Goal: Task Accomplishment & Management: Manage account settings

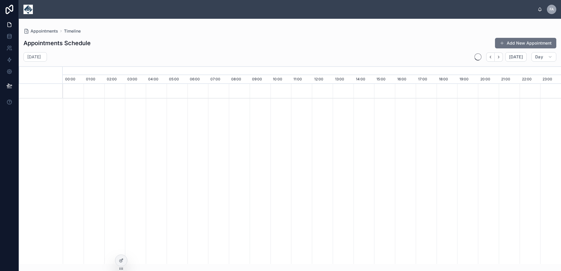
scroll to position [0, 3487]
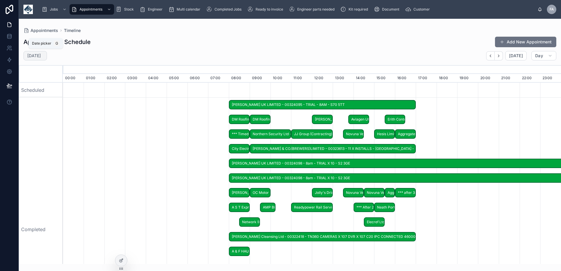
click at [47, 55] on div "Monday 1 Sept" at bounding box center [34, 55] width 23 height 9
select select "****"
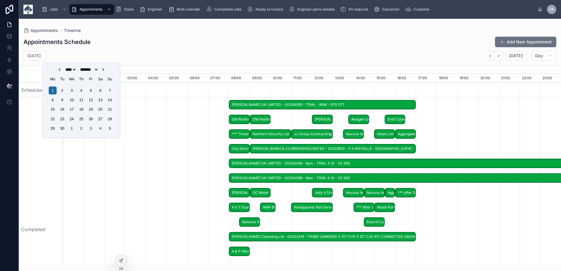
click at [104, 70] on icon "Choose Date" at bounding box center [103, 69] width 1 height 2
select select "*"
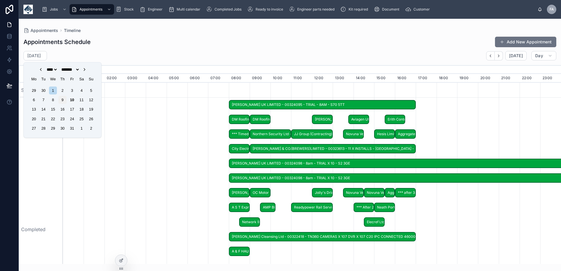
click at [62, 100] on div "9" at bounding box center [62, 100] width 8 height 8
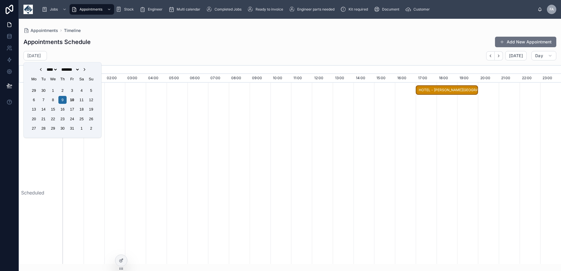
click at [461, 90] on span "HOTEL - Glen Orchy House" at bounding box center [446, 90] width 61 height 10
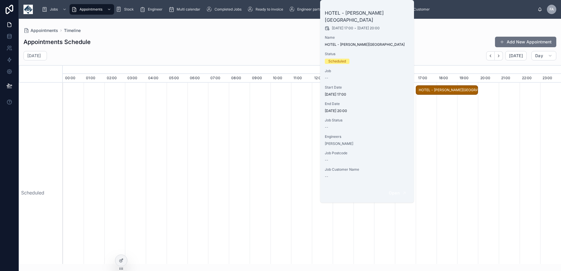
click at [398, 189] on button "Open" at bounding box center [398, 193] width 26 height 10
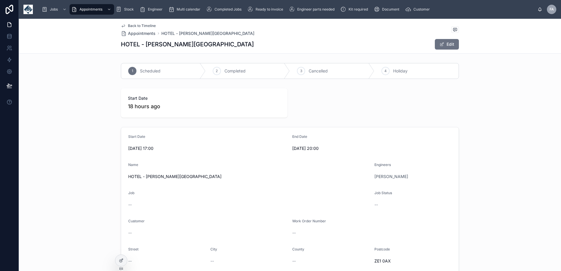
click at [240, 69] on span "Completed" at bounding box center [234, 71] width 21 height 6
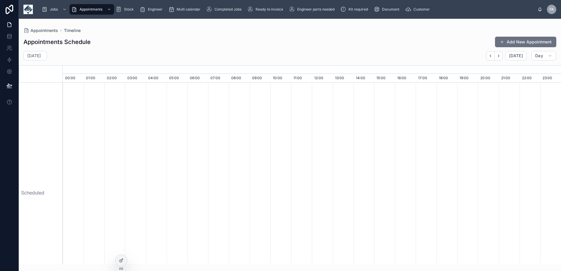
click at [415, 53] on div "Thursday 9 Oct Today Day" at bounding box center [290, 55] width 542 height 9
click at [499, 54] on icon "button" at bounding box center [498, 56] width 4 height 4
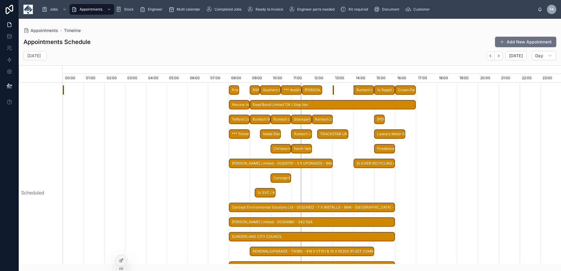
click at [63, 90] on div "ongo" at bounding box center [63, 90] width 1 height 10
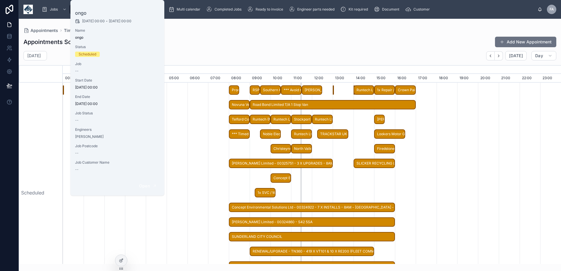
click at [146, 186] on span "Open" at bounding box center [144, 185] width 11 height 5
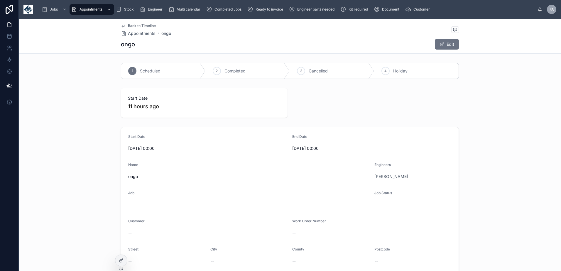
click at [135, 26] on span "Back to Timeline" at bounding box center [142, 25] width 28 height 5
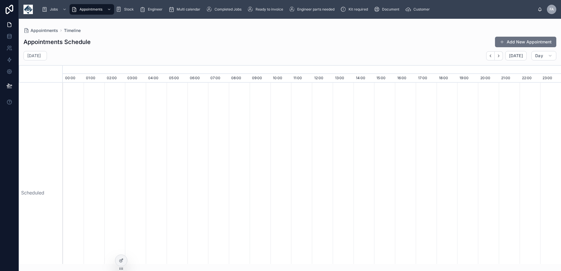
click at [336, 55] on div "Friday 10 Oct Today Day" at bounding box center [290, 55] width 542 height 9
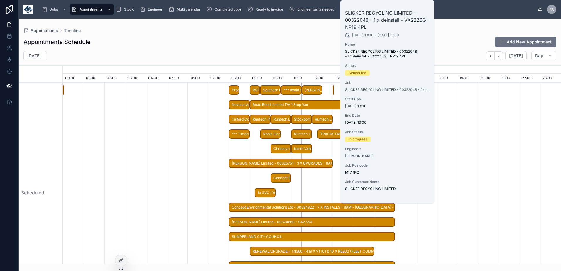
scroll to position [12, 0]
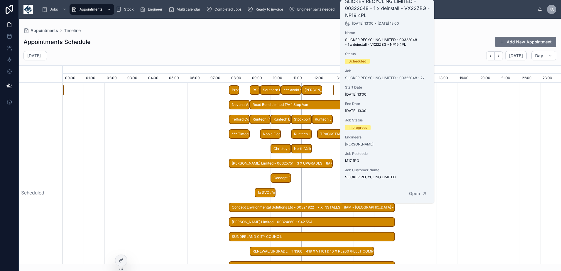
click at [286, 46] on div "Appointments Schedule Add New Appointment" at bounding box center [289, 41] width 533 height 11
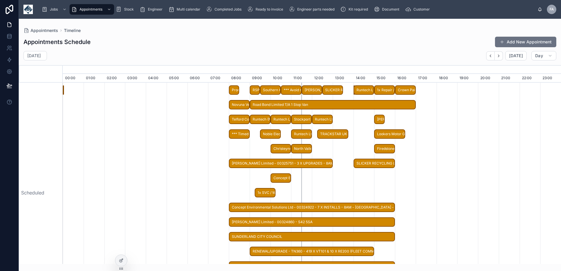
click at [354, 85] on div "Crown Paints Limited - 00326174 - 1 x deinstall - CW1 6NF" at bounding box center [353, 90] width 1 height 10
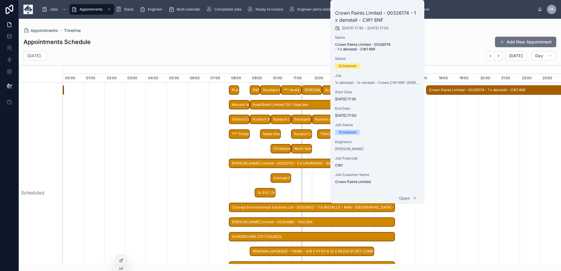
click at [276, 33] on div "Appointments Schedule Add New Appointment Friday 10 Oct Today Day October, 2025…" at bounding box center [290, 148] width 542 height 231
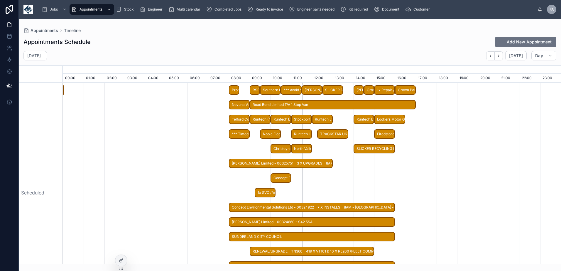
scroll to position [176, 0]
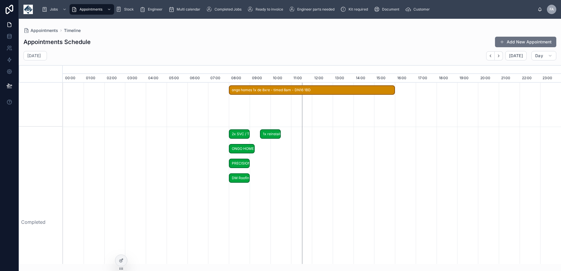
click at [241, 148] on span "ONGO HOMES" at bounding box center [241, 149] width 25 height 10
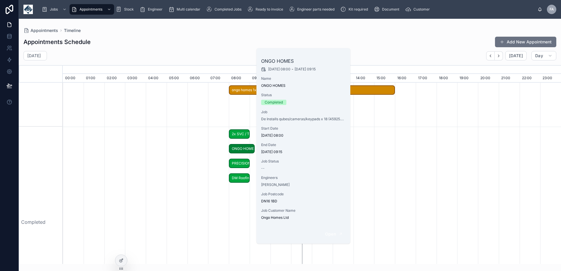
click at [329, 236] on span "Open" at bounding box center [330, 233] width 11 height 5
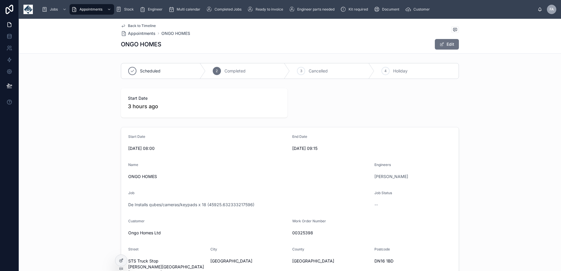
click at [159, 68] on div "Scheduled" at bounding box center [163, 70] width 84 height 15
click at [222, 48] on div "ONGO HOMES Edit" at bounding box center [290, 44] width 338 height 11
drag, startPoint x: 131, startPoint y: 27, endPoint x: 0, endPoint y: 59, distance: 135.2
click at [131, 27] on span "Back to Timeline" at bounding box center [142, 25] width 28 height 5
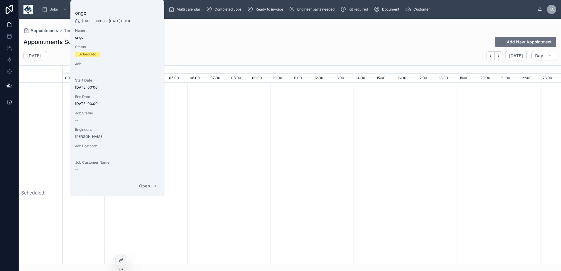
scroll to position [0, 3487]
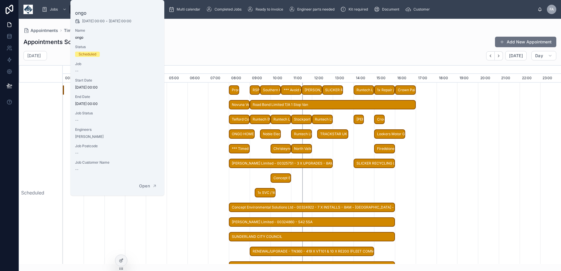
click at [213, 46] on div "Appointments Schedule Add New Appointment" at bounding box center [289, 41] width 533 height 11
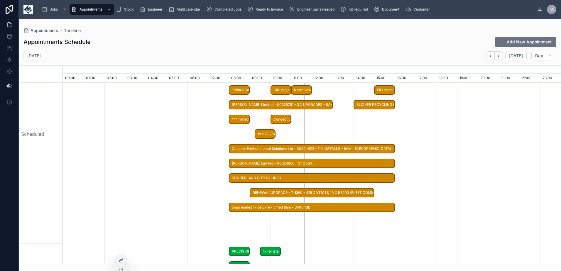
scroll to position [0, 0]
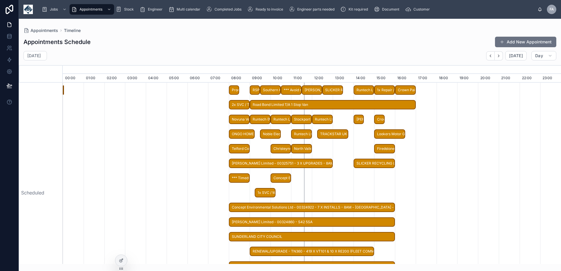
click at [261, 191] on span "1x SVC / WK22YKC / PL31 2LB" at bounding box center [265, 193] width 20 height 10
click at [282, 39] on div "Appointments Schedule Add New Appointment" at bounding box center [289, 41] width 533 height 11
click at [237, 179] on span "*** Timed 8am appointment *** Medigold Health Consultancy Ltd - 00324671 - PL31…" at bounding box center [239, 178] width 20 height 10
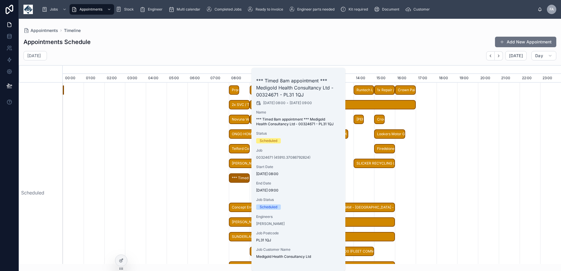
click at [201, 49] on div "Appointments Schedule Add New Appointment Friday 10 Oct Today Day October, 2025…" at bounding box center [290, 148] width 542 height 231
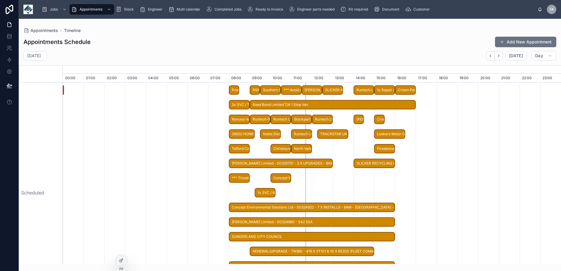
drag, startPoint x: 277, startPoint y: 65, endPoint x: 255, endPoint y: 91, distance: 34.5
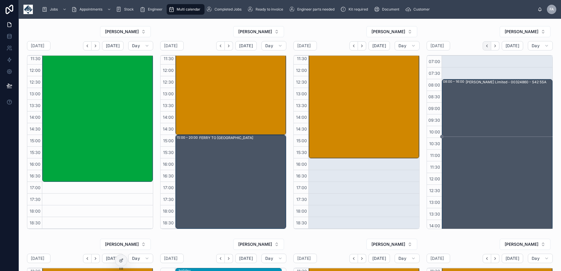
click at [485, 48] on icon "Back" at bounding box center [487, 46] width 4 height 4
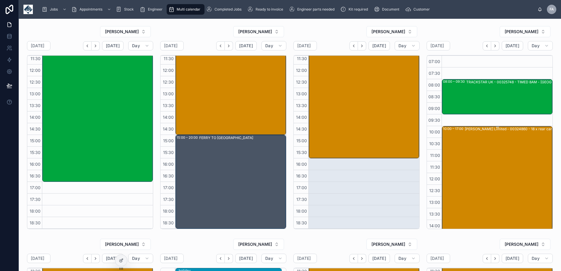
scroll to position [59, 0]
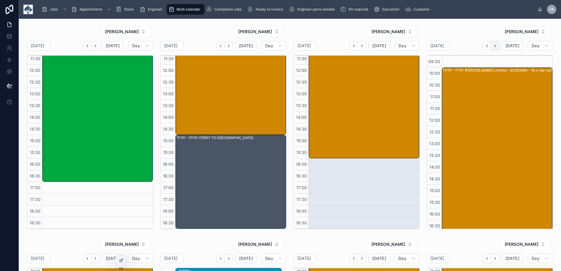
click at [495, 46] on button "Next" at bounding box center [495, 45] width 8 height 9
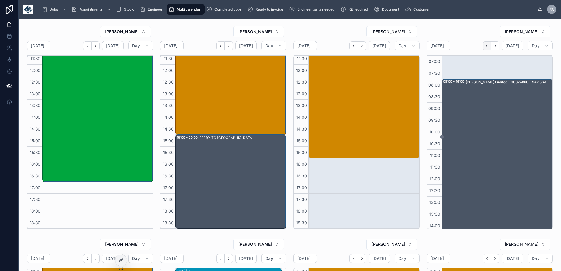
click at [485, 48] on icon "Back" at bounding box center [487, 46] width 4 height 4
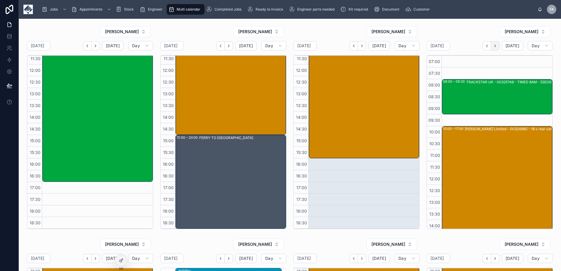
click at [494, 46] on icon "Next" at bounding box center [495, 46] width 4 height 4
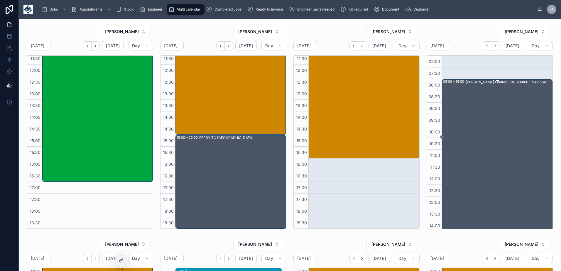
click at [496, 172] on div "Joseph Ash Limited - 00324860 - S42 5SA" at bounding box center [509, 172] width 86 height 187
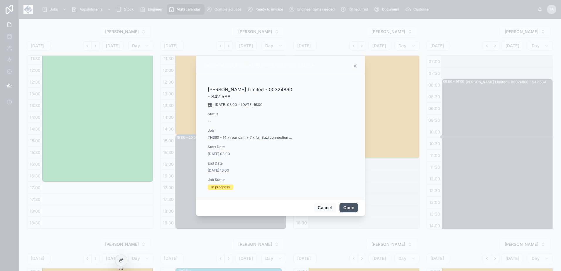
click at [354, 206] on button "Open" at bounding box center [348, 207] width 18 height 9
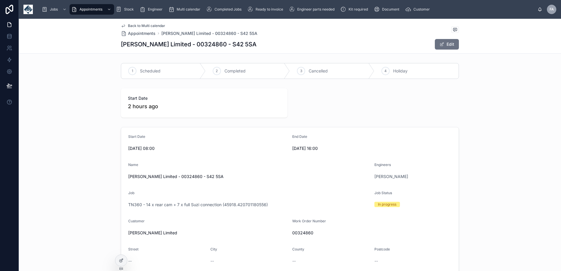
click at [141, 74] on span "Scheduled" at bounding box center [150, 71] width 21 height 6
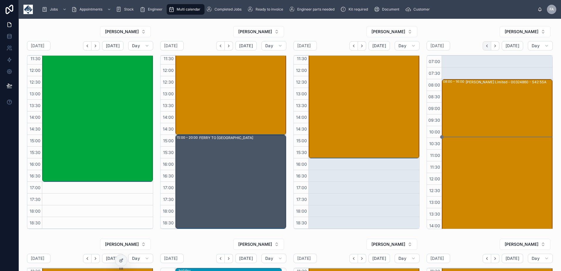
click at [485, 46] on icon "Back" at bounding box center [487, 46] width 4 height 4
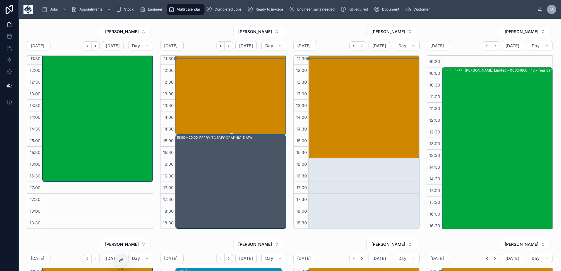
click at [225, 68] on div "RENEWAL/UPGRADE - TN360 - 419 X VT101 & 10 X RE200 (FLEET COMMS) all have GPIO" at bounding box center [253, 64] width 109 height 140
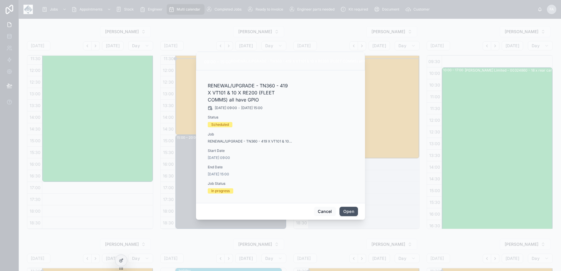
click at [344, 210] on button "Open" at bounding box center [348, 211] width 18 height 9
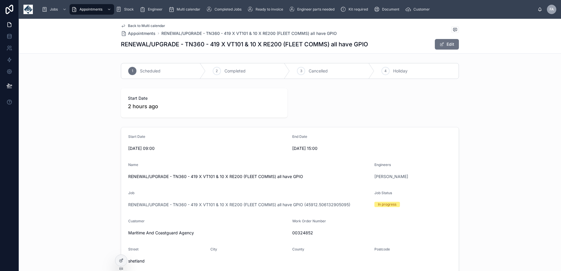
click at [125, 27] on link "Back to Multi calendar" at bounding box center [143, 25] width 44 height 5
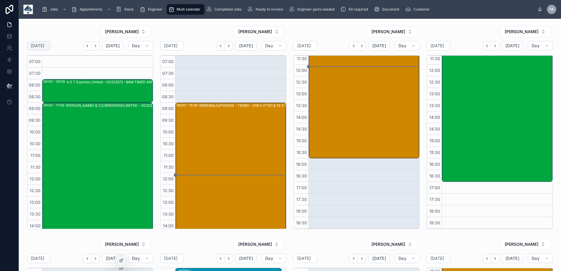
click at [50, 43] on div "[DATE]" at bounding box center [38, 45] width 23 height 9
select select "****"
select select "*"
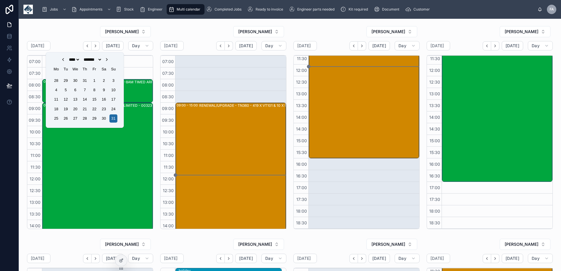
click at [109, 58] on icon "Choose Date" at bounding box center [106, 59] width 5 height 5
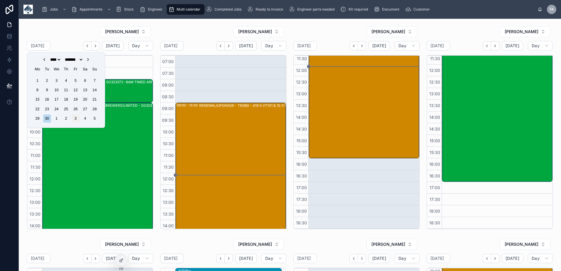
click at [75, 117] on div "3" at bounding box center [76, 118] width 8 height 8
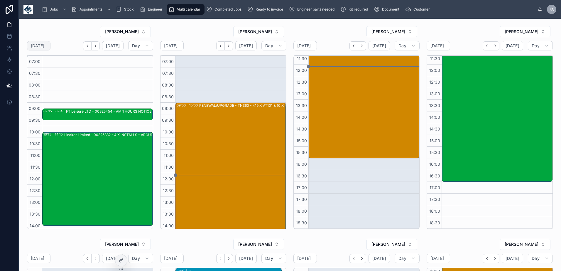
click at [0, 0] on icon at bounding box center [0, 0] width 0 height 0
select select "****"
select select "*"
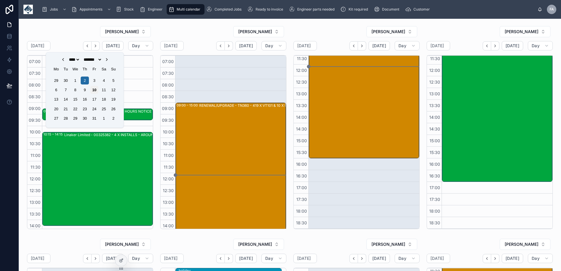
click at [94, 88] on div "10" at bounding box center [94, 90] width 8 height 8
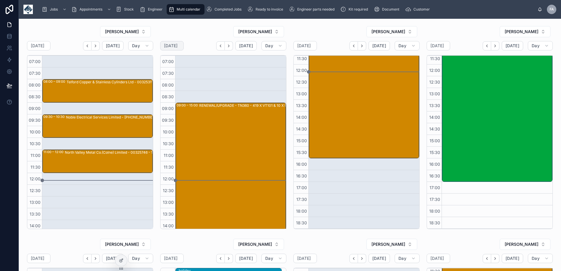
click at [184, 47] on div "[DATE]" at bounding box center [171, 45] width 23 height 9
select select "****"
select select "*"
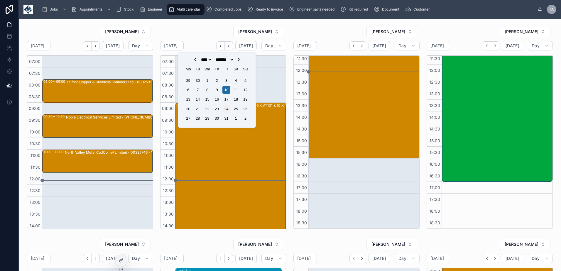
click at [226, 110] on div "24" at bounding box center [226, 109] width 8 height 8
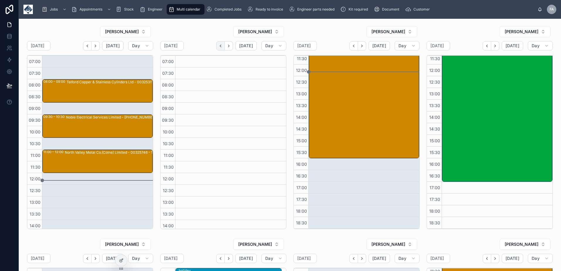
click at [220, 47] on icon "Back" at bounding box center [220, 46] width 4 height 4
click at [221, 48] on button "Back" at bounding box center [220, 45] width 9 height 9
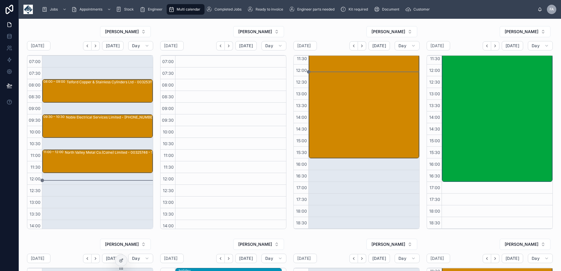
click at [221, 48] on button "Back" at bounding box center [220, 45] width 9 height 9
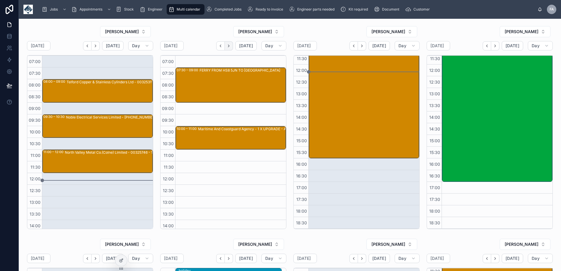
click at [228, 46] on icon "Next" at bounding box center [228, 46] width 1 height 2
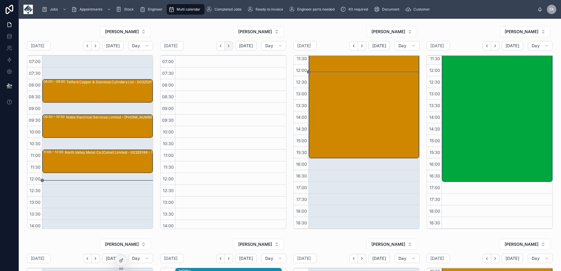
click at [228, 46] on icon "Next" at bounding box center [228, 46] width 4 height 4
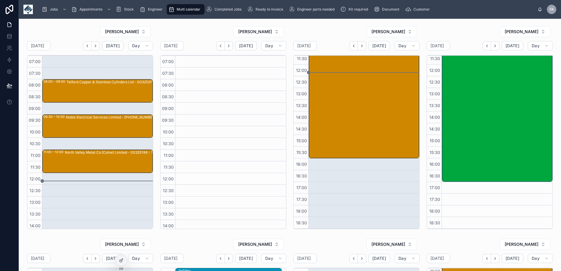
click at [228, 46] on icon "Next" at bounding box center [228, 46] width 4 height 4
click at [184, 49] on div "Tuesday Oct 28" at bounding box center [171, 45] width 23 height 9
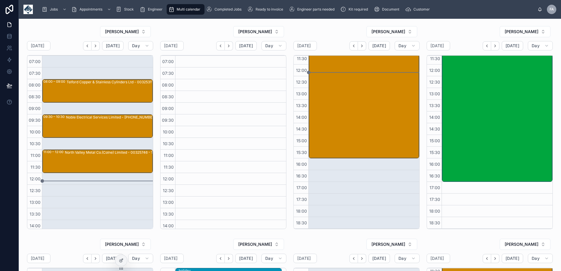
select select "****"
select select "*"
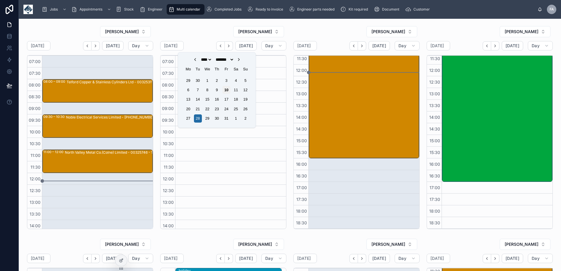
click at [226, 90] on div "10" at bounding box center [226, 90] width 8 height 8
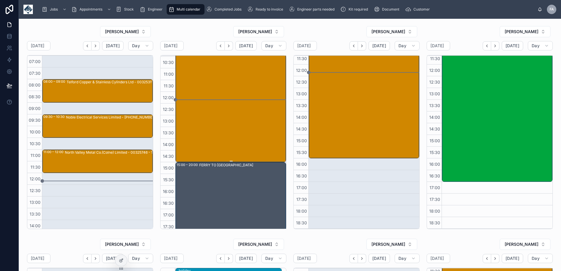
scroll to position [109, 0]
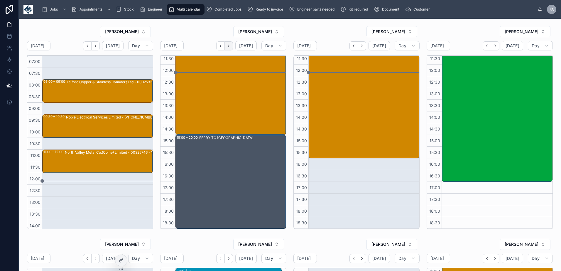
click at [229, 45] on icon "Next" at bounding box center [228, 46] width 4 height 4
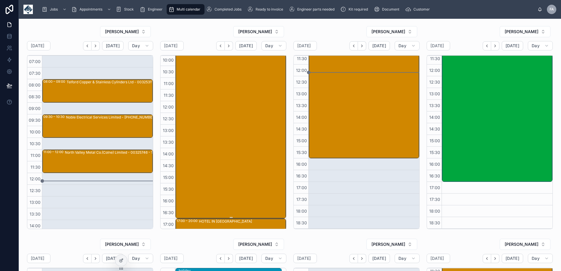
scroll to position [109, 0]
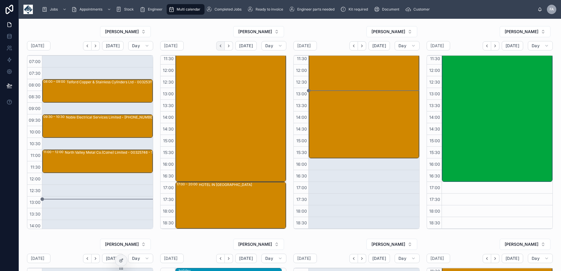
click at [219, 44] on icon "Back" at bounding box center [220, 46] width 4 height 4
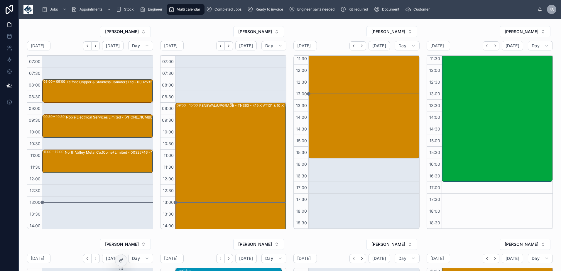
click at [233, 143] on div "RENEWAL/UPGRADE - TN360 - 419 X VT101 & 10 X RE200 (FLEET COMMS) all have GPIO" at bounding box center [253, 173] width 109 height 140
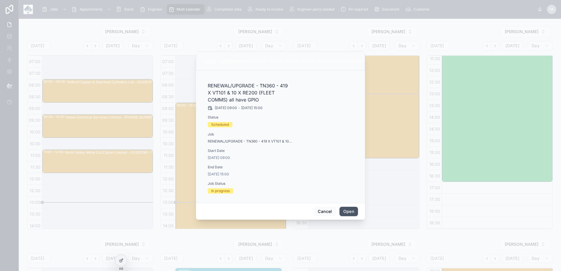
click at [352, 213] on button "Open" at bounding box center [348, 211] width 18 height 9
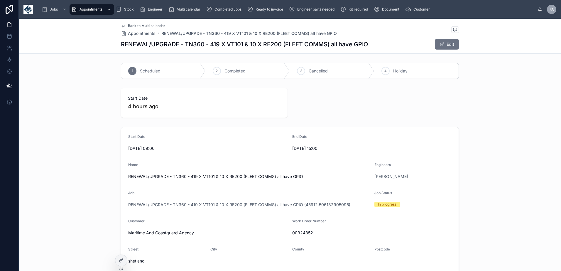
click at [238, 72] on span "Completed" at bounding box center [234, 71] width 21 height 6
click at [133, 22] on div "Back to Multi calendar Appointments RENEWAL/UPGRADE - TN360 - 419 X VT101 & 10 …" at bounding box center [290, 36] width 338 height 35
click at [134, 25] on span "Back to Multi calendar" at bounding box center [146, 25] width 37 height 5
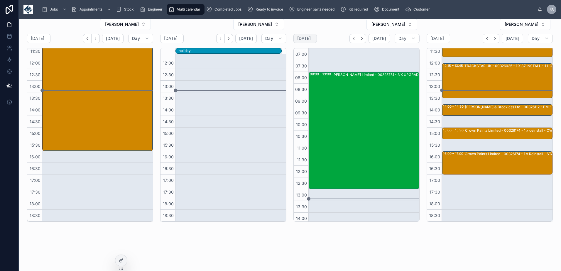
click at [0, 0] on icon at bounding box center [0, 0] width 0 height 0
select select "****"
select select "*"
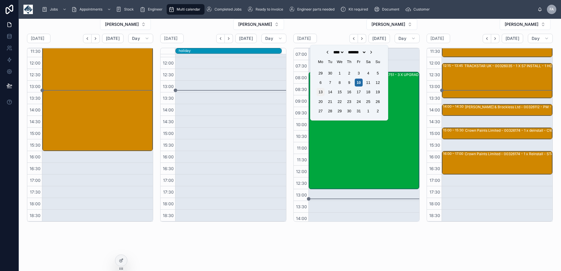
click at [322, 93] on div "13" at bounding box center [321, 92] width 8 height 8
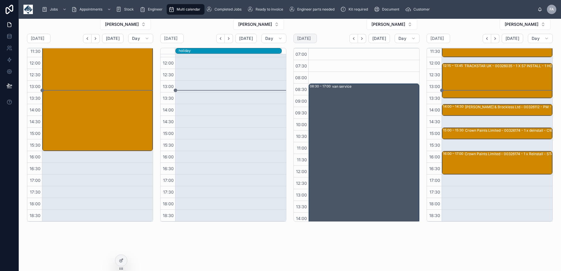
click at [0, 0] on icon at bounding box center [0, 0] width 0 height 0
select select "****"
select select "*"
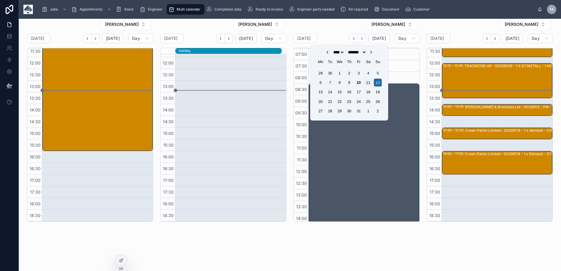
click at [371, 82] on div "11" at bounding box center [368, 83] width 8 height 8
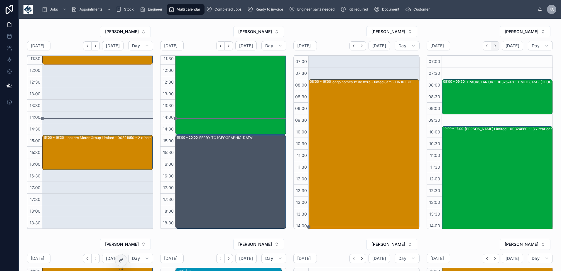
click at [495, 46] on button "Next" at bounding box center [495, 45] width 8 height 9
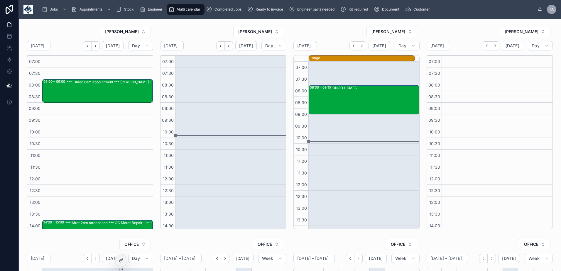
scroll to position [120, 0]
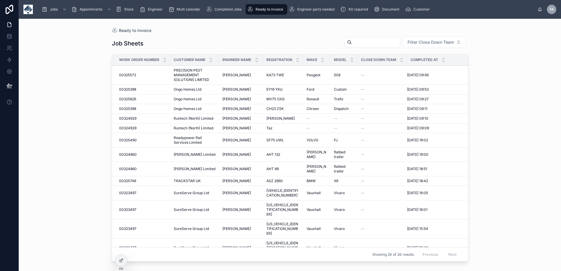
click at [352, 45] on input "text" at bounding box center [376, 42] width 48 height 8
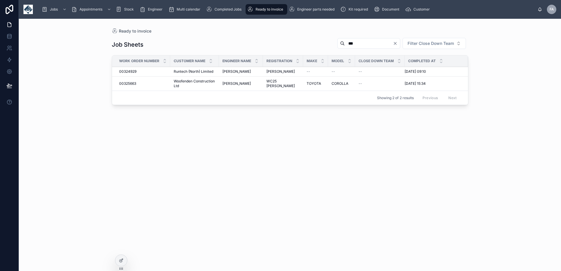
drag, startPoint x: 305, startPoint y: 42, endPoint x: 278, endPoint y: 43, distance: 27.9
click at [278, 43] on div "Job Sheets *** Filter Close Down Team" at bounding box center [290, 45] width 356 height 14
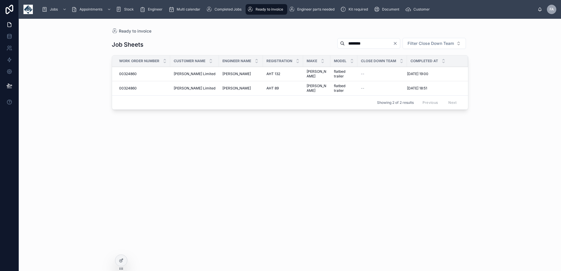
drag, startPoint x: 358, startPoint y: 45, endPoint x: 107, endPoint y: 32, distance: 252.1
click at [128, 34] on div "Job Sheets ******** Filter Close Down Team Work Order Number Customer Name Engi…" at bounding box center [290, 149] width 356 height 230
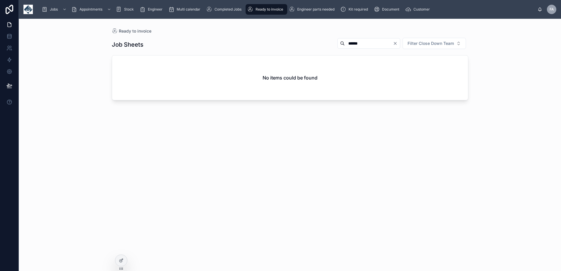
drag, startPoint x: 353, startPoint y: 42, endPoint x: 163, endPoint y: 40, distance: 190.7
click at [197, 39] on div "Job Sheets ****** Filter Close Down Team" at bounding box center [290, 45] width 356 height 14
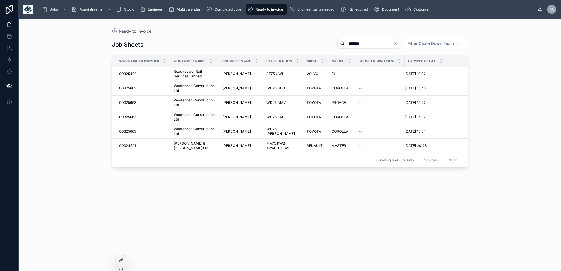
click at [132, 89] on span "00325663" at bounding box center [127, 88] width 17 height 5
click at [274, 42] on div "Job Sheets ******* Filter Close Down Team" at bounding box center [290, 45] width 356 height 14
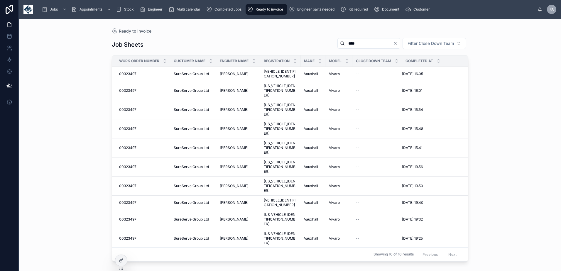
click at [347, 47] on input "****" at bounding box center [369, 43] width 48 height 8
drag, startPoint x: 353, startPoint y: 41, endPoint x: 280, endPoint y: 42, distance: 73.3
click at [301, 43] on div "Job Sheets **** Filter Close Down Team" at bounding box center [290, 45] width 356 height 14
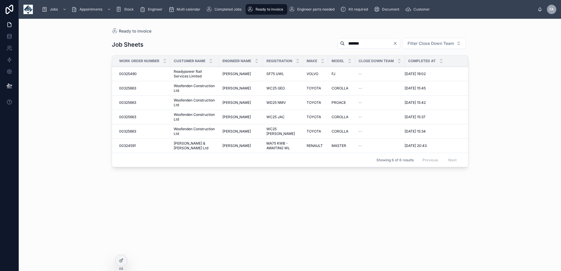
drag, startPoint x: 361, startPoint y: 46, endPoint x: 168, endPoint y: 20, distance: 195.3
click at [221, 26] on div "Ready to invoice Job Sheets ******* Filter Close Down Team Work Order Number Cu…" at bounding box center [289, 141] width 375 height 245
type input "******"
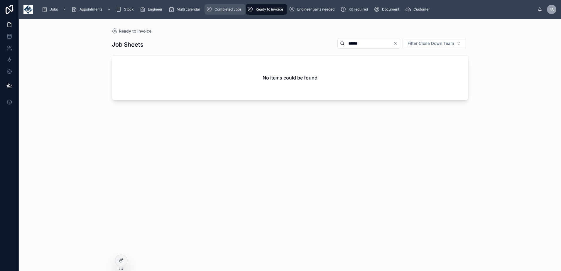
click at [222, 9] on span "Completed Jobs" at bounding box center [227, 9] width 27 height 5
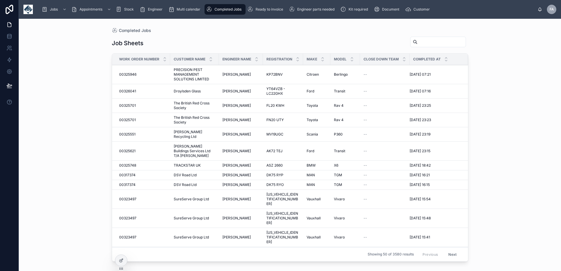
click at [417, 43] on input "text" at bounding box center [441, 42] width 48 height 8
type input "***"
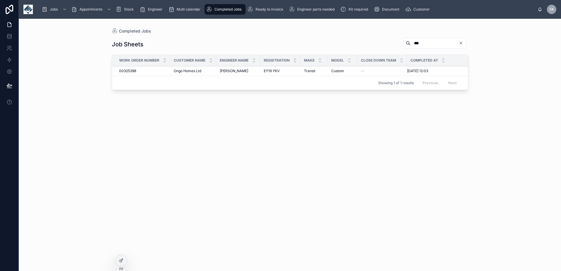
click at [128, 71] on span "00325398" at bounding box center [127, 71] width 17 height 5
click at [258, 6] on div "Ready to invoice" at bounding box center [266, 9] width 38 height 9
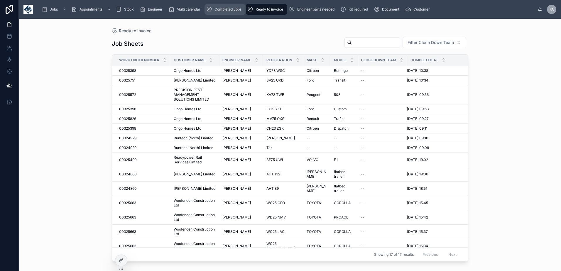
click at [222, 9] on span "Completed Jobs" at bounding box center [227, 9] width 27 height 5
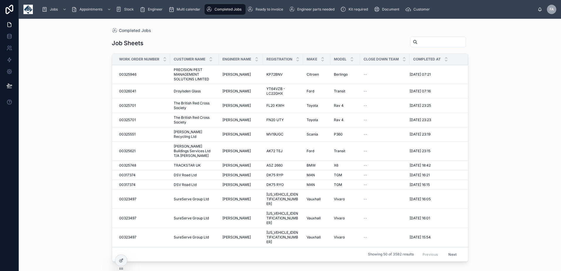
click at [418, 43] on input "text" at bounding box center [441, 42] width 48 height 8
click at [263, 5] on div "Ready to invoice" at bounding box center [266, 9] width 38 height 9
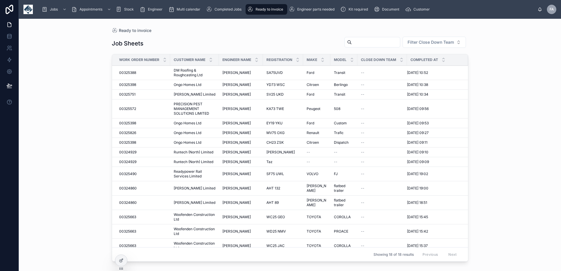
click at [373, 43] on input "text" at bounding box center [376, 42] width 48 height 8
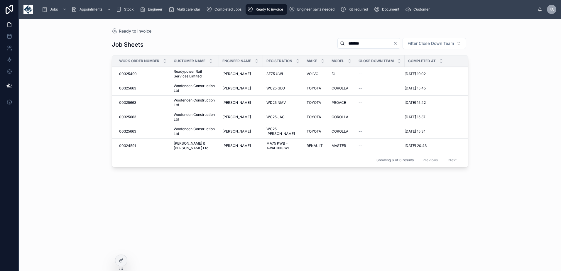
type input "*******"
click at [130, 131] on span "00325663" at bounding box center [127, 131] width 17 height 5
click at [129, 117] on span "00325663" at bounding box center [127, 117] width 17 height 5
click at [129, 103] on span "00325663" at bounding box center [127, 102] width 17 height 5
click at [131, 89] on span "00325663" at bounding box center [127, 88] width 17 height 5
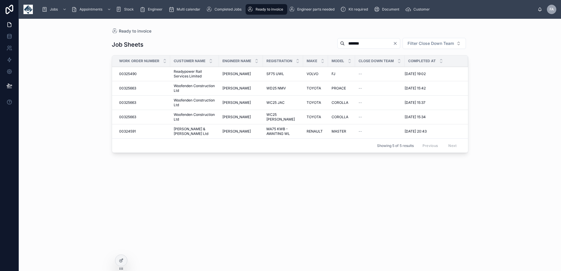
click at [224, 23] on div "Ready to invoice Job Sheets ******* Filter Close Down Team Work Order Number Cu…" at bounding box center [289, 141] width 375 height 245
click at [225, 12] on div "Completed Jobs" at bounding box center [225, 9] width 38 height 9
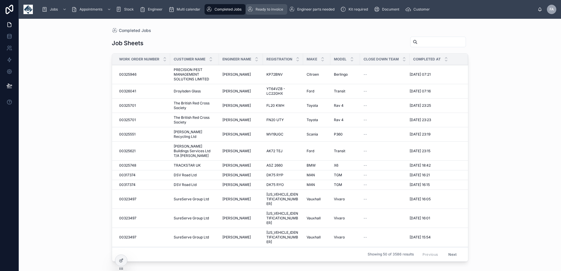
click at [268, 11] on span "Ready to invoice" at bounding box center [270, 9] width 28 height 5
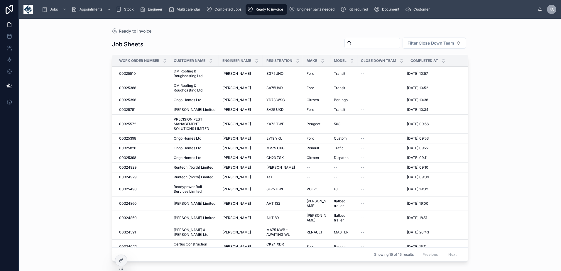
click at [379, 43] on input "text" at bounding box center [376, 43] width 48 height 8
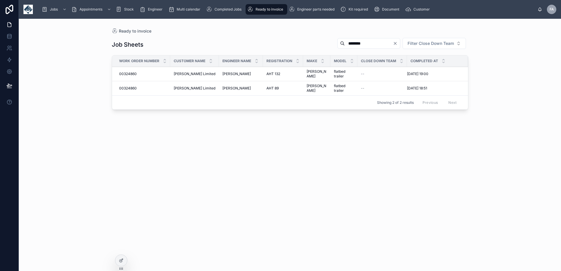
click at [127, 89] on span "00324860" at bounding box center [128, 88] width 18 height 5
click at [130, 72] on span "00324860" at bounding box center [128, 74] width 18 height 5
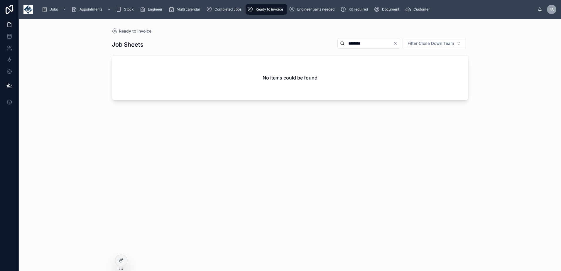
drag, startPoint x: 362, startPoint y: 45, endPoint x: 161, endPoint y: 29, distance: 201.9
click at [221, 41] on div "Job Sheets ******** Filter Close Down Team" at bounding box center [290, 45] width 356 height 14
type input "*******"
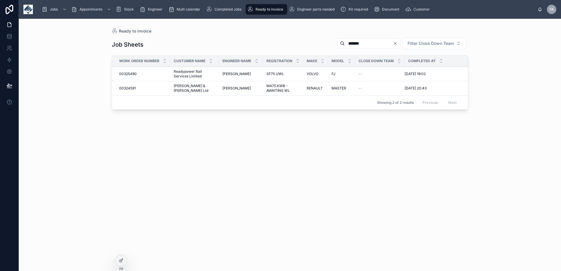
click at [134, 72] on span "00325490" at bounding box center [128, 74] width 18 height 5
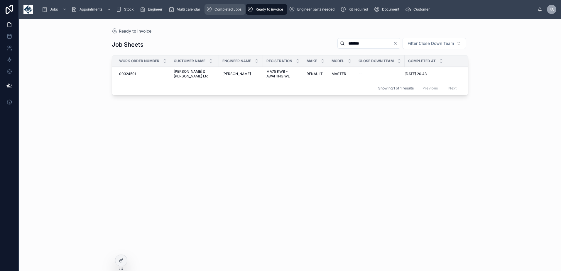
click at [227, 9] on span "Completed Jobs" at bounding box center [227, 9] width 27 height 5
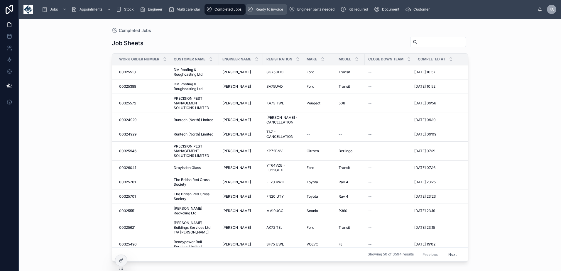
click at [272, 9] on span "Ready to invoice" at bounding box center [270, 9] width 28 height 5
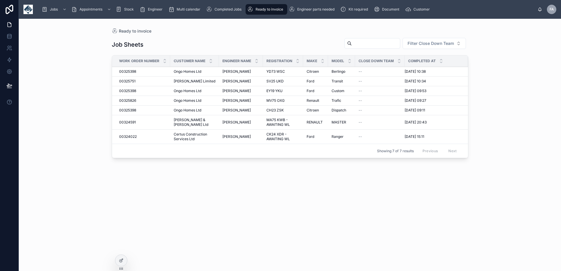
click at [130, 125] on span "00324591" at bounding box center [127, 122] width 17 height 5
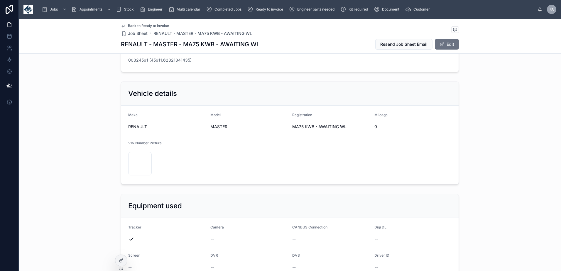
scroll to position [59, 0]
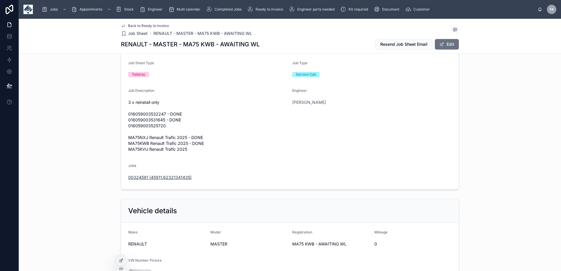
click at [133, 178] on span "00324591 (45911.62321341435)" at bounding box center [159, 178] width 63 height 6
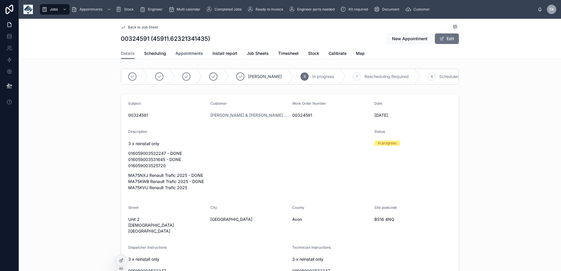
click at [184, 53] on span "Appointments" at bounding box center [189, 53] width 28 height 6
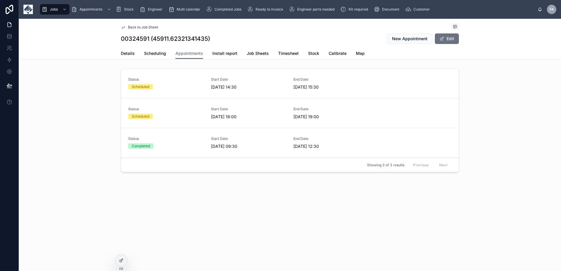
click at [208, 114] on div "Status Scheduled Start Date 03/10/2025 18:00 End Date 03/10/2025 19:00" at bounding box center [289, 113] width 323 height 13
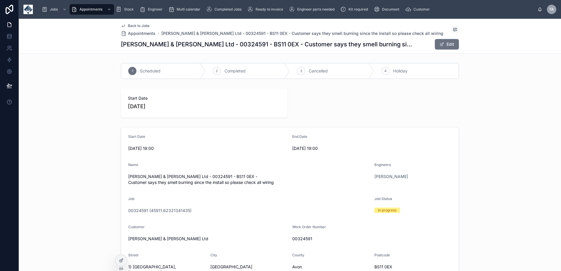
click at [227, 67] on div "2 Completed" at bounding box center [248, 70] width 84 height 15
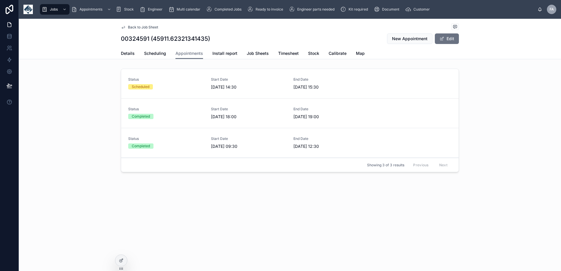
click at [193, 85] on div "Scheduled" at bounding box center [166, 86] width 76 height 5
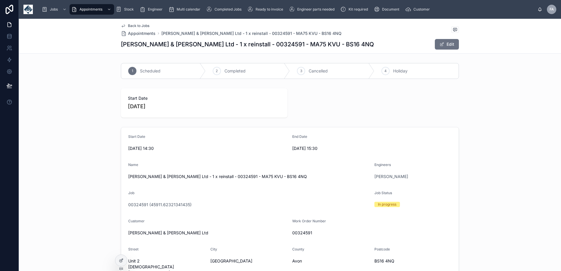
click at [231, 71] on span "Completed" at bounding box center [234, 71] width 21 height 6
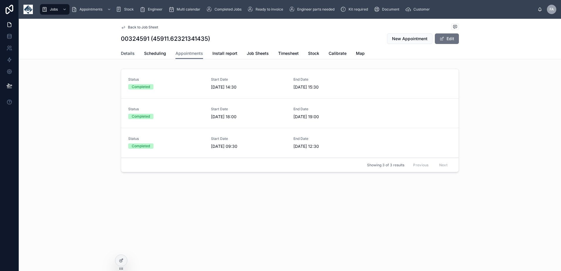
click at [127, 52] on span "Details" at bounding box center [128, 53] width 14 height 6
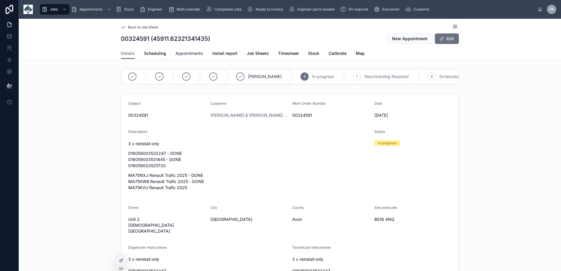
click at [185, 50] on link "Appointments" at bounding box center [189, 54] width 28 height 12
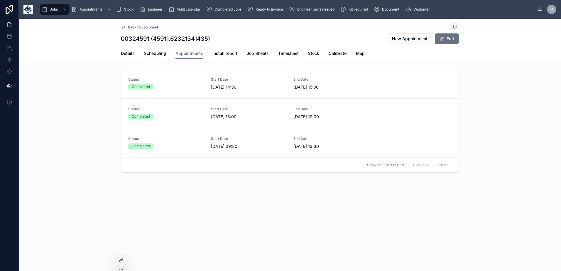
click at [254, 82] on div "Start Date 13/10/2025 14:30" at bounding box center [249, 83] width 76 height 13
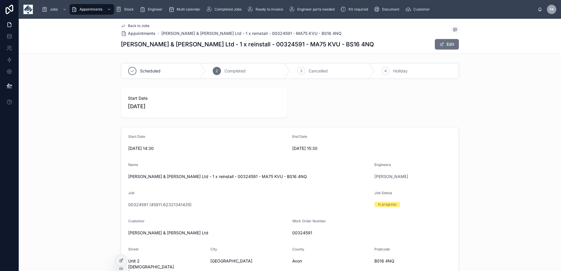
click at [166, 70] on div "Scheduled" at bounding box center [163, 70] width 84 height 15
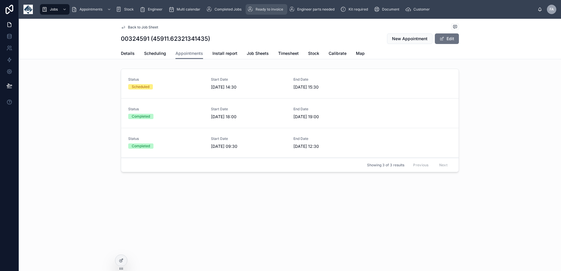
click at [271, 9] on span "Ready to invoice" at bounding box center [270, 9] width 28 height 5
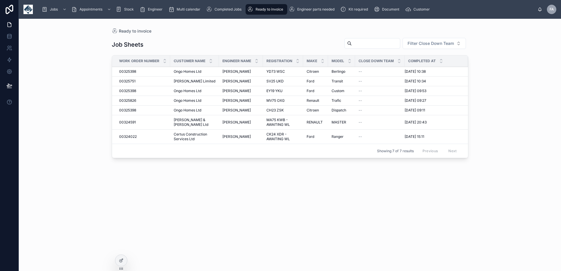
click at [226, 190] on div "Job Sheets Filter Close Down Team Work Order Number Customer Name Engineer Name…" at bounding box center [290, 149] width 356 height 230
click at [229, 10] on span "Completed Jobs" at bounding box center [227, 9] width 27 height 5
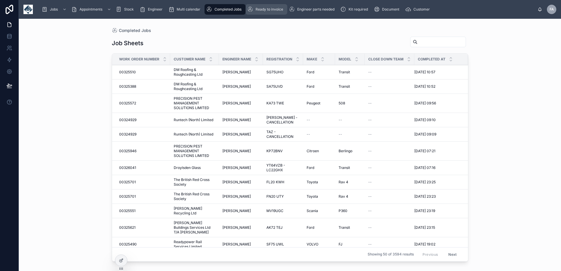
click at [265, 10] on span "Ready to invoice" at bounding box center [270, 9] width 28 height 5
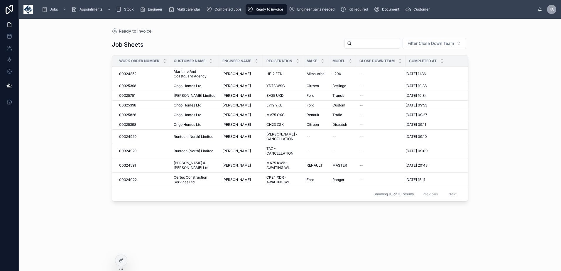
click at [248, 37] on div "Job Sheets Filter Close Down Team Work Order Number Customer Name Engineer Name…" at bounding box center [290, 149] width 356 height 230
click at [133, 168] on span "00324591" at bounding box center [127, 165] width 17 height 5
click at [231, 6] on div "Completed Jobs" at bounding box center [225, 9] width 38 height 9
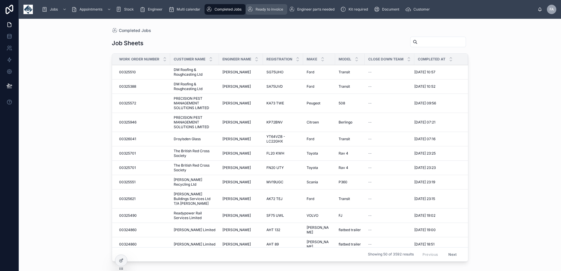
click at [270, 10] on span "Ready to invoice" at bounding box center [270, 9] width 28 height 5
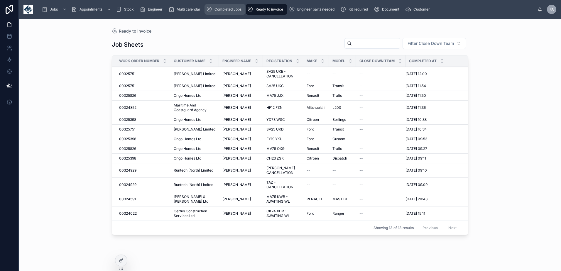
click at [216, 11] on span "Completed Jobs" at bounding box center [227, 9] width 27 height 5
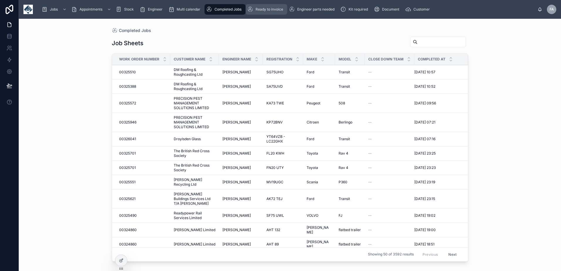
click at [266, 9] on span "Ready to invoice" at bounding box center [270, 9] width 28 height 5
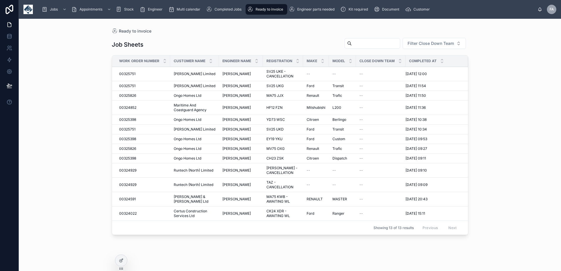
click at [217, 37] on div "Job Sheets Filter Close Down Team Work Order Number Customer Name Engineer Name…" at bounding box center [290, 149] width 356 height 230
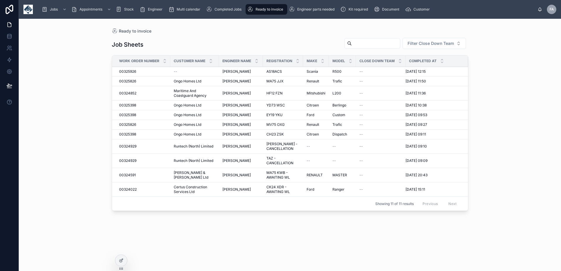
click at [132, 70] on span "00325926" at bounding box center [127, 71] width 17 height 5
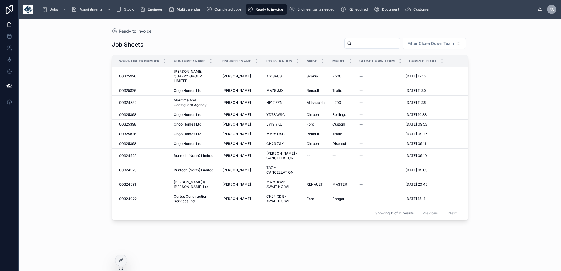
click at [136, 75] on span "00325926" at bounding box center [127, 76] width 17 height 5
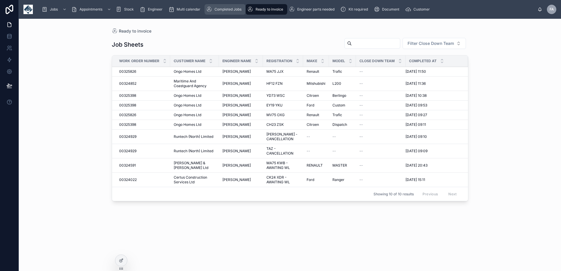
click at [226, 9] on span "Completed Jobs" at bounding box center [227, 9] width 27 height 5
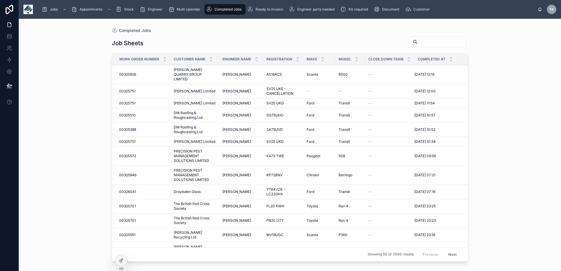
click at [259, 21] on div "Completed Jobs Job Sheets Work Order Number Customer Name Engineer Name Registr…" at bounding box center [289, 141] width 375 height 245
click at [270, 10] on span "Ready to invoice" at bounding box center [270, 9] width 28 height 5
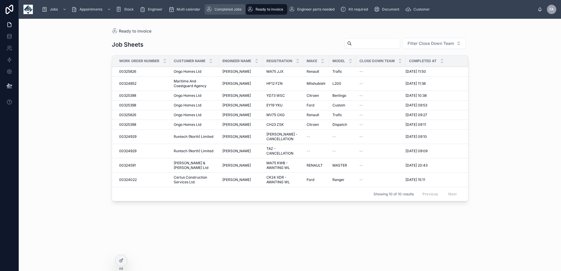
click at [227, 6] on div "Completed Jobs" at bounding box center [225, 9] width 38 height 9
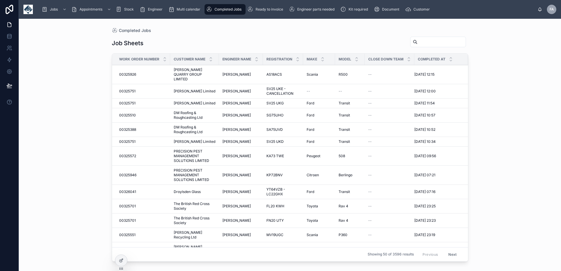
click at [430, 38] on input "text" at bounding box center [441, 42] width 48 height 8
paste input "********"
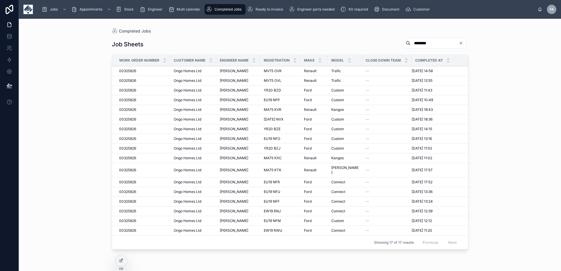
drag, startPoint x: 427, startPoint y: 43, endPoint x: 299, endPoint y: 39, distance: 128.3
click at [319, 39] on div "Job Sheets ********" at bounding box center [290, 44] width 356 height 13
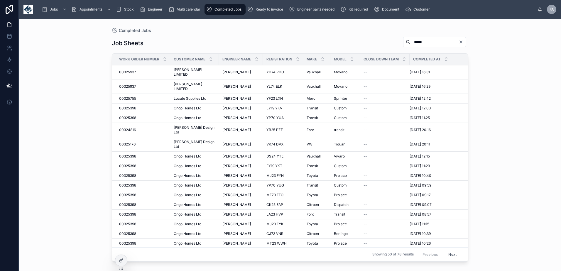
drag, startPoint x: 422, startPoint y: 44, endPoint x: 271, endPoint y: 23, distance: 151.6
click at [308, 29] on div "Completed Jobs Job Sheets ***** Work Order Number Customer Name Engineer Name R…" at bounding box center [289, 141] width 375 height 245
type input "****"
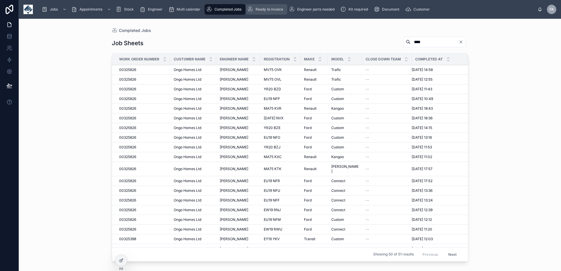
click at [272, 14] on div "Ready to invoice" at bounding box center [266, 9] width 38 height 9
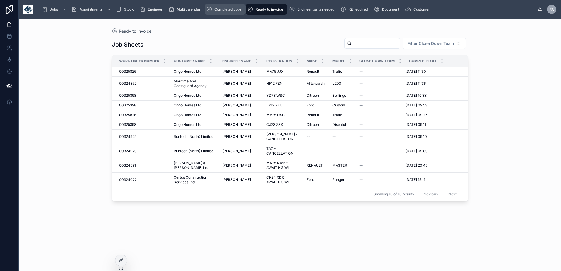
drag, startPoint x: 230, startPoint y: 5, endPoint x: 234, endPoint y: 9, distance: 5.6
click at [230, 5] on div "Completed Jobs" at bounding box center [225, 9] width 38 height 9
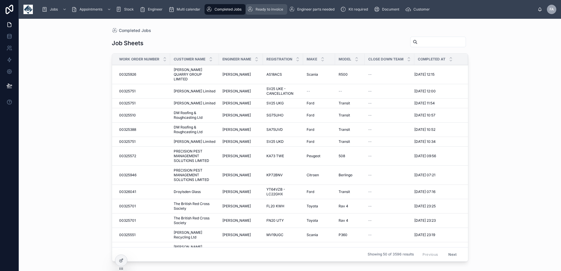
click at [272, 7] on div "Ready to invoice" at bounding box center [266, 9] width 38 height 9
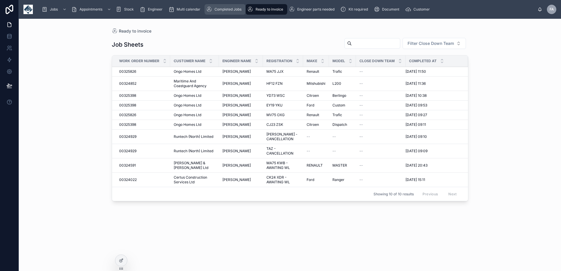
click at [229, 12] on div "Completed Jobs" at bounding box center [225, 9] width 38 height 9
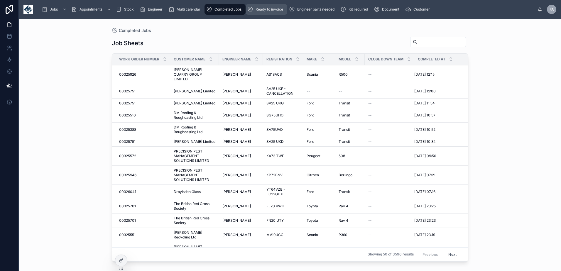
click at [267, 7] on span "Ready to invoice" at bounding box center [270, 9] width 28 height 5
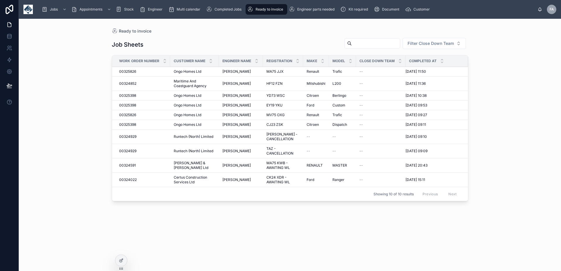
click at [129, 82] on span "00324852" at bounding box center [127, 83] width 17 height 5
click at [222, 6] on div "Completed Jobs" at bounding box center [225, 9] width 38 height 9
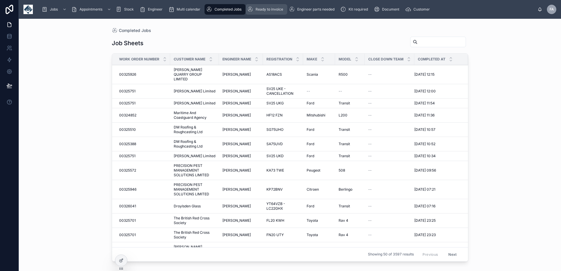
click at [271, 12] on div "Ready to invoice" at bounding box center [266, 9] width 38 height 9
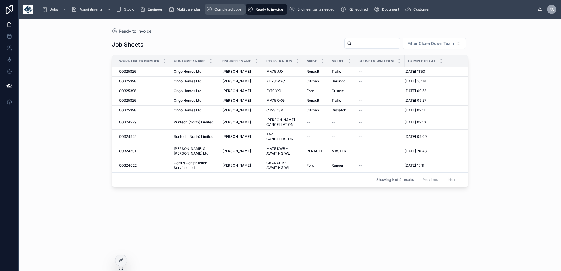
drag, startPoint x: 227, startPoint y: 11, endPoint x: 229, endPoint y: 14, distance: 3.4
click at [227, 11] on span "Completed Jobs" at bounding box center [227, 9] width 27 height 5
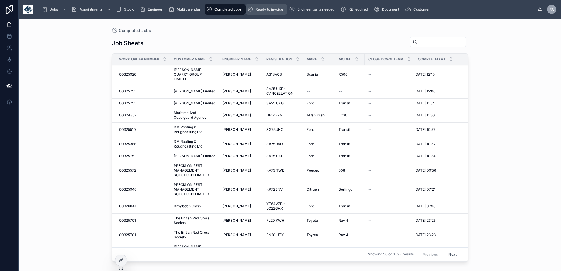
click at [274, 12] on div "Ready to invoice" at bounding box center [266, 9] width 38 height 9
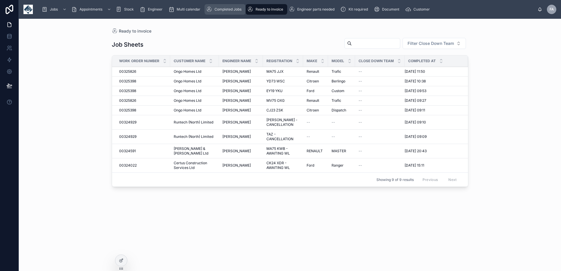
click at [222, 11] on span "Completed Jobs" at bounding box center [227, 9] width 27 height 5
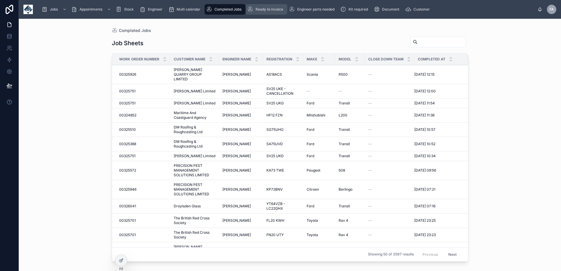
click at [262, 13] on div "Ready to invoice" at bounding box center [266, 9] width 38 height 9
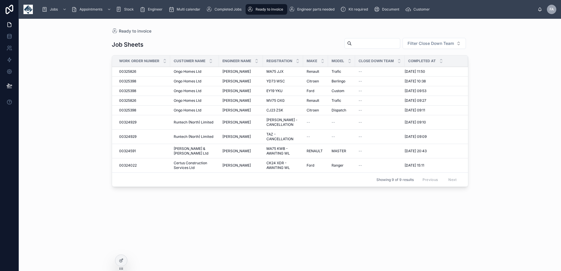
drag, startPoint x: 225, startPoint y: 13, endPoint x: 239, endPoint y: 16, distance: 15.1
click at [225, 13] on div "Completed Jobs" at bounding box center [225, 9] width 38 height 9
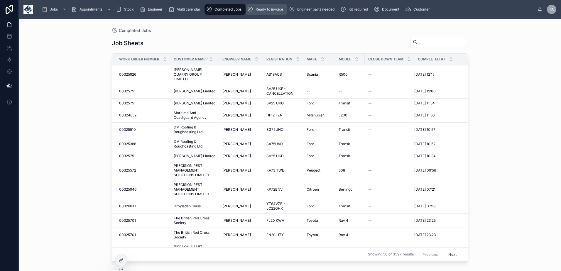
click at [268, 11] on span "Ready to invoice" at bounding box center [270, 9] width 28 height 5
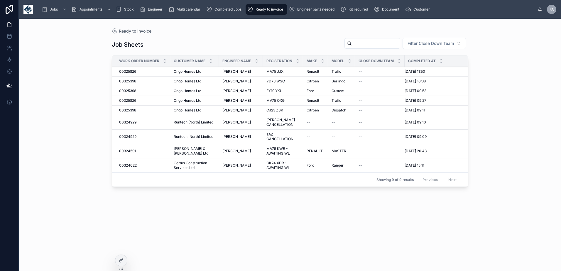
click at [134, 152] on span "00324591" at bounding box center [127, 151] width 17 height 5
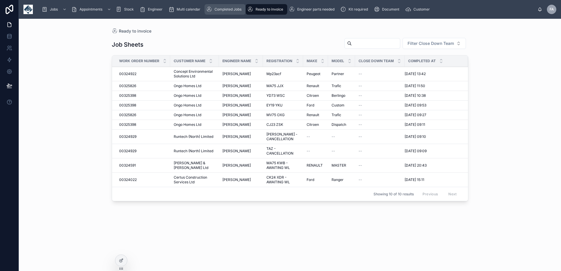
click at [219, 9] on span "Completed Jobs" at bounding box center [227, 9] width 27 height 5
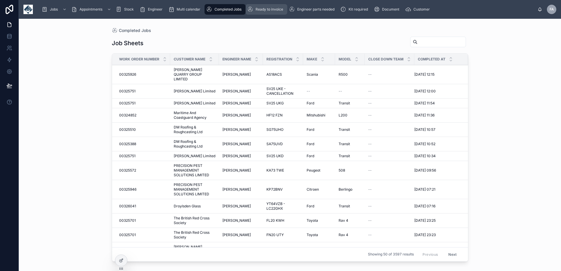
click at [271, 9] on span "Ready to invoice" at bounding box center [270, 9] width 28 height 5
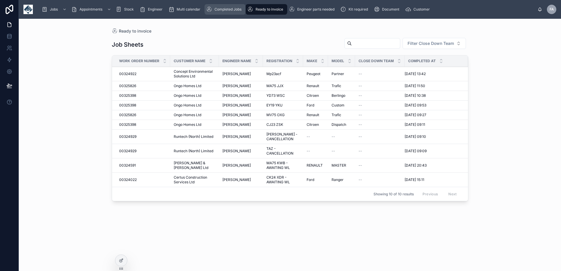
click at [221, 10] on span "Completed Jobs" at bounding box center [227, 9] width 27 height 5
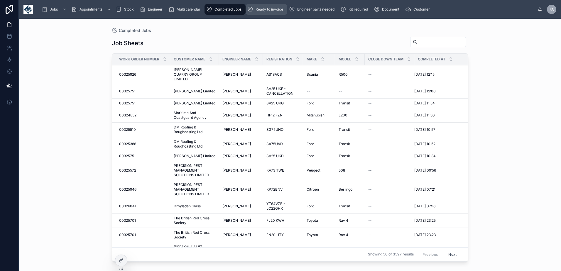
click at [269, 13] on div "Ready to invoice" at bounding box center [266, 9] width 38 height 9
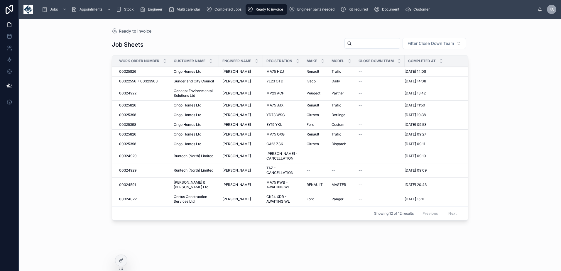
click at [269, 13] on div "Ready to invoice" at bounding box center [266, 9] width 38 height 9
click at [221, 12] on div "Completed Jobs" at bounding box center [225, 9] width 38 height 9
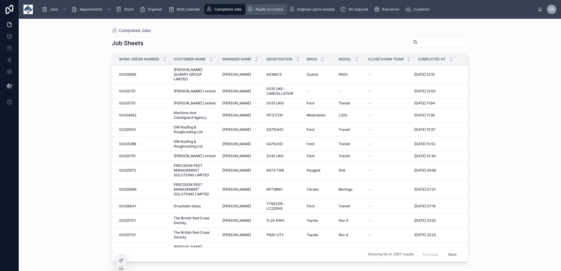
click at [270, 9] on span "Ready to invoice" at bounding box center [270, 9] width 28 height 5
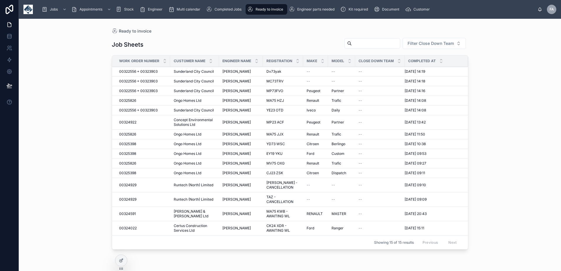
click at [147, 82] on span "00322556 + 00323903" at bounding box center [138, 81] width 38 height 5
click at [147, 70] on span "00322556 + 00323903" at bounding box center [138, 71] width 38 height 5
click at [363, 42] on input "text" at bounding box center [376, 43] width 48 height 8
type input "******"
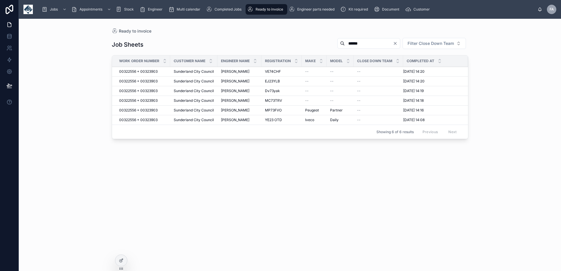
click at [133, 121] on span "00322556 + 00323903" at bounding box center [138, 120] width 38 height 5
click at [129, 110] on span "00322556 + 00323903" at bounding box center [138, 110] width 38 height 5
click at [129, 100] on span "00322556 + 00323903" at bounding box center [138, 100] width 38 height 5
click at [129, 89] on span "00322556 + 00323903" at bounding box center [138, 91] width 38 height 5
click at [131, 80] on span "00322556 + 00323903" at bounding box center [138, 81] width 38 height 5
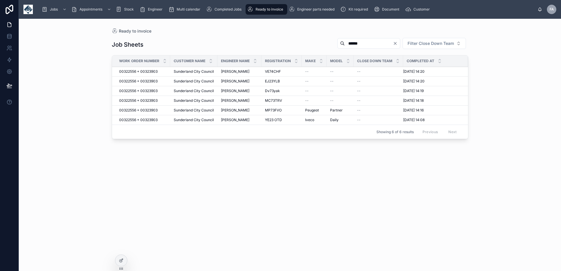
click at [131, 70] on span "00322556 + 00323903" at bounding box center [138, 71] width 38 height 5
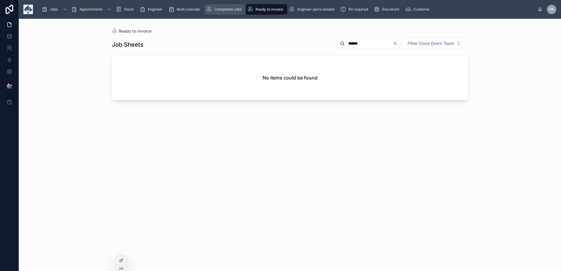
click at [231, 11] on span "Completed Jobs" at bounding box center [227, 9] width 27 height 5
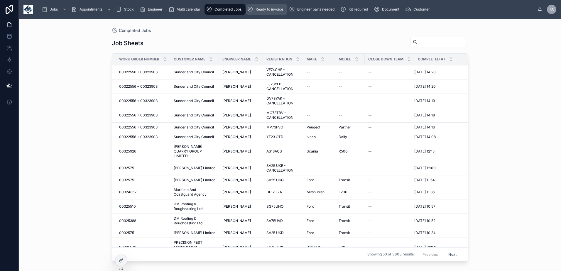
click at [268, 8] on span "Ready to invoice" at bounding box center [270, 9] width 28 height 5
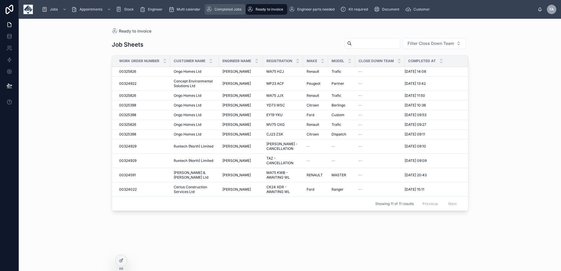
click at [212, 10] on div "Completed Jobs" at bounding box center [225, 9] width 38 height 9
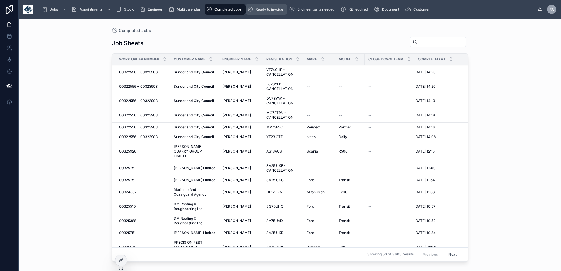
click at [261, 8] on span "Ready to invoice" at bounding box center [270, 9] width 28 height 5
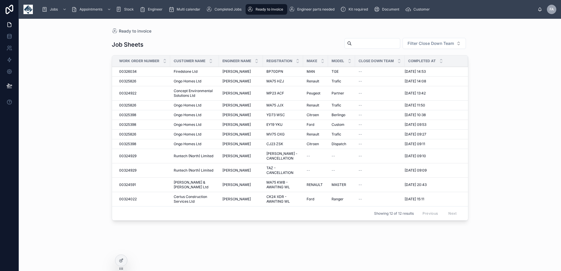
click at [133, 71] on span "00326034" at bounding box center [128, 71] width 18 height 5
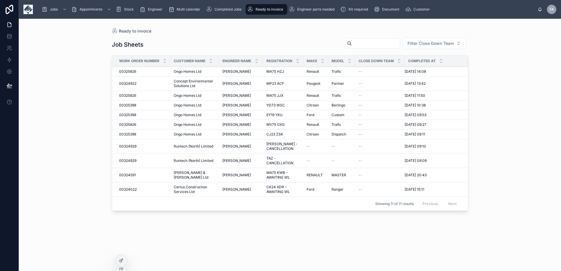
click at [131, 82] on span "00324922" at bounding box center [127, 83] width 17 height 5
drag, startPoint x: 225, startPoint y: 10, endPoint x: 262, endPoint y: 14, distance: 37.5
click at [225, 10] on span "Completed Jobs" at bounding box center [227, 9] width 27 height 5
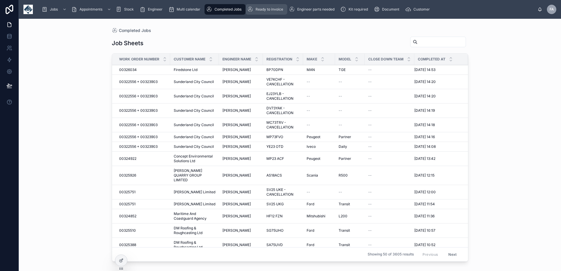
click at [264, 9] on span "Ready to invoice" at bounding box center [270, 9] width 28 height 5
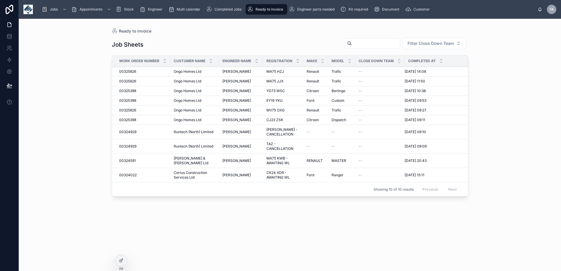
click at [217, 27] on div "Ready to invoice Job Sheets Filter Close Down Team Work Order Number Customer N…" at bounding box center [289, 141] width 375 height 245
click at [224, 13] on div "Completed Jobs" at bounding box center [225, 9] width 38 height 9
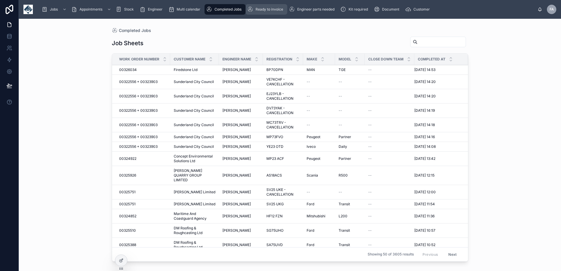
click at [266, 10] on span "Ready to invoice" at bounding box center [270, 9] width 28 height 5
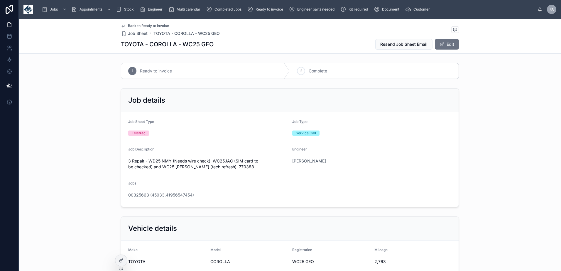
scroll to position [59, 0]
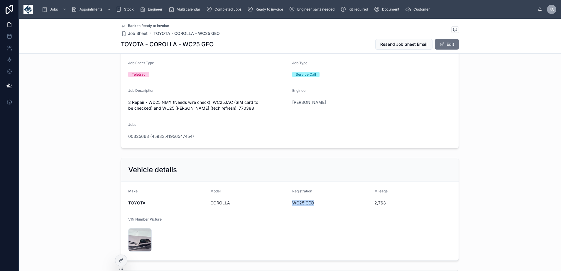
drag, startPoint x: 313, startPoint y: 203, endPoint x: 291, endPoint y: 205, distance: 22.1
click at [292, 205] on span "WC25 GEO" at bounding box center [330, 203] width 77 height 6
copy span "WC25 GEO"
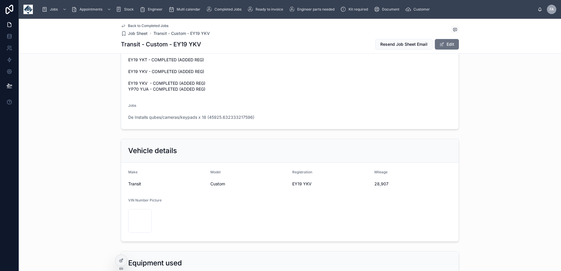
scroll to position [411, 0]
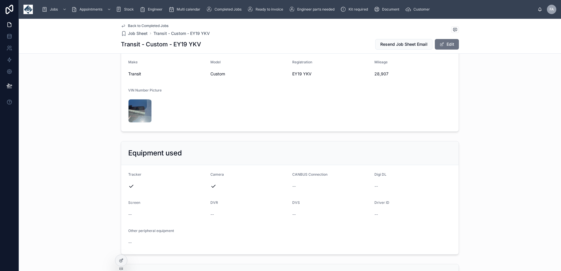
click at [296, 73] on span "EY19 YKV" at bounding box center [330, 74] width 77 height 6
copy span "EY19 YKV"
click at [378, 74] on span "28,907" at bounding box center [412, 74] width 77 height 6
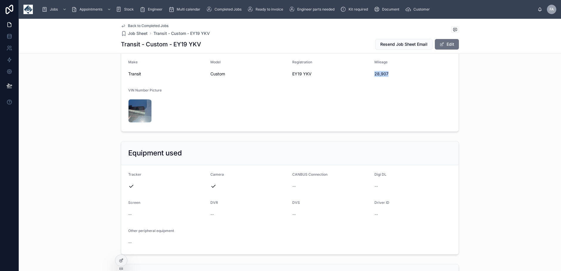
click at [378, 74] on span "28,907" at bounding box center [412, 74] width 77 height 6
copy span "28,907"
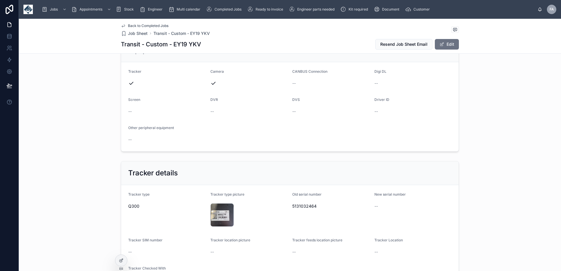
scroll to position [528, 0]
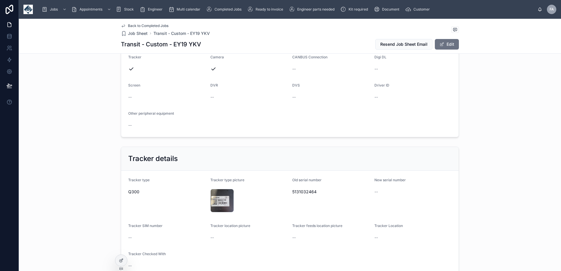
click at [298, 189] on span "5131032464" at bounding box center [330, 192] width 77 height 6
copy span "5131032464"
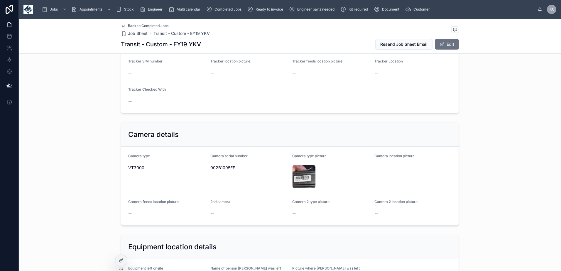
scroll to position [704, 0]
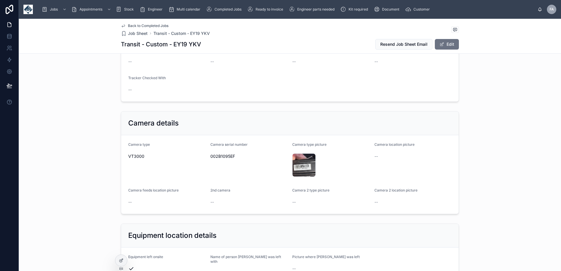
click at [222, 155] on span "002B1095EF" at bounding box center [248, 156] width 77 height 6
copy span "002B1095EF"
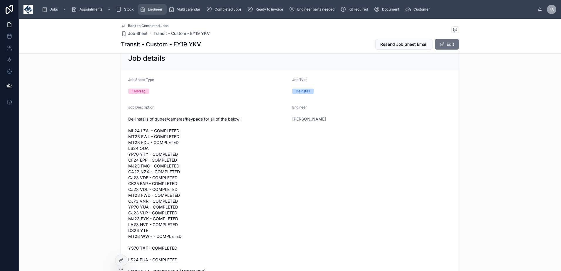
scroll to position [0, 0]
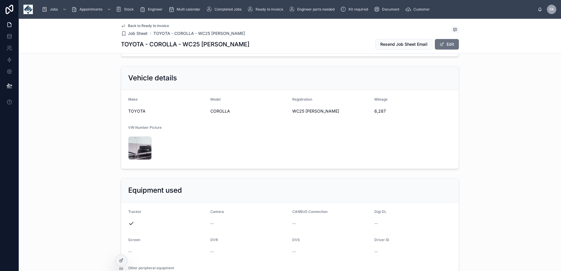
scroll to position [117, 0]
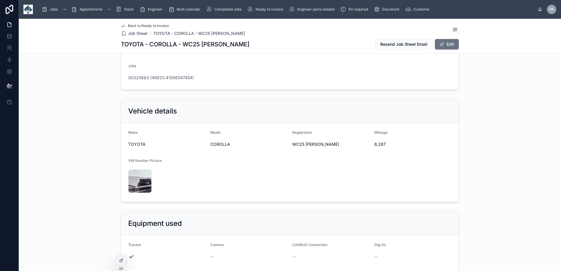
click at [376, 146] on span "6,287" at bounding box center [412, 144] width 77 height 6
copy span "6,287"
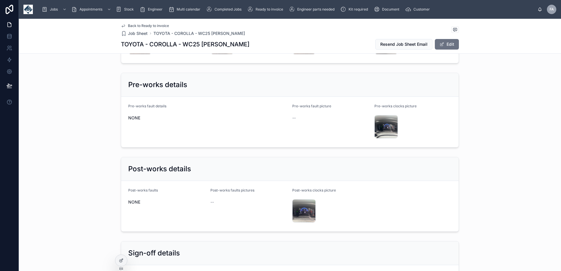
scroll to position [997, 0]
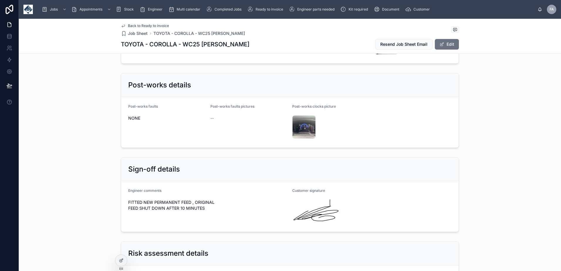
drag, startPoint x: 127, startPoint y: 198, endPoint x: 209, endPoint y: 202, distance: 82.0
click at [209, 202] on span "FITTED NEW PERMANENT FEED , ORIGINAL FEED SHUT DOWN AFTER 10 MINUTES" at bounding box center [207, 205] width 159 height 12
copy span "FITTED NEW PERMANENT FEED , ORIGINAL FEED SHUT DOWN AFTER 10 MINUTES"
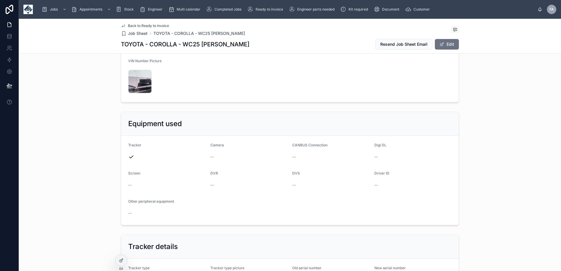
scroll to position [0, 0]
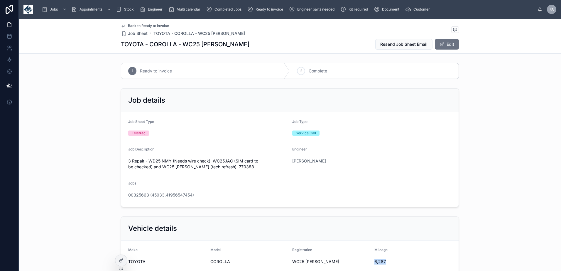
click at [316, 65] on div "2 Complete" at bounding box center [374, 70] width 169 height 15
click at [159, 194] on span "00325663 (45933.41956547454)" at bounding box center [161, 195] width 66 height 6
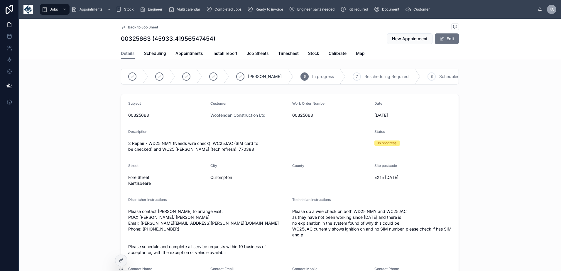
scroll to position [0, 139]
click at [396, 77] on span "Complete" at bounding box center [405, 77] width 18 height 6
click at [187, 55] on span "Appointments" at bounding box center [189, 53] width 28 height 6
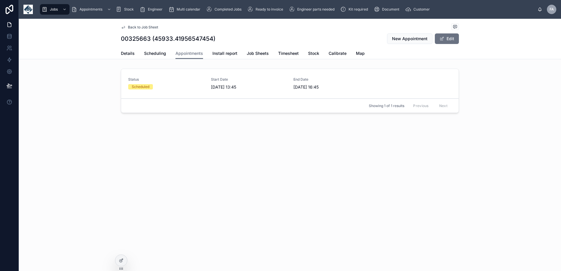
click at [213, 90] on link "Status Scheduled Start Date 08/10/2025 13:45 End Date 08/10/2025 16:45" at bounding box center [289, 84] width 337 height 30
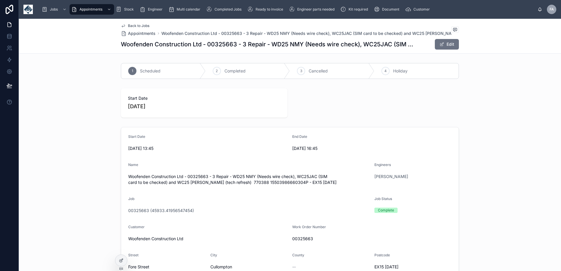
click at [229, 75] on div "2 Completed" at bounding box center [248, 70] width 84 height 15
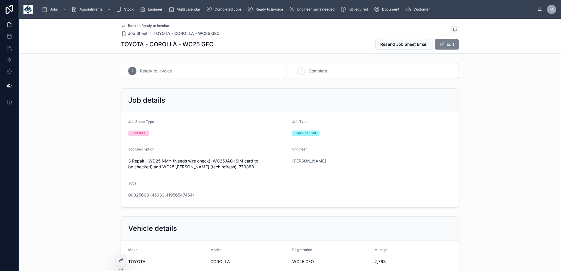
click at [453, 44] on button "Edit" at bounding box center [447, 44] width 24 height 11
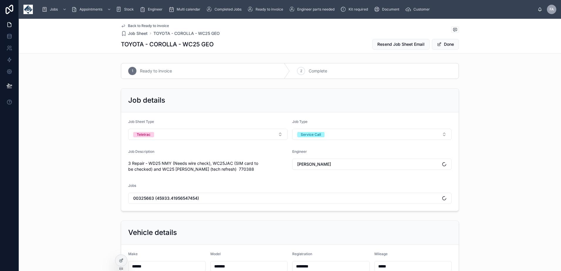
scroll to position [117, 0]
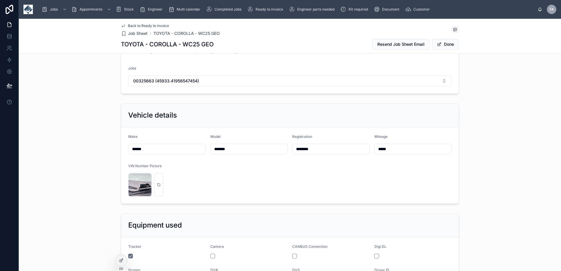
click at [339, 152] on input "********" at bounding box center [330, 149] width 77 height 8
type input "**********"
click at [450, 42] on span "Done" at bounding box center [445, 44] width 27 height 11
click at [446, 48] on button "Done" at bounding box center [445, 44] width 27 height 11
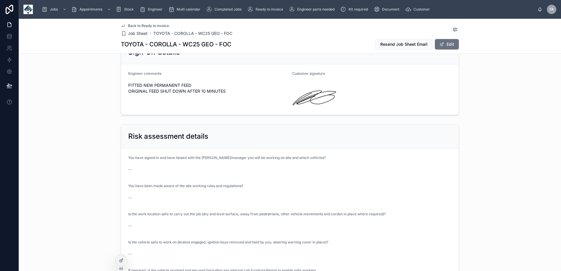
scroll to position [1115, 0]
click at [446, 47] on button "Edit" at bounding box center [447, 44] width 24 height 11
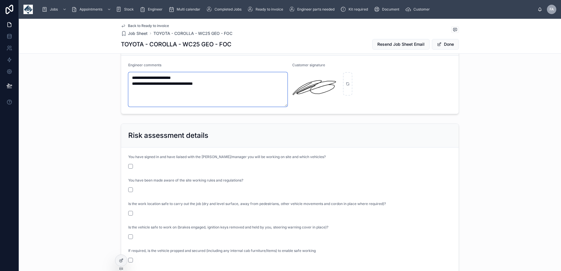
click at [234, 84] on textarea "**********" at bounding box center [207, 89] width 159 height 35
type textarea "**********"
click at [442, 46] on button "Done" at bounding box center [445, 44] width 27 height 11
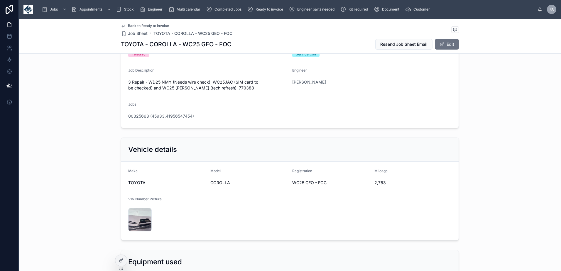
scroll to position [0, 0]
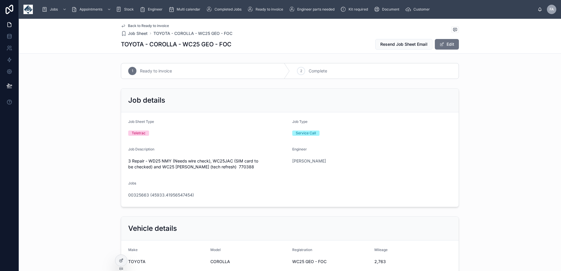
click at [309, 75] on div "2 Complete" at bounding box center [374, 70] width 169 height 15
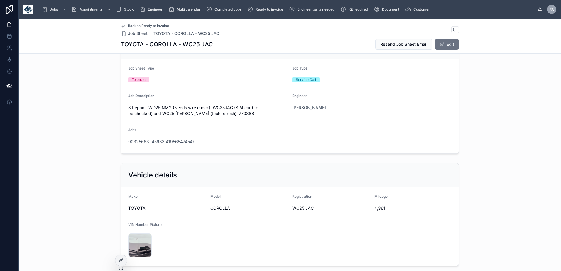
scroll to position [117, 0]
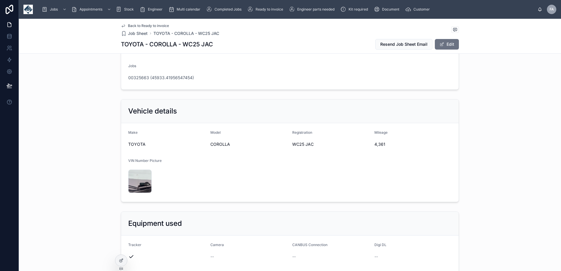
click at [374, 143] on span "4,361" at bounding box center [412, 144] width 77 height 6
copy span "4,361"
click at [377, 146] on span "4,361" at bounding box center [412, 144] width 77 height 6
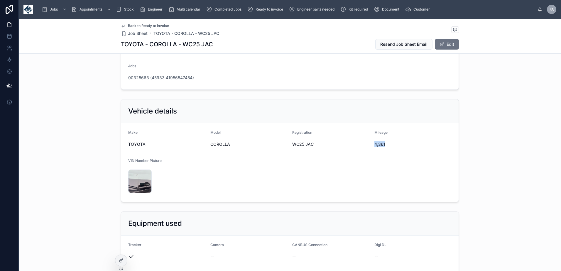
copy span "4,361"
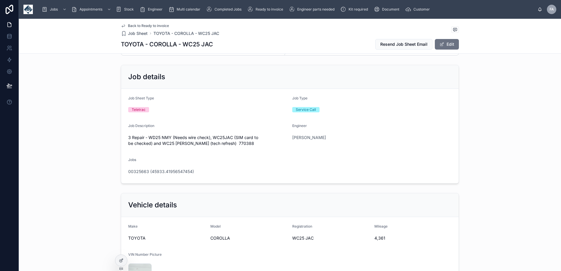
scroll to position [0, 0]
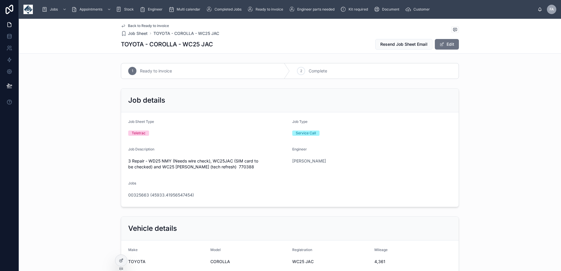
click at [314, 75] on div "2 Complete" at bounding box center [374, 70] width 169 height 15
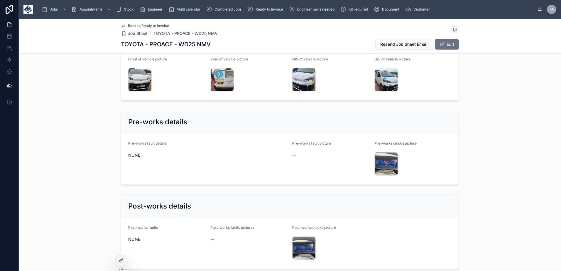
scroll to position [880, 0]
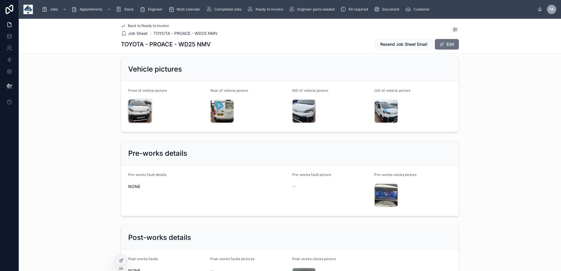
click at [135, 106] on div "IMG_9362 .jpeg" at bounding box center [139, 110] width 23 height 23
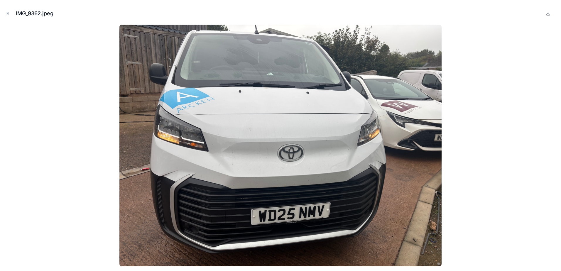
click at [6, 13] on icon "Close modal" at bounding box center [8, 13] width 4 height 4
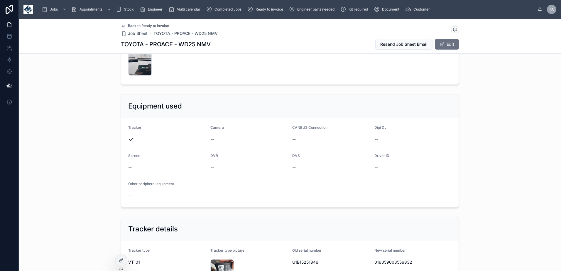
scroll to position [59, 0]
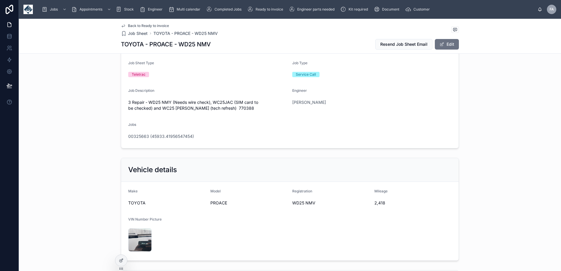
click at [375, 207] on div "2,418" at bounding box center [412, 202] width 77 height 9
copy span "2,418"
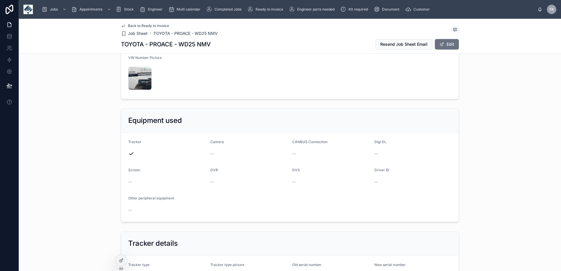
scroll to position [235, 0]
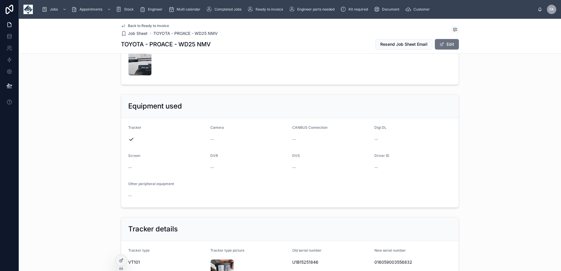
click at [390, 262] on span "016059003556832" at bounding box center [412, 262] width 77 height 6
copy span "016059003556832"
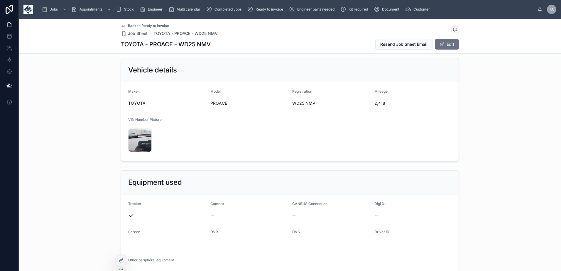
scroll to position [0, 0]
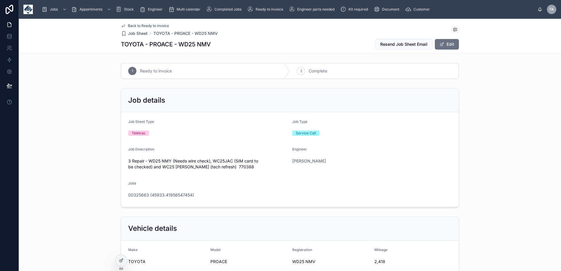
click at [314, 70] on span "Complete" at bounding box center [318, 71] width 18 height 6
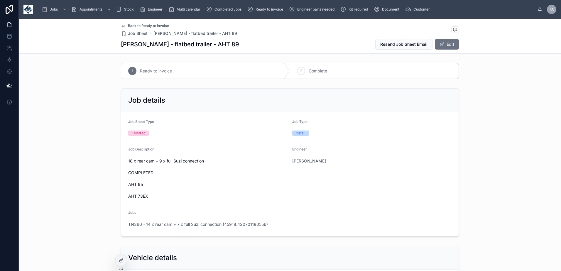
scroll to position [176, 0]
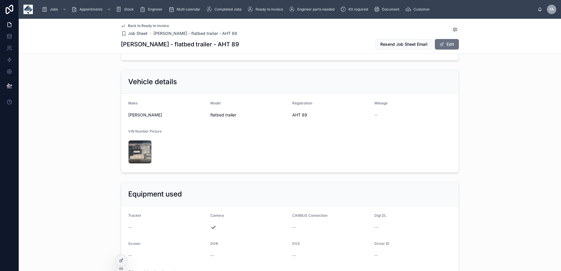
click at [294, 115] on span "AHT 89" at bounding box center [330, 115] width 77 height 6
copy span "AHT 89"
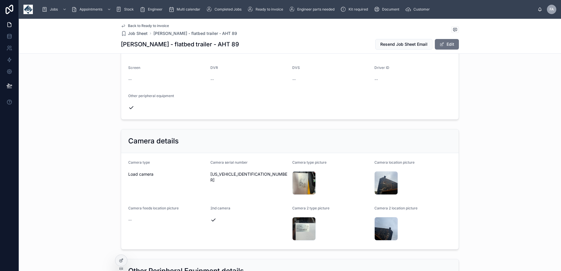
scroll to position [411, 0]
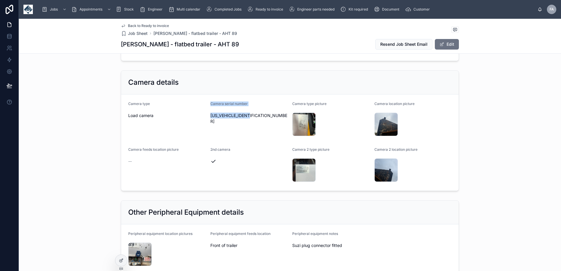
drag, startPoint x: 207, startPoint y: 101, endPoint x: 256, endPoint y: 120, distance: 52.4
click at [256, 120] on form "Camera type Load camera Camera serial number [US_VEHICLE_IDENTIFICATION_NUMBER]…" at bounding box center [289, 142] width 337 height 96
copy div "Camera serial number [US_VEHICLE_IDENTIFICATION_NUMBER]"
click at [300, 169] on div "IMG_2443 .jpeg" at bounding box center [303, 169] width 23 height 23
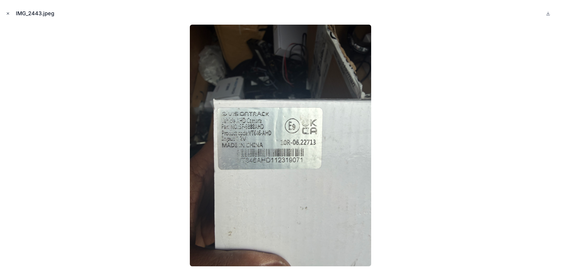
click at [7, 13] on icon "Close modal" at bounding box center [8, 13] width 4 height 4
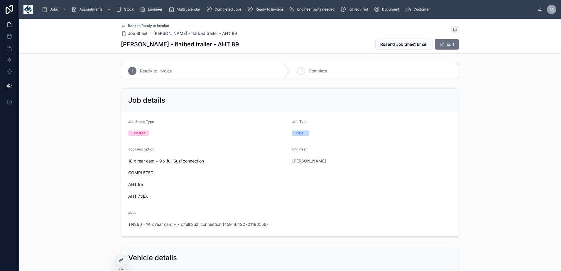
click at [319, 76] on div "2 Complete" at bounding box center [374, 70] width 169 height 15
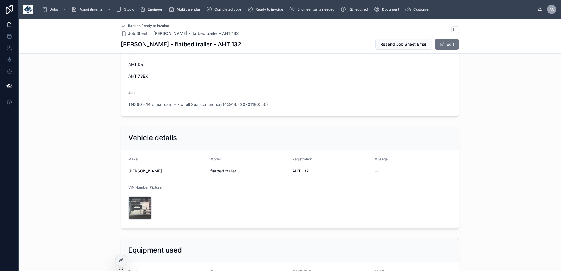
scroll to position [176, 0]
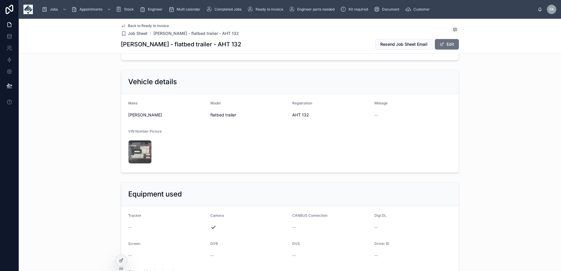
click at [296, 116] on span "AHT 132" at bounding box center [330, 115] width 77 height 6
copy span "AHT 132"
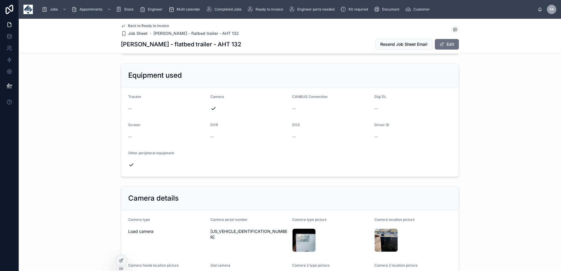
scroll to position [293, 0]
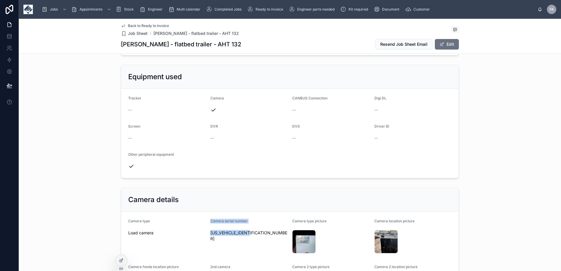
drag, startPoint x: 207, startPoint y: 220, endPoint x: 256, endPoint y: 234, distance: 51.1
click at [256, 234] on form "Camera type Load camera Camera serial number [US_VEHICLE_IDENTIFICATION_NUMBER]…" at bounding box center [289, 260] width 337 height 96
copy div "Camera serial number [US_VEHICLE_IDENTIFICATION_NUMBER]"
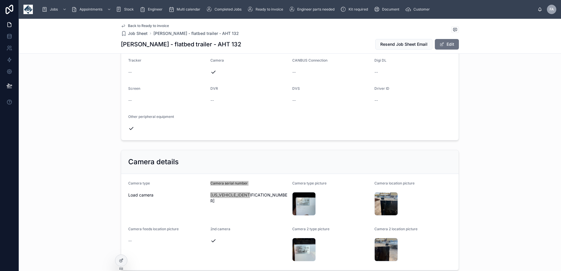
scroll to position [352, 0]
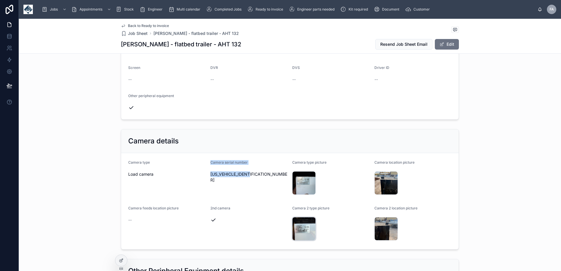
click at [299, 227] on div "IMG_2455 .jpeg" at bounding box center [303, 228] width 23 height 23
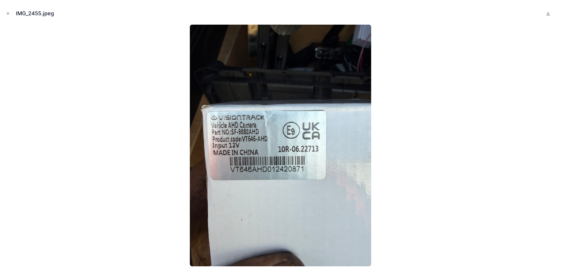
drag, startPoint x: 8, startPoint y: 14, endPoint x: 43, endPoint y: 15, distance: 34.9
click at [8, 14] on icon "Close modal" at bounding box center [8, 13] width 4 height 4
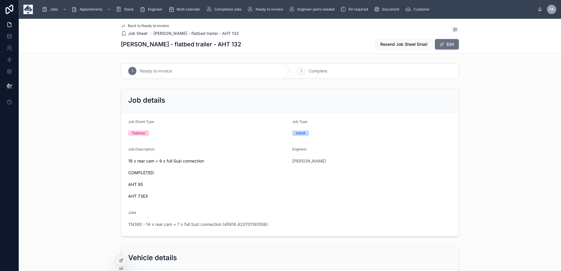
click at [325, 71] on div "2 Complete" at bounding box center [374, 70] width 169 height 15
click at [182, 222] on span "TN360 - 14 x rear cam + 7 x full Suzi connection (45918.420701180556)" at bounding box center [198, 224] width 140 height 6
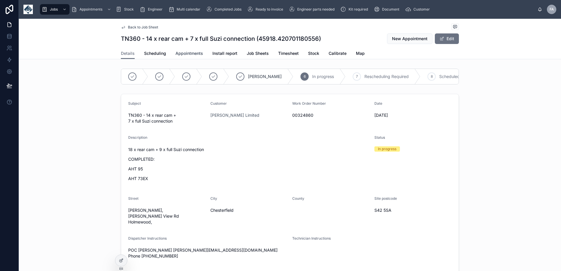
click at [179, 56] on link "Appointments" at bounding box center [189, 54] width 28 height 12
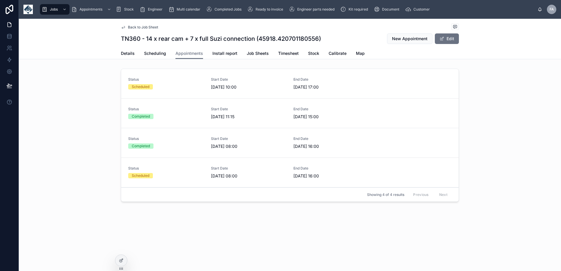
click at [186, 86] on div "Scheduled" at bounding box center [166, 86] width 76 height 5
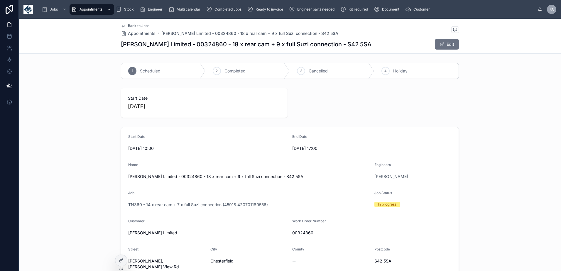
click at [234, 71] on span "Completed" at bounding box center [234, 71] width 21 height 6
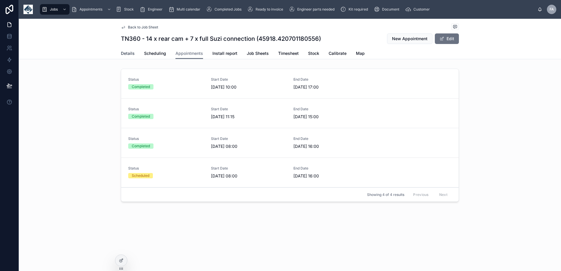
click at [129, 53] on span "Details" at bounding box center [128, 53] width 14 height 6
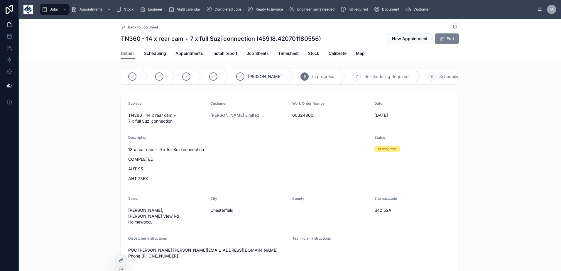
click at [449, 39] on button "Edit" at bounding box center [447, 38] width 24 height 11
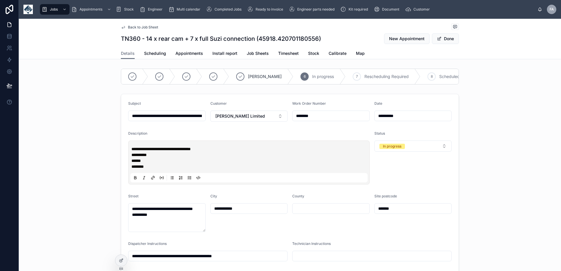
click at [152, 120] on input "**********" at bounding box center [166, 116] width 77 height 8
type input "**********"
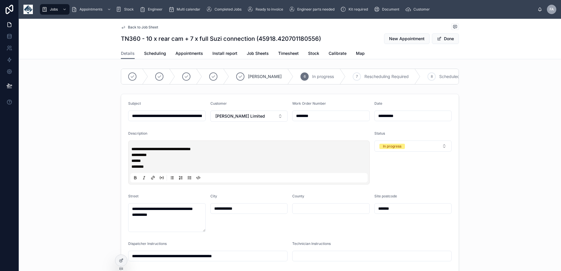
type input "**********"
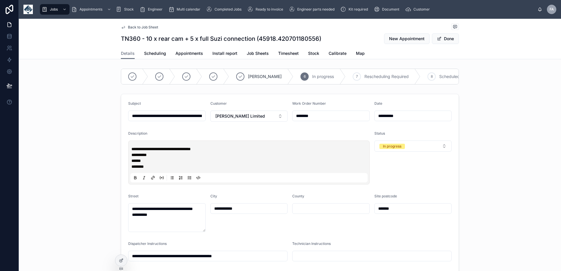
click at [169, 170] on p "********" at bounding box center [249, 167] width 237 height 6
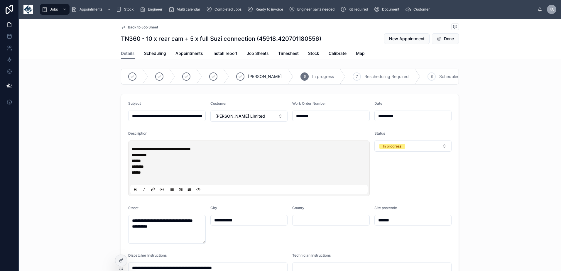
click at [154, 175] on p "******" at bounding box center [249, 173] width 237 height 6
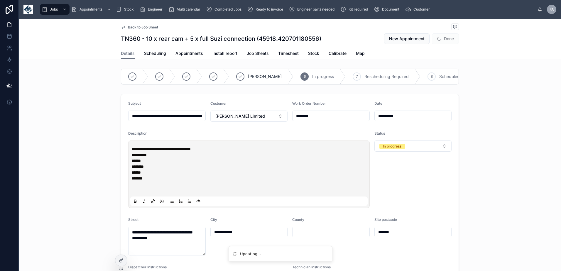
type input "**********"
click at [447, 40] on button "Done" at bounding box center [445, 38] width 27 height 11
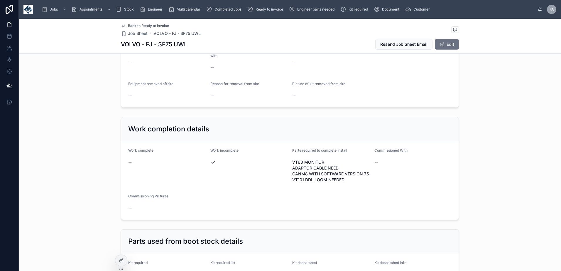
scroll to position [1173, 0]
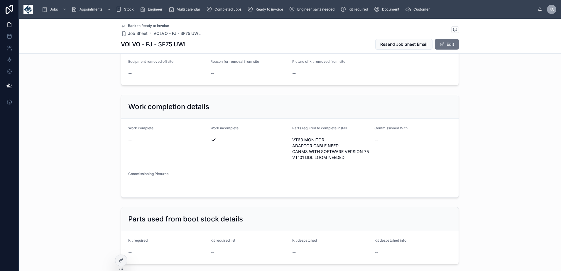
drag, startPoint x: 452, startPoint y: 41, endPoint x: 401, endPoint y: 83, distance: 65.5
click at [452, 41] on button "Edit" at bounding box center [447, 44] width 24 height 11
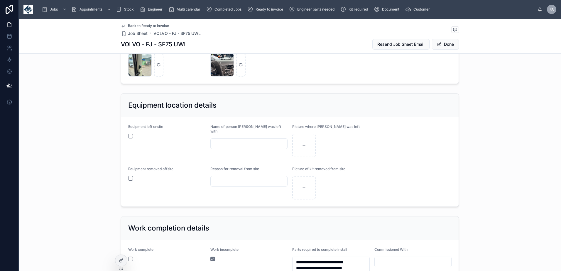
scroll to position [1271, 0]
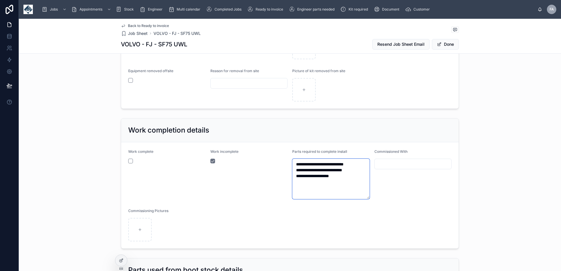
click at [302, 163] on textarea "**********" at bounding box center [330, 179] width 77 height 40
click at [353, 181] on textarea "**********" at bounding box center [330, 179] width 77 height 40
type textarea "**********"
click at [449, 46] on button "Done" at bounding box center [445, 44] width 27 height 11
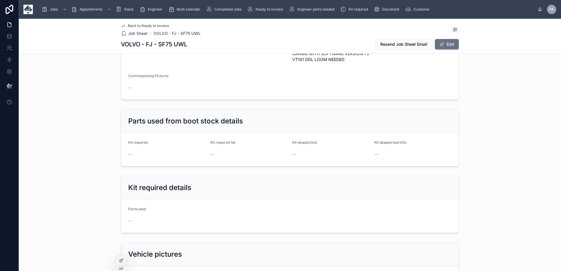
scroll to position [1173, 0]
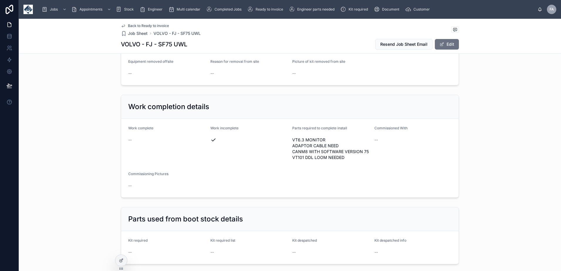
click at [428, 179] on form "Work complete -- Work incomplete Parts required to complete install VT6.3 MONIT…" at bounding box center [289, 158] width 337 height 79
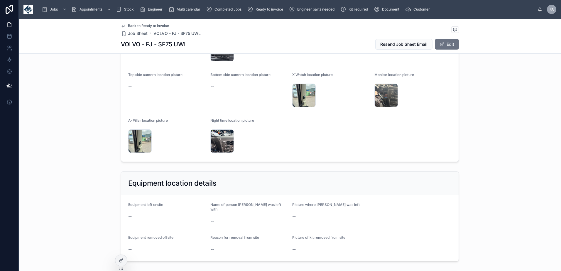
scroll to position [939, 0]
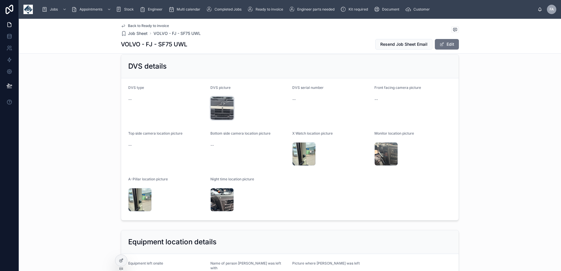
click at [216, 106] on div "IMG_9387 .jpeg" at bounding box center [221, 108] width 23 height 23
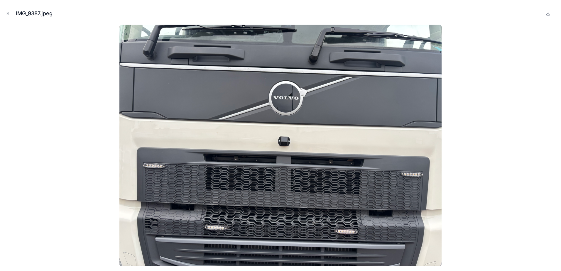
click at [5, 11] on button "Close modal" at bounding box center [8, 13] width 6 height 6
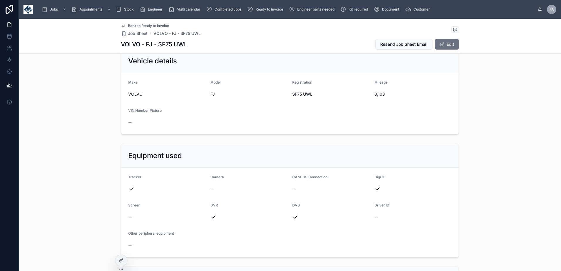
scroll to position [235, 0]
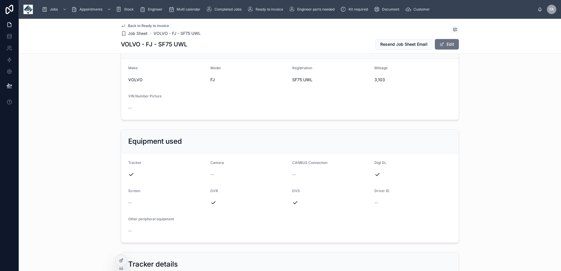
drag, startPoint x: 452, startPoint y: 46, endPoint x: 390, endPoint y: 107, distance: 86.1
click at [452, 46] on button "Edit" at bounding box center [447, 44] width 24 height 11
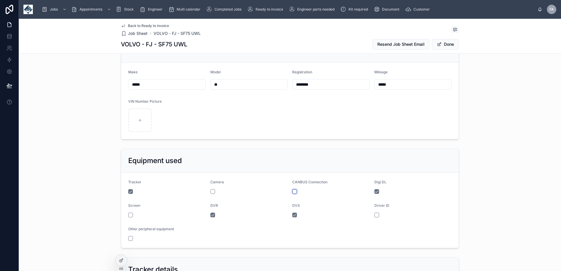
click at [292, 192] on button "button" at bounding box center [294, 191] width 5 height 5
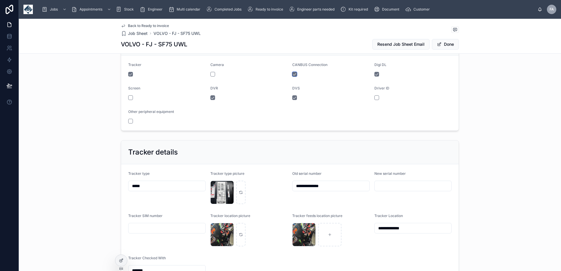
scroll to position [469, 0]
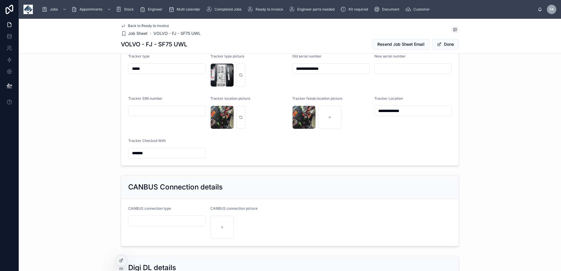
click at [150, 225] on div at bounding box center [166, 221] width 77 height 11
click at [150, 219] on input "text" at bounding box center [166, 221] width 77 height 8
type input "*********"
click at [449, 45] on button "Done" at bounding box center [445, 44] width 27 height 11
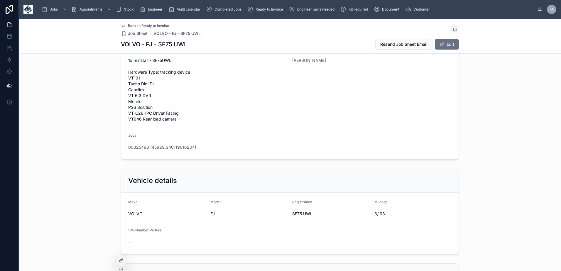
scroll to position [112, 0]
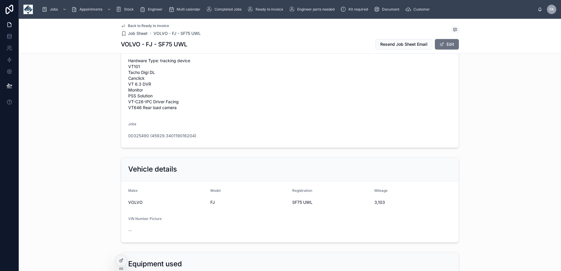
click at [295, 202] on span "SF75 UWL" at bounding box center [330, 202] width 77 height 6
copy span "SF75 UWL"
click at [375, 202] on span "3,103" at bounding box center [412, 202] width 77 height 6
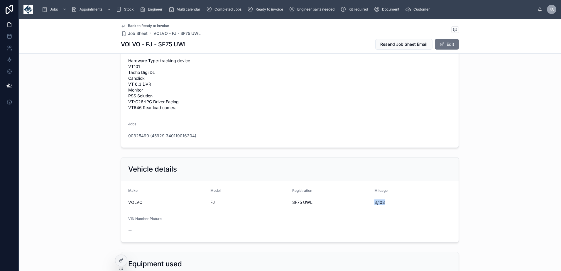
click at [375, 202] on span "3,103" at bounding box center [412, 202] width 77 height 6
copy span "3,103"
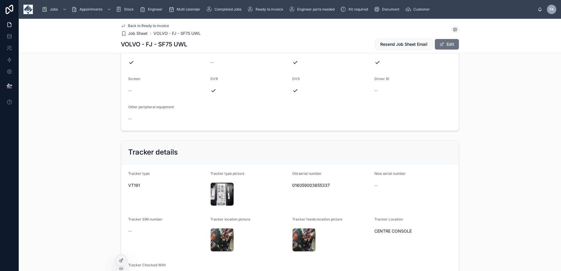
scroll to position [405, 0]
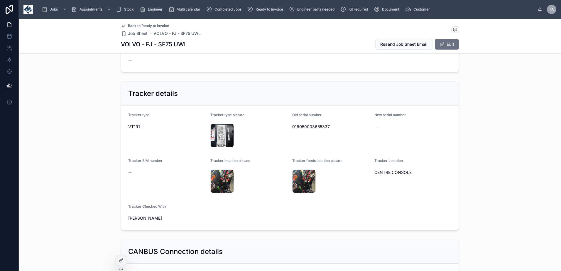
click at [136, 219] on span "RICHARD" at bounding box center [166, 218] width 77 height 6
copy span "RICHARD"
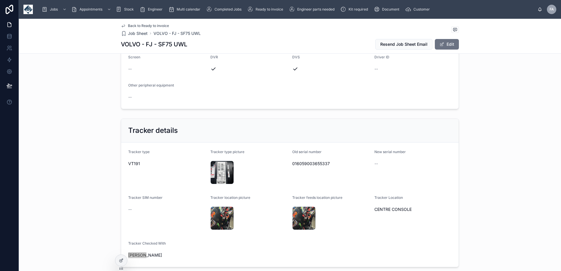
scroll to position [347, 0]
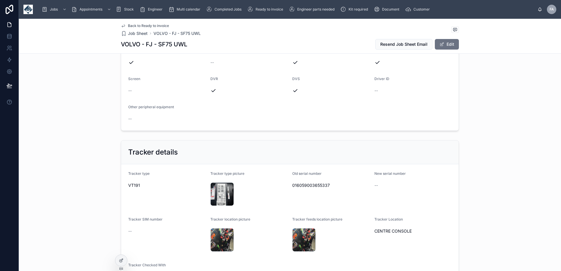
click at [310, 185] on span "016059003655337" at bounding box center [330, 185] width 77 height 6
copy span "016059003655337"
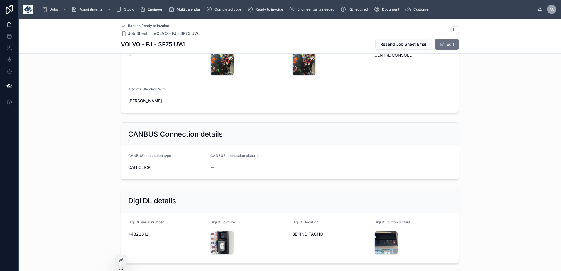
scroll to position [581, 0]
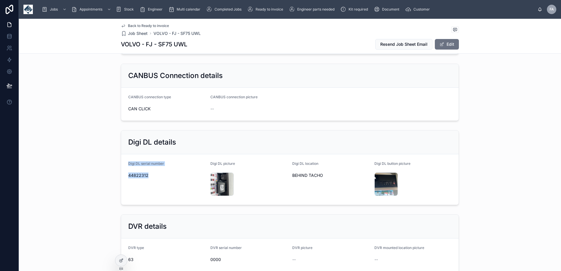
drag, startPoint x: 126, startPoint y: 163, endPoint x: 146, endPoint y: 175, distance: 23.8
click at [146, 175] on div "Digi DL serial number 44822312" at bounding box center [166, 179] width 77 height 36
copy div "Digi DL serial number 44822312"
click at [281, 120] on form "CANBUS connection type CAN CLICK CANBUS connection picture --" at bounding box center [289, 104] width 337 height 33
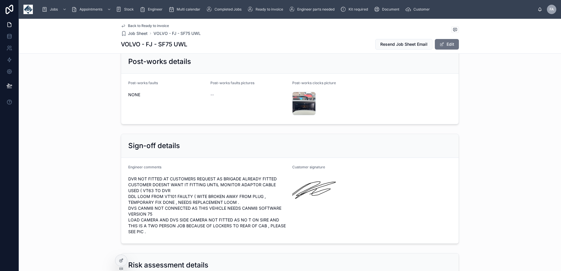
scroll to position [1755, 0]
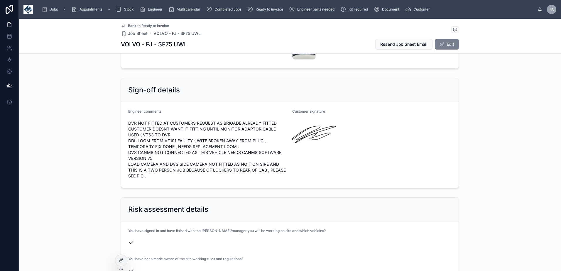
click at [452, 44] on button "Edit" at bounding box center [447, 44] width 24 height 11
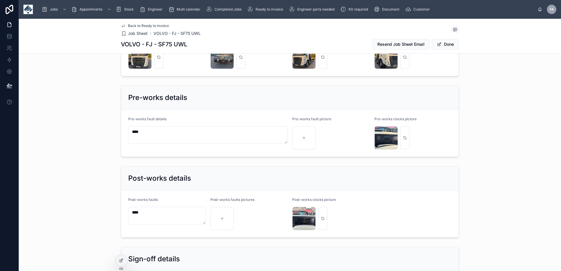
scroll to position [1932, 0]
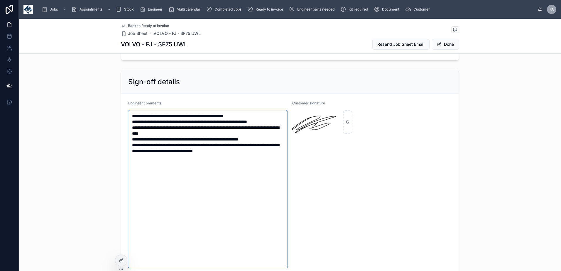
click at [264, 158] on textarea "**********" at bounding box center [207, 189] width 159 height 158
click at [249, 156] on textarea "**********" at bounding box center [207, 189] width 159 height 158
type textarea "**********"
click at [447, 49] on button "Done" at bounding box center [445, 44] width 27 height 11
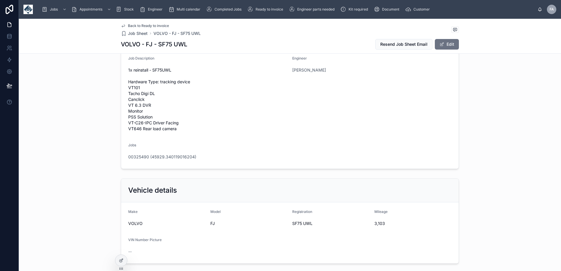
scroll to position [0, 0]
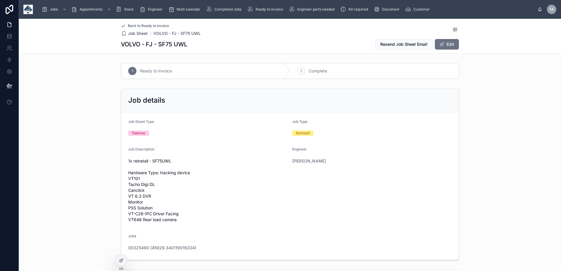
click at [323, 72] on span "Complete" at bounding box center [318, 71] width 18 height 6
click at [160, 248] on span "00325490 (45929.340119016204)" at bounding box center [162, 248] width 68 height 6
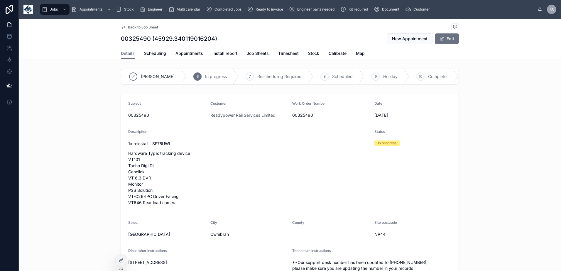
click at [428, 74] on span "Complete" at bounding box center [437, 77] width 18 height 6
click at [180, 48] on link "Appointments" at bounding box center [189, 54] width 28 height 12
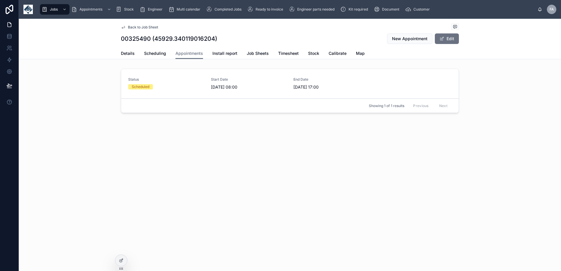
click at [211, 84] on div "Start Date 09/10/2025 08:00" at bounding box center [249, 83] width 76 height 13
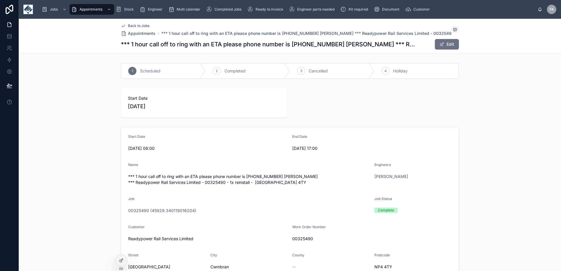
click at [229, 69] on span "Completed" at bounding box center [234, 71] width 21 height 6
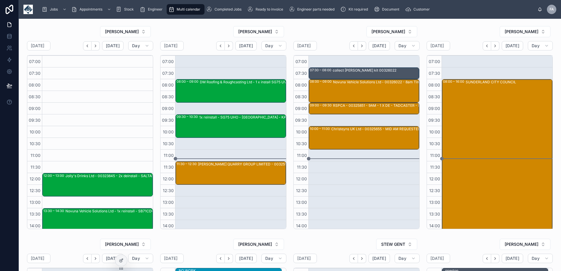
scroll to position [109, 0]
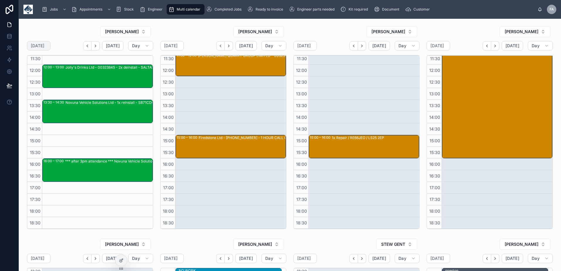
click at [50, 44] on div "[DATE]" at bounding box center [38, 45] width 23 height 9
select select "****"
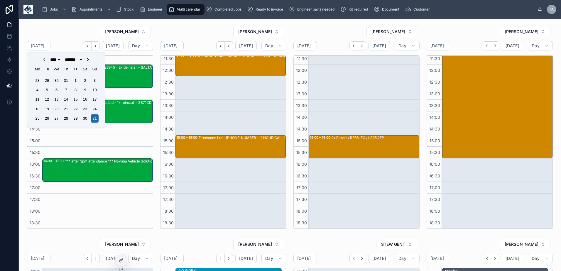
click at [90, 59] on icon "Choose Date" at bounding box center [88, 59] width 5 height 5
select select "*"
click at [75, 119] on div "3" at bounding box center [76, 118] width 8 height 8
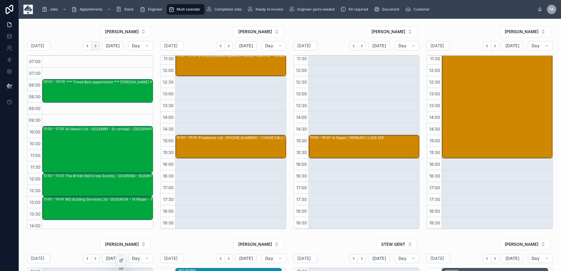
click at [94, 47] on icon "Next" at bounding box center [95, 46] width 4 height 4
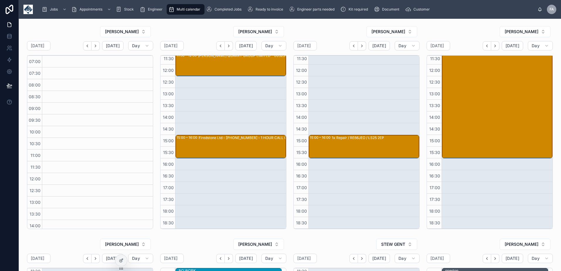
click at [94, 47] on icon "Next" at bounding box center [95, 46] width 4 height 4
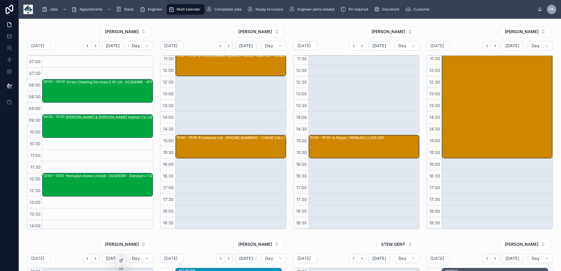
click at [94, 47] on icon "Next" at bounding box center [95, 46] width 4 height 4
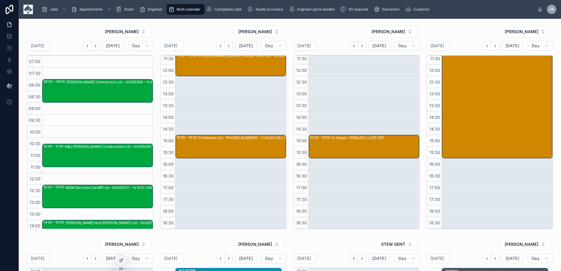
click at [94, 47] on icon "Next" at bounding box center [95, 46] width 4 height 4
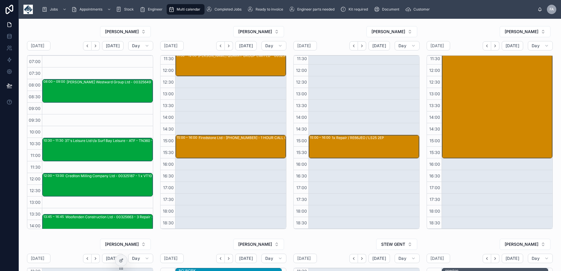
click at [94, 47] on icon "Next" at bounding box center [95, 46] width 4 height 4
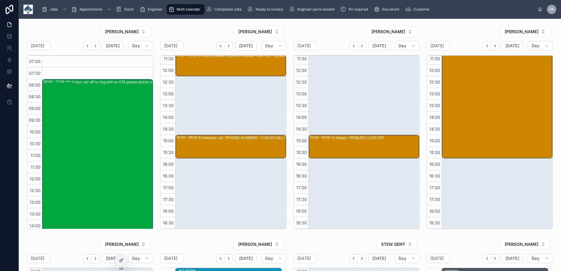
click at [94, 47] on icon "Next" at bounding box center [95, 46] width 4 height 4
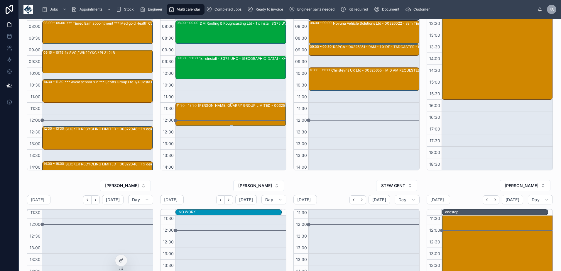
click at [209, 107] on div "HILLHOUSE QUARRY GROUP LIMITED - 00325926 - 1X Repair - KA10 7HY - SAP DOC: 770…" at bounding box center [252, 105] width 109 height 5
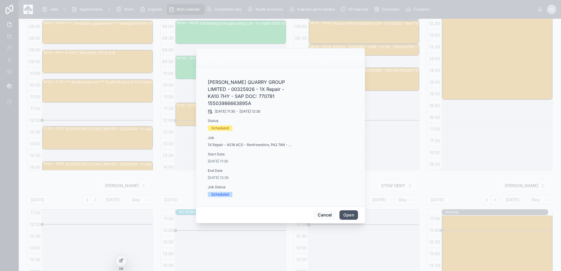
click at [352, 215] on button "Open" at bounding box center [348, 214] width 18 height 9
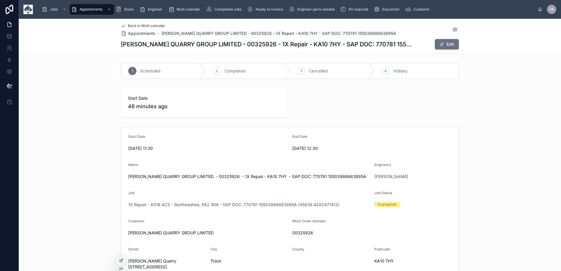
click at [135, 26] on span "Back to Multi calendar" at bounding box center [146, 25] width 37 height 5
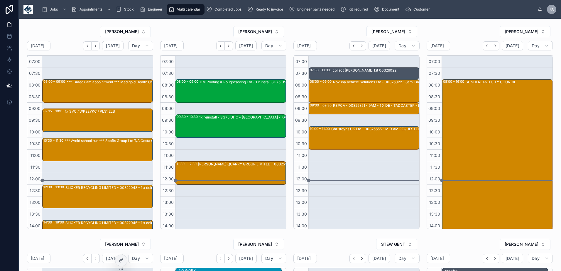
scroll to position [114, 0]
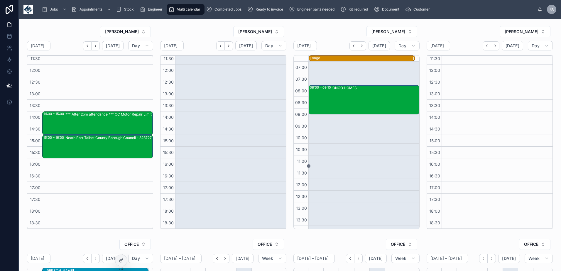
click at [338, 59] on div "ongo" at bounding box center [363, 58] width 103 height 5
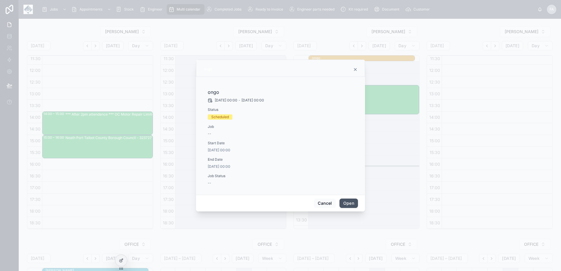
click at [346, 203] on button "Open" at bounding box center [348, 203] width 18 height 9
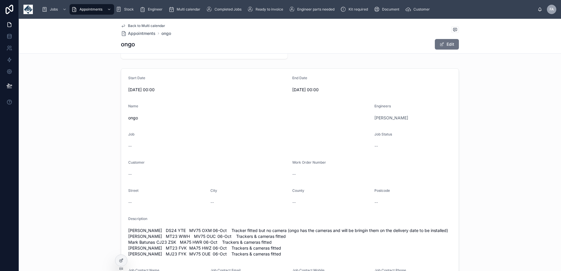
scroll to position [117, 0]
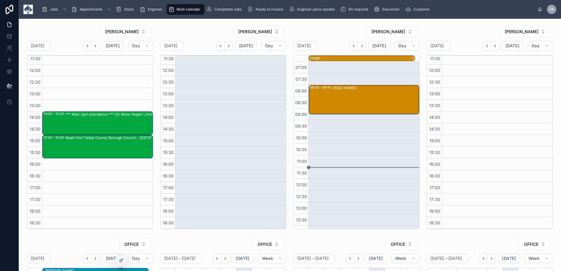
click at [357, 59] on div "ongo" at bounding box center [363, 58] width 103 height 5
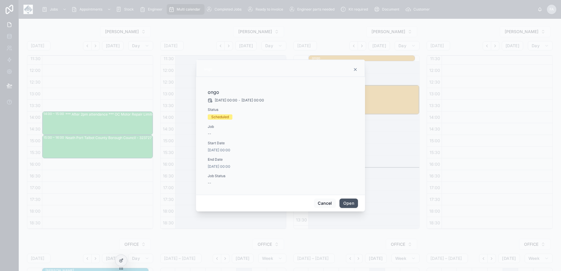
click at [349, 204] on button "Open" at bounding box center [348, 203] width 18 height 9
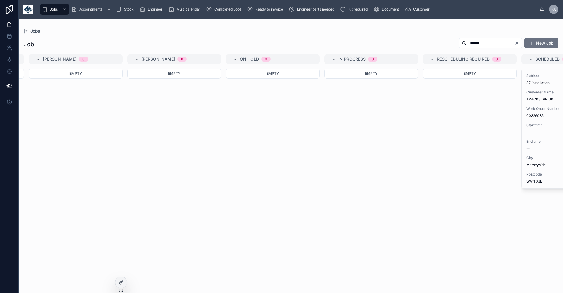
scroll to position [0, 408]
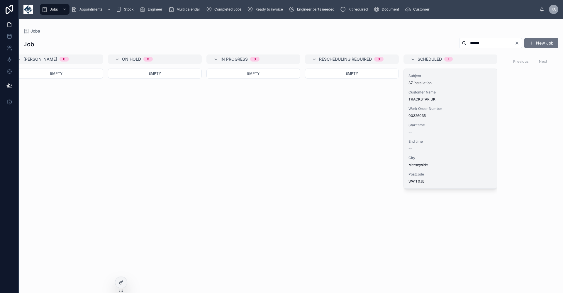
type input "******"
click at [452, 106] on div "Subject S7 installation Customer Name TRACKSTAR UK Work Order Number 00326035 S…" at bounding box center [450, 129] width 93 height 120
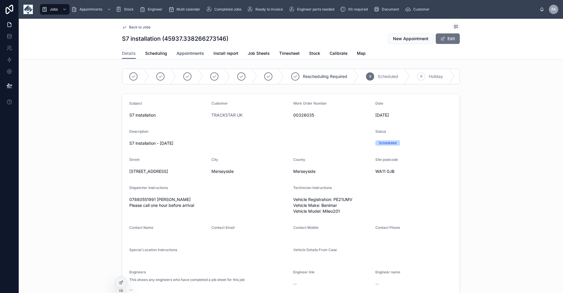
click at [192, 54] on span "Appointments" at bounding box center [191, 53] width 28 height 6
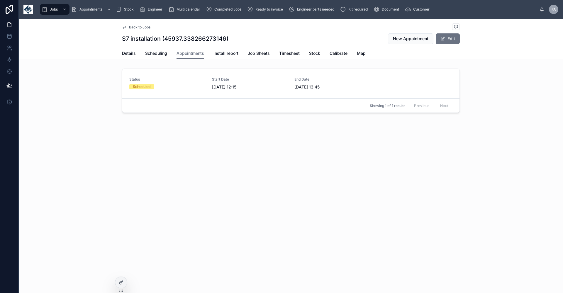
click at [24, 6] on img at bounding box center [27, 9] width 9 height 9
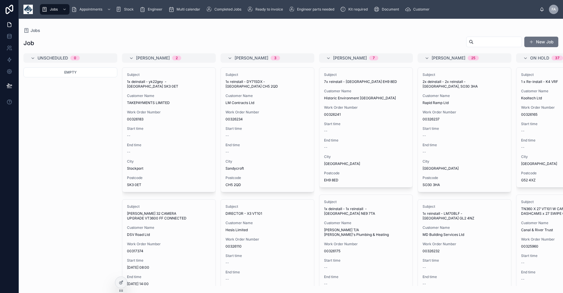
click at [493, 43] on input "text" at bounding box center [498, 42] width 48 height 8
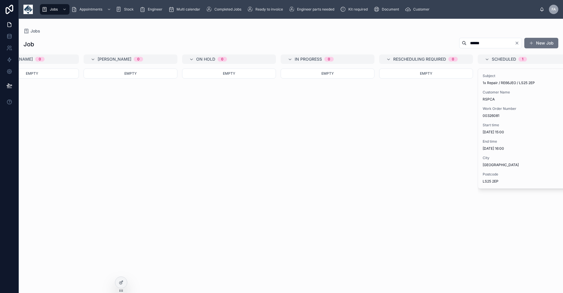
scroll to position [0, 408]
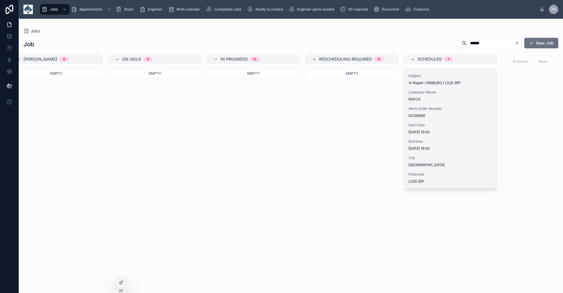
type input "******"
click at [445, 104] on div "Subject 1x Repair / RE66JEO / LS25 2EP Customer Name RSPCA Work Order Number 00…" at bounding box center [450, 129] width 93 height 120
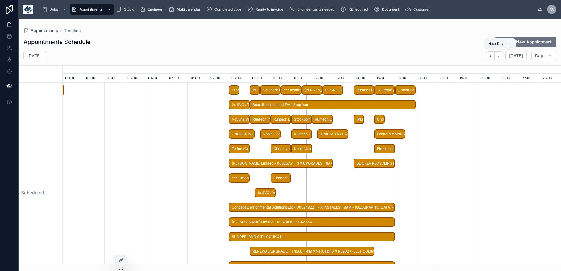
drag, startPoint x: 498, startPoint y: 56, endPoint x: 145, endPoint y: 170, distance: 370.8
click at [498, 56] on icon "button" at bounding box center [498, 56] width 4 height 4
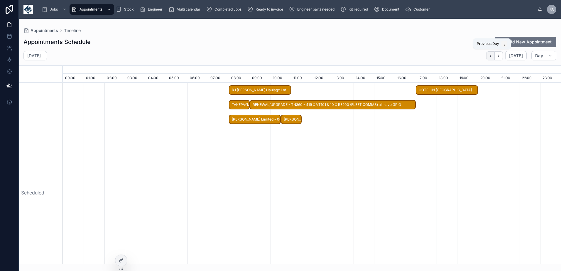
click at [489, 55] on button "button" at bounding box center [490, 55] width 9 height 9
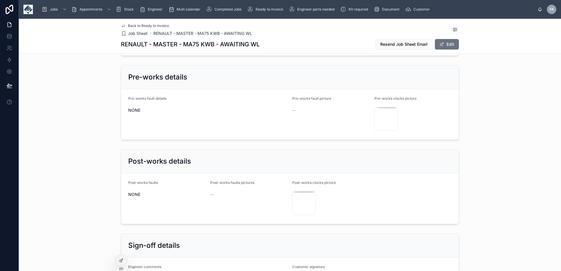
scroll to position [1056, 0]
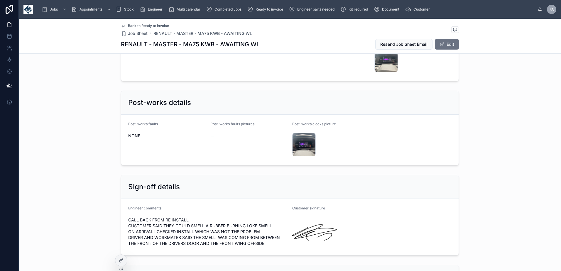
drag, startPoint x: 128, startPoint y: 214, endPoint x: 268, endPoint y: 241, distance: 143.4
click at [268, 241] on span "CALL BACK FROM RE INSTALL CUSTOMER SAID THEY COULD SMELL A RUBBER BURNING LOKE …" at bounding box center [207, 231] width 159 height 29
click at [133, 224] on span "CALL BACK FROM RE INSTALL CUSTOMER SAID THEY COULD SMELL A RUBBER BURNING LOKE …" at bounding box center [207, 231] width 159 height 29
drag, startPoint x: 124, startPoint y: 214, endPoint x: 263, endPoint y: 241, distance: 141.8
click at [263, 241] on form "Engineer comments CALL BACK FROM RE INSTALL CUSTOMER SAID THEY COULD SMELL A RU…" at bounding box center [289, 227] width 337 height 56
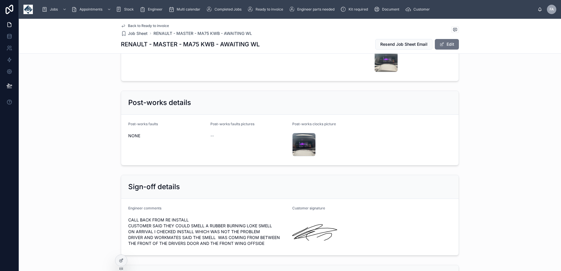
copy span "CALL BACK FROM RE INSTALL CUSTOMER SAID THEY COULD SMELL A RUBBER BURNING LOKE …"
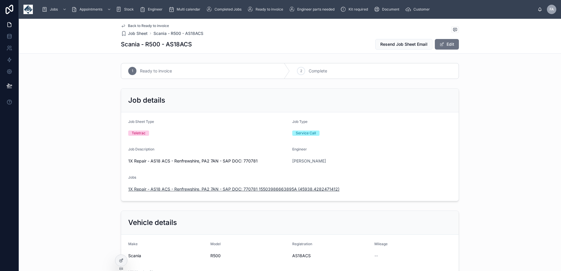
click at [194, 189] on span "1X Repair - AS18 ACS - Renfrewshire, PA2 7AN - SAP DOC: 770781 15503986663895A …" at bounding box center [233, 189] width 211 height 6
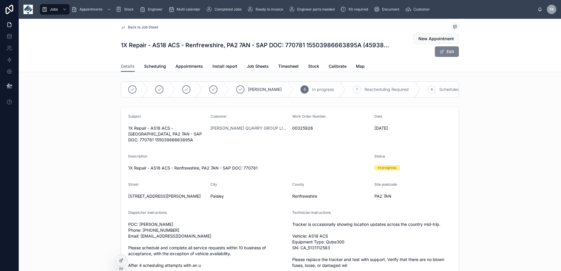
click at [454, 54] on button "Edit" at bounding box center [447, 51] width 24 height 11
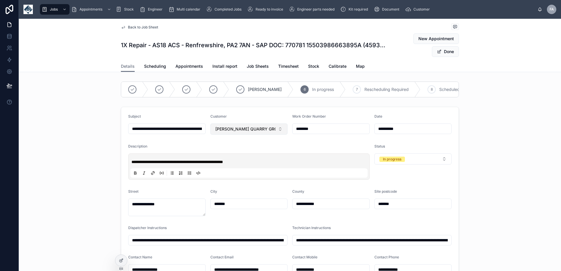
click at [279, 135] on button "[PERSON_NAME] QUARRY GROUP LIMITED" at bounding box center [248, 129] width 77 height 11
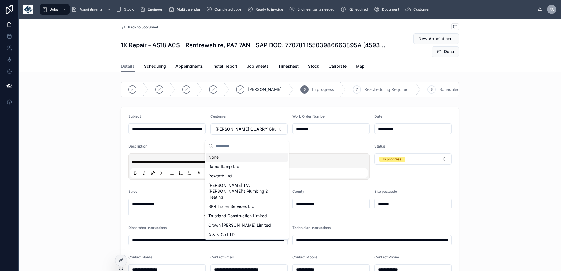
click at [218, 154] on div "None" at bounding box center [247, 157] width 82 height 9
type input "**********"
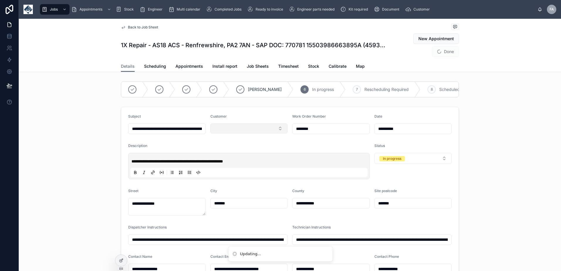
type input "**********"
click at [221, 133] on button "Select Button" at bounding box center [248, 129] width 77 height 10
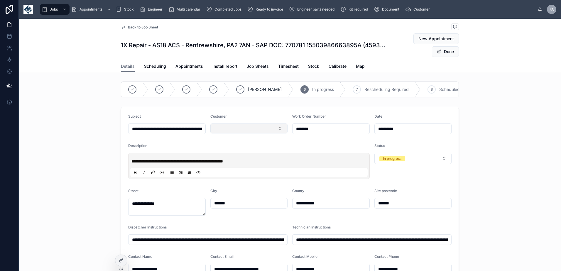
type input "**********"
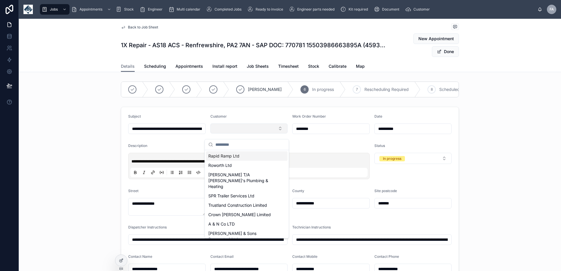
type input "*"
type input "**********"
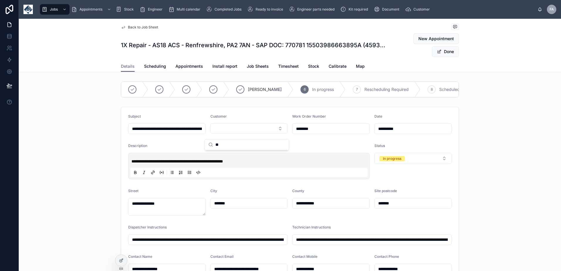
type input "*"
type input "**********"
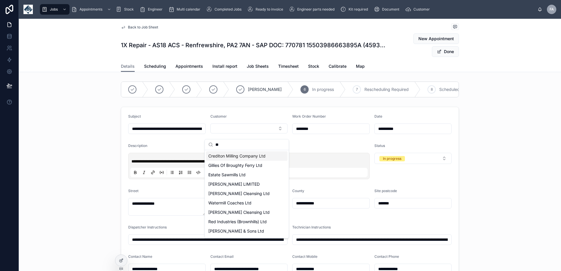
type input "*"
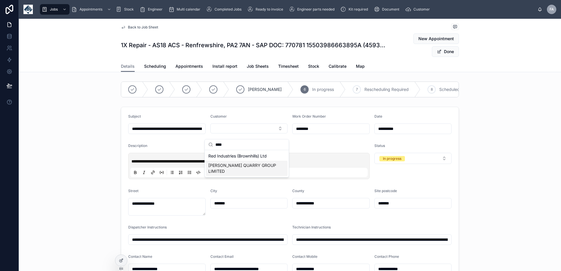
type input "****"
click at [227, 167] on span "HILLHOUSE QUARRY GROUP LIMITED" at bounding box center [243, 169] width 70 height 12
type input "**********"
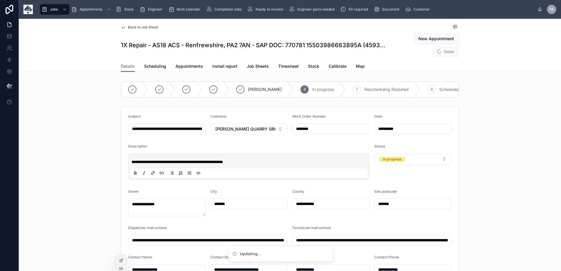
type input "**********"
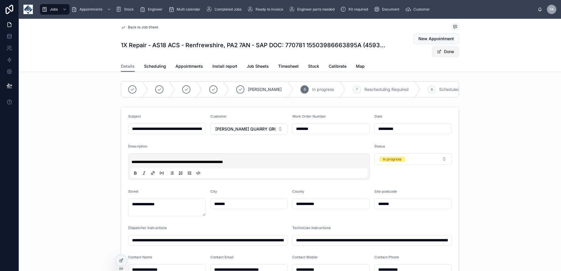
type input "**********"
click at [447, 53] on button "Done" at bounding box center [445, 51] width 27 height 11
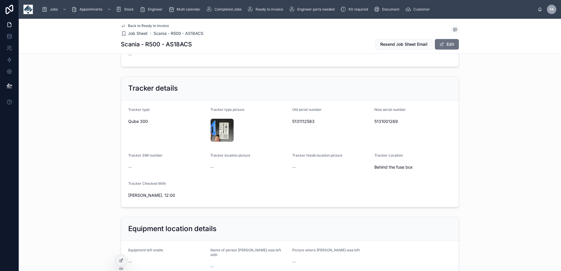
scroll to position [235, 0]
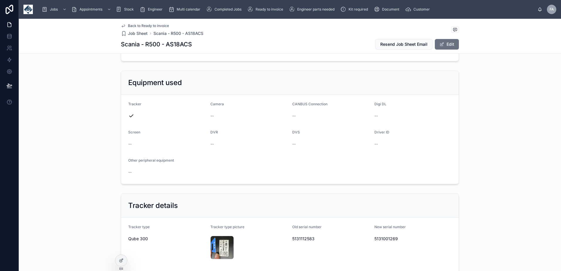
click at [182, 42] on h1 "Scania - R500 - AS18ACS" at bounding box center [156, 44] width 71 height 8
copy h1 "AS18ACS"
click at [385, 240] on span "5131001269" at bounding box center [412, 239] width 77 height 6
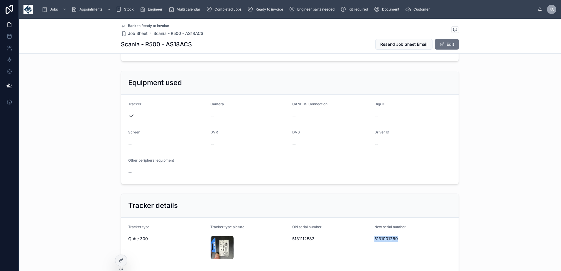
copy span "5131001269"
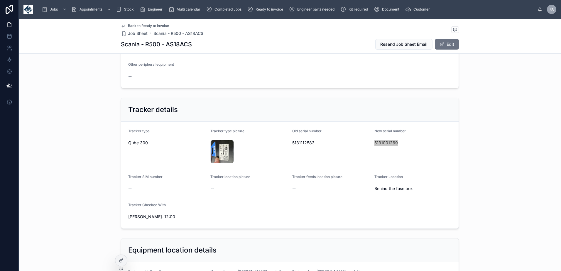
scroll to position [352, 0]
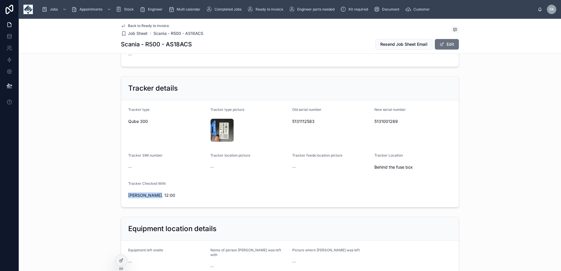
drag, startPoint x: 151, startPoint y: 196, endPoint x: 127, endPoint y: 196, distance: 24.3
click at [128, 196] on span "[PERSON_NAME]. 12:00" at bounding box center [166, 195] width 77 height 6
copy span "[PERSON_NAME]. 12:00"
drag, startPoint x: 289, startPoint y: 109, endPoint x: 312, endPoint y: 121, distance: 26.1
click at [312, 121] on form "Tracker type Qube 300 Tracker type picture IMG_2954 .jpeg Old serial number 513…" at bounding box center [289, 153] width 337 height 107
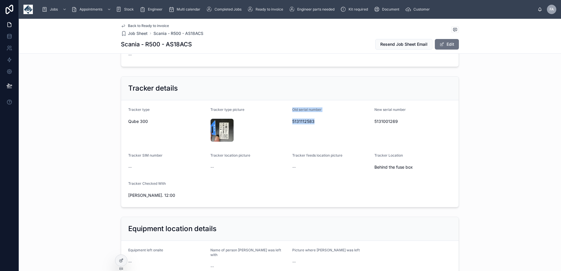
copy div "Old serial number 5131112583"
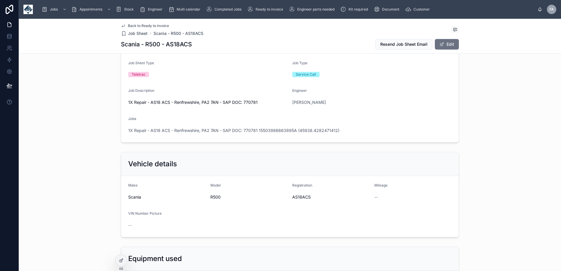
scroll to position [0, 0]
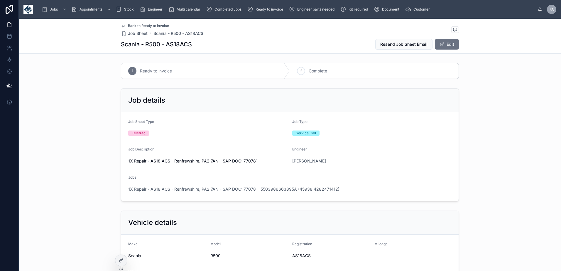
click at [313, 70] on span "Complete" at bounding box center [318, 71] width 18 height 6
click at [156, 190] on span "1X Repair - AS18 ACS - Renfrewshire, PA2 7AN - SAP DOC: 770781 15503986663895A …" at bounding box center [233, 189] width 211 height 6
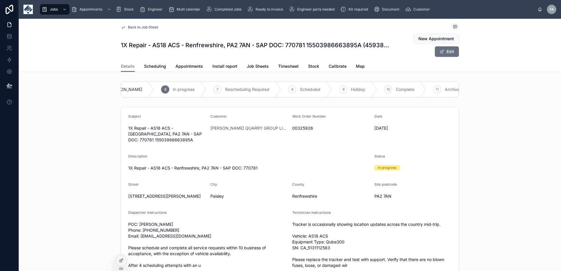
click at [396, 91] on span "Complete" at bounding box center [405, 90] width 18 height 6
click at [191, 62] on link "Appointments" at bounding box center [189, 67] width 28 height 12
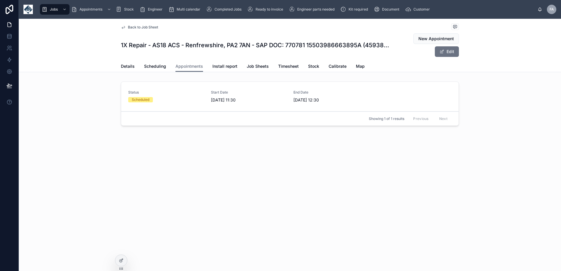
click at [212, 95] on div "Start Date [DATE] 11:30" at bounding box center [249, 96] width 76 height 13
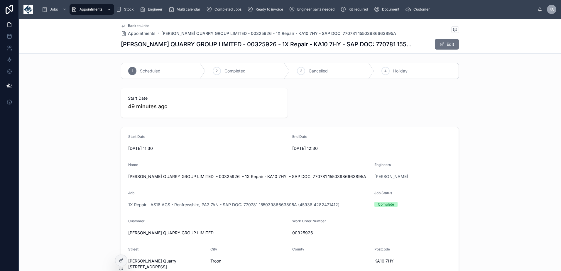
click at [226, 74] on span "Completed" at bounding box center [234, 71] width 21 height 6
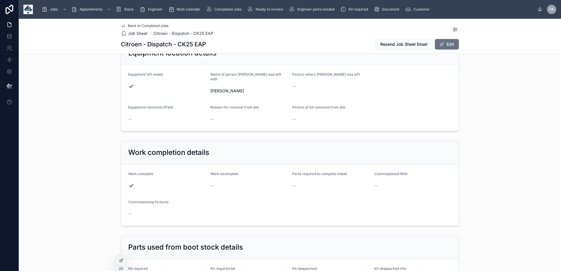
scroll to position [939, 0]
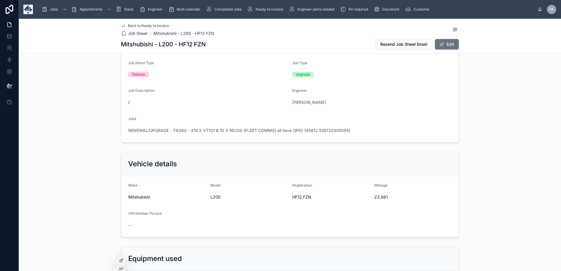
scroll to position [117, 0]
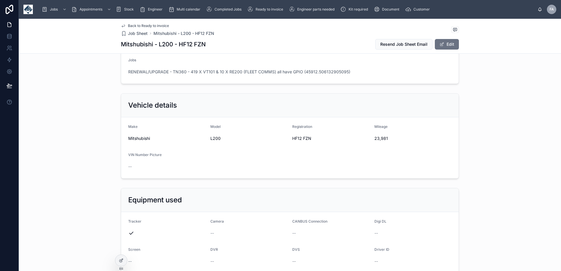
click at [378, 134] on div "23,981" at bounding box center [412, 138] width 77 height 9
copy span "23,981"
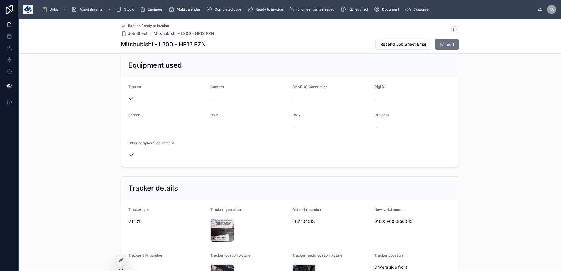
scroll to position [293, 0]
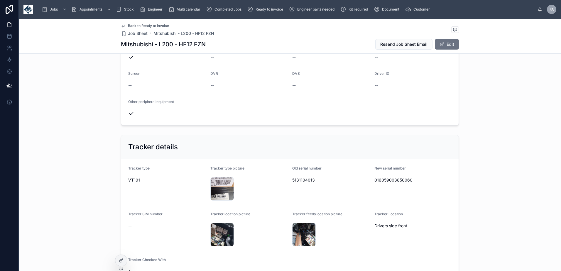
click at [299, 178] on span "5131104013" at bounding box center [330, 180] width 77 height 6
copy span "5131104013"
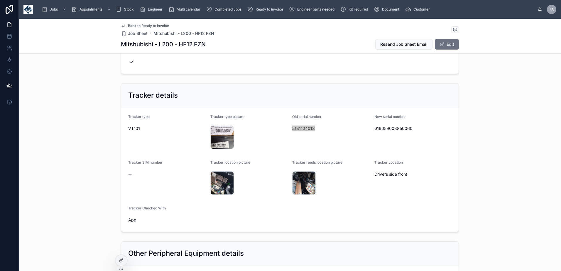
scroll to position [235, 0]
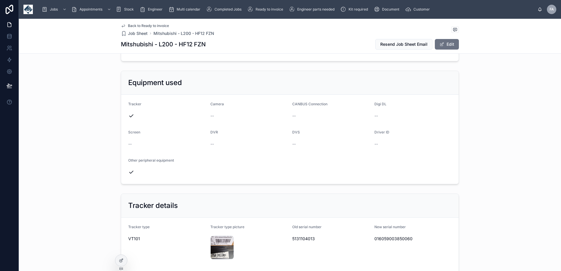
click at [405, 236] on div "016059003850060" at bounding box center [412, 238] width 77 height 9
copy span "016059003850060"
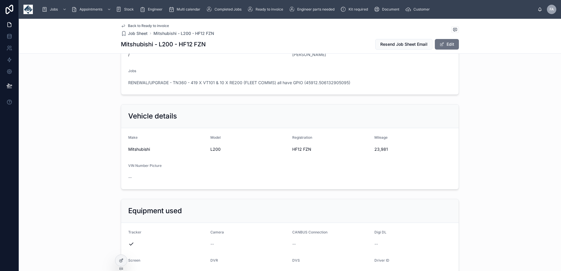
scroll to position [59, 0]
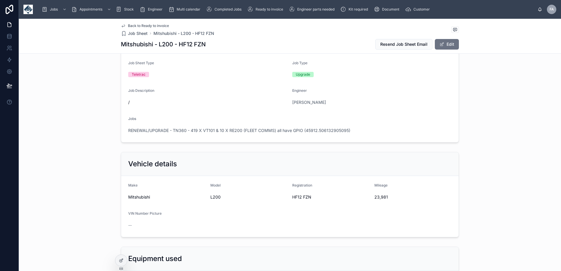
click at [292, 197] on span "HF12 FZN" at bounding box center [330, 197] width 77 height 6
copy span "HF12 FZN"
click at [377, 197] on span "23,981" at bounding box center [412, 197] width 77 height 6
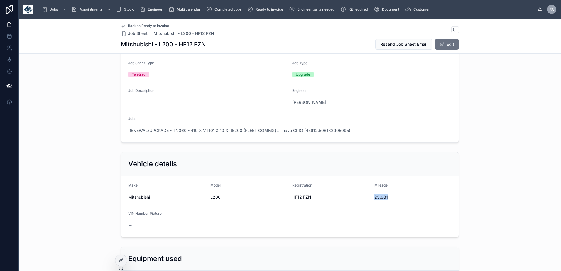
click at [377, 197] on span "23,981" at bounding box center [412, 197] width 77 height 6
copy span "23,981"
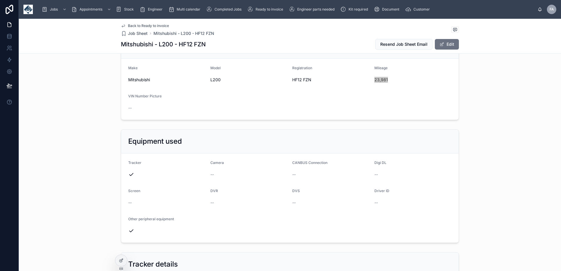
scroll to position [293, 0]
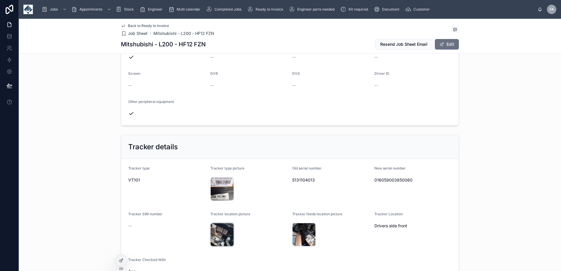
click at [213, 233] on div "20251010_111407 .jpg" at bounding box center [221, 234] width 23 height 23
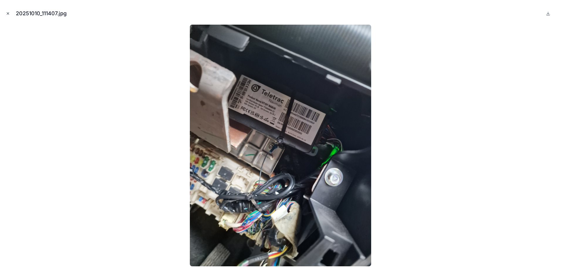
click at [8, 16] on button "Close modal" at bounding box center [8, 13] width 6 height 6
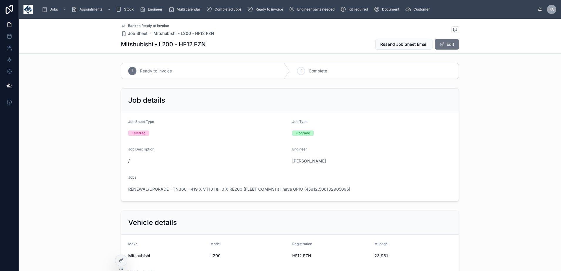
click at [310, 72] on span "Complete" at bounding box center [318, 71] width 18 height 6
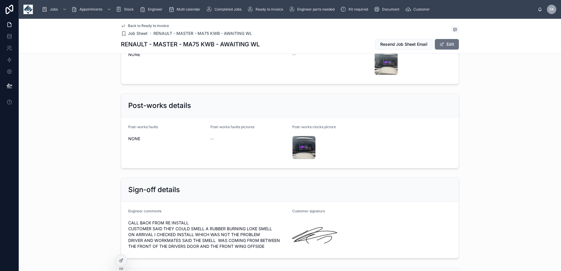
scroll to position [1056, 0]
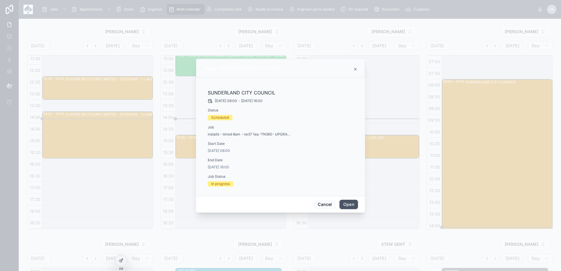
click at [352, 203] on button "Open" at bounding box center [348, 204] width 18 height 9
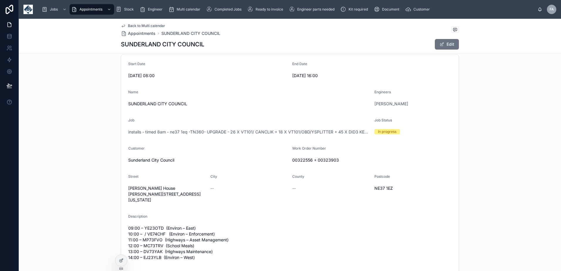
scroll to position [117, 0]
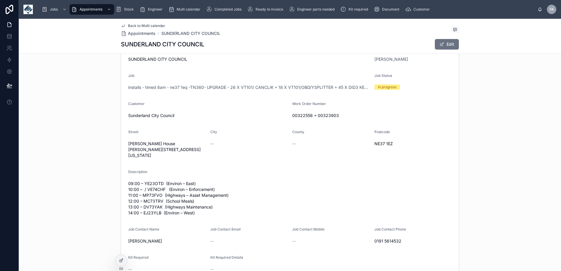
click at [134, 28] on span "Back to Multi calendar" at bounding box center [146, 25] width 37 height 5
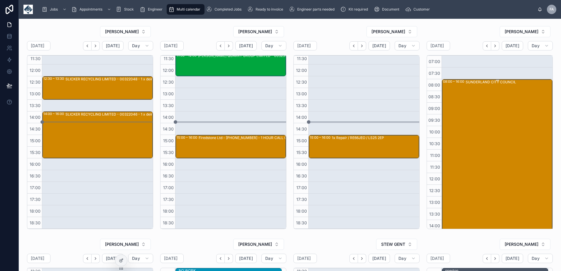
click at [507, 131] on div "SUNDERLAND CITY COUNCIL" at bounding box center [509, 172] width 86 height 187
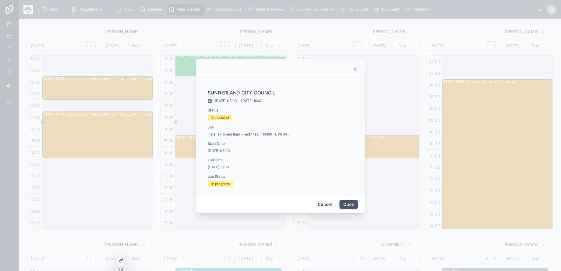
click at [356, 204] on button "Open" at bounding box center [348, 204] width 18 height 9
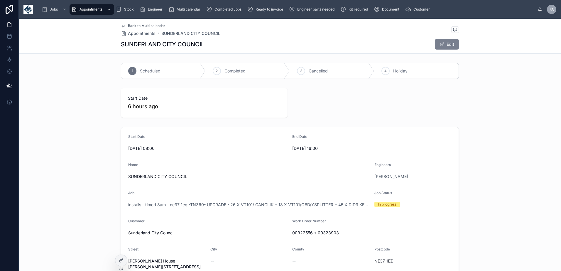
click at [447, 43] on button "Edit" at bounding box center [447, 44] width 24 height 11
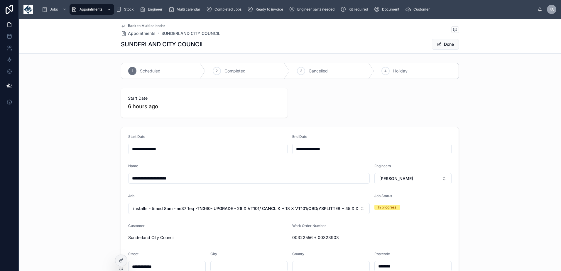
scroll to position [117, 0]
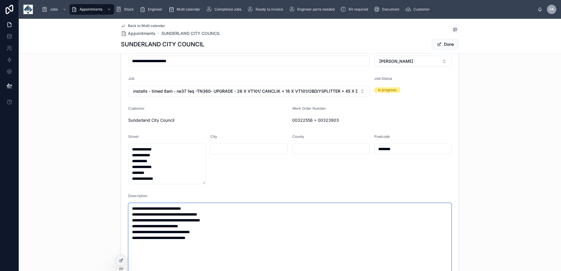
click at [212, 211] on textarea "**********" at bounding box center [289, 252] width 323 height 99
click at [234, 219] on textarea "**********" at bounding box center [289, 255] width 323 height 105
type textarea "**********"
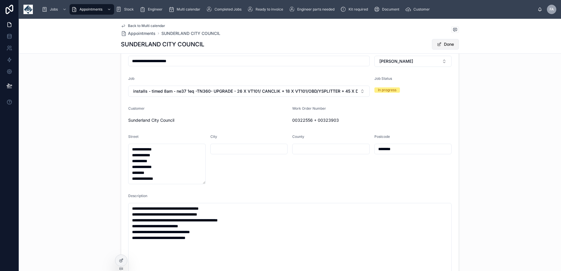
click at [444, 44] on button "Done" at bounding box center [445, 44] width 27 height 11
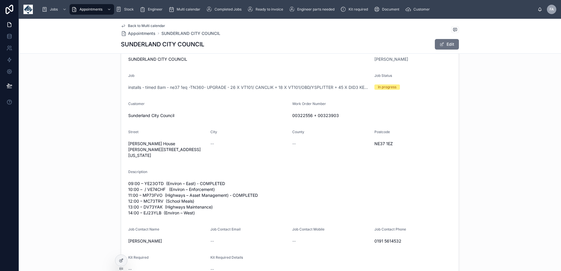
click at [138, 25] on span "Back to Multi calendar" at bounding box center [146, 25] width 37 height 5
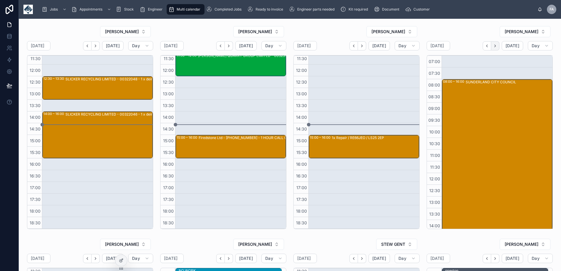
click at [491, 48] on button "Next" at bounding box center [495, 45] width 8 height 9
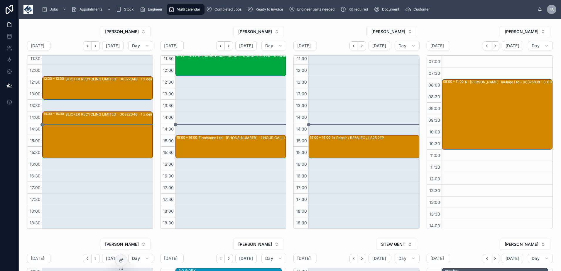
click at [491, 48] on button "Next" at bounding box center [495, 45] width 8 height 9
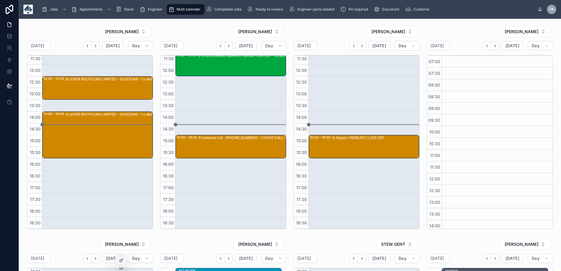
click at [491, 48] on button "Next" at bounding box center [495, 45] width 8 height 9
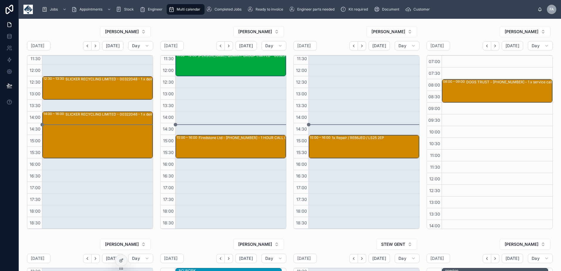
click at [491, 48] on button "Next" at bounding box center [495, 45] width 8 height 9
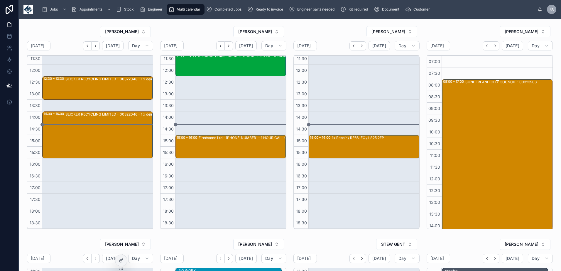
click at [489, 103] on div "SUNDERLAND CITY COUNCIL - 00323903" at bounding box center [508, 184] width 87 height 210
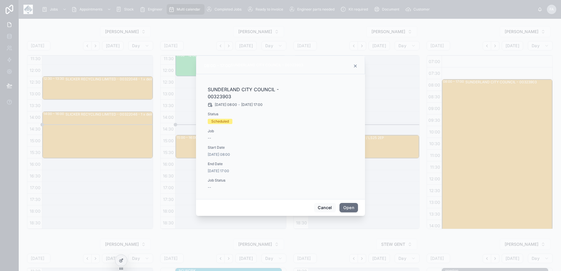
click at [350, 207] on button "Open" at bounding box center [348, 207] width 18 height 9
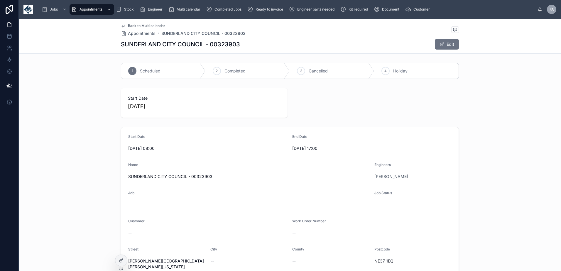
scroll to position [235, 0]
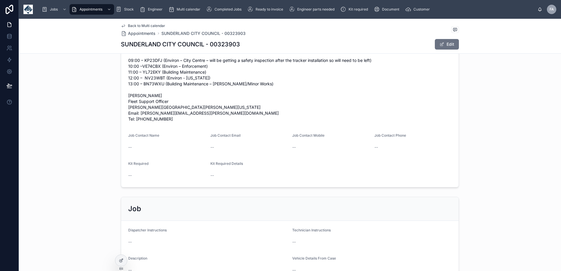
click at [132, 25] on span "Back to Multi calendar" at bounding box center [146, 25] width 37 height 5
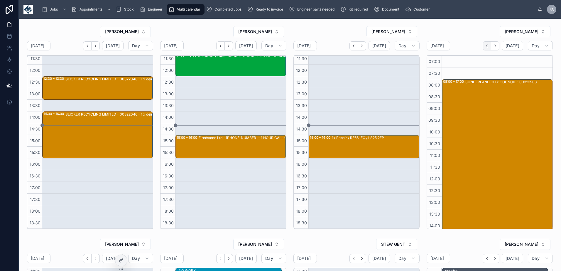
click at [485, 47] on icon "Back" at bounding box center [487, 46] width 4 height 4
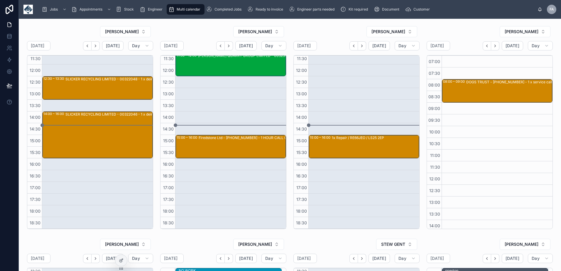
click at [485, 47] on icon "Back" at bounding box center [487, 46] width 4 height 4
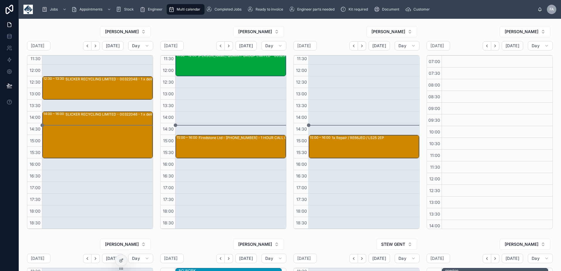
click at [485, 47] on icon "Back" at bounding box center [487, 46] width 4 height 4
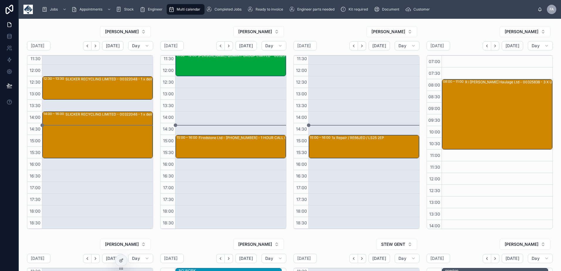
click at [485, 47] on icon "Back" at bounding box center [487, 46] width 4 height 4
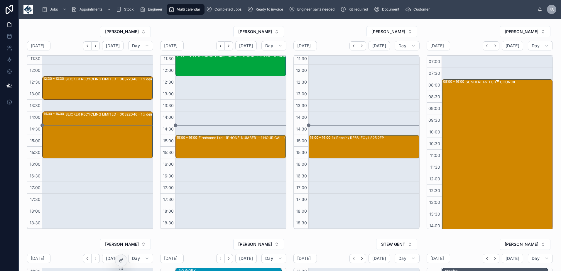
click at [481, 102] on div "SUNDERLAND CITY COUNCIL" at bounding box center [509, 172] width 86 height 187
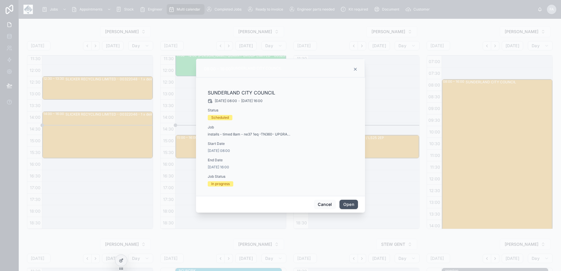
click at [351, 204] on button "Open" at bounding box center [348, 204] width 18 height 9
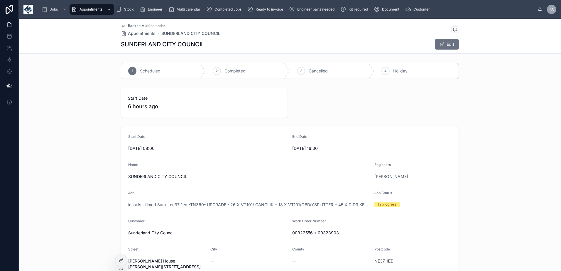
click at [235, 72] on span "Completed" at bounding box center [234, 71] width 21 height 6
click at [135, 25] on span "Back to Multi calendar" at bounding box center [146, 25] width 37 height 5
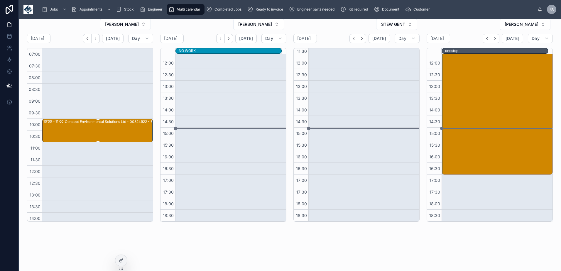
click at [76, 126] on div "Concept Environmental Solutions Ltd - 00324922 - BN18 0LE - 1 x tracker and cam…" at bounding box center [119, 130] width 109 height 22
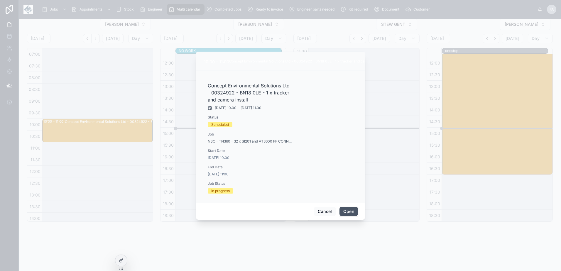
click at [349, 209] on button "Open" at bounding box center [348, 211] width 18 height 9
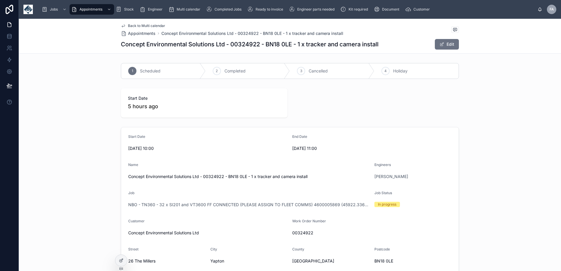
click at [238, 71] on span "Completed" at bounding box center [234, 71] width 21 height 6
click at [139, 28] on span "Back to Multi calendar" at bounding box center [146, 25] width 37 height 5
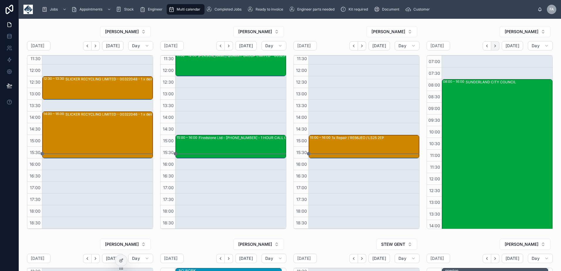
click at [493, 47] on icon "Next" at bounding box center [495, 46] width 4 height 4
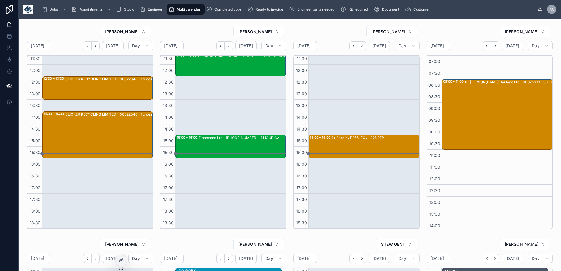
click at [493, 47] on icon "Next" at bounding box center [495, 46] width 4 height 4
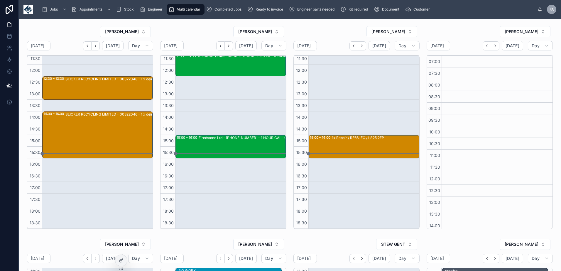
click at [493, 47] on icon "Next" at bounding box center [495, 46] width 4 height 4
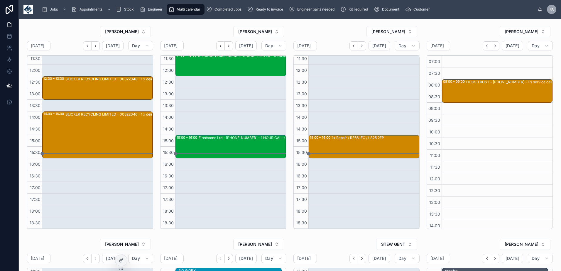
click at [493, 47] on icon "Next" at bounding box center [495, 46] width 4 height 4
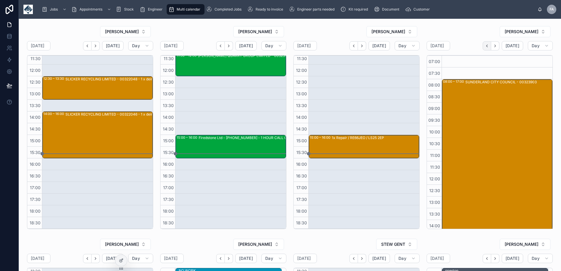
click at [486, 45] on icon "Back" at bounding box center [486, 46] width 1 height 2
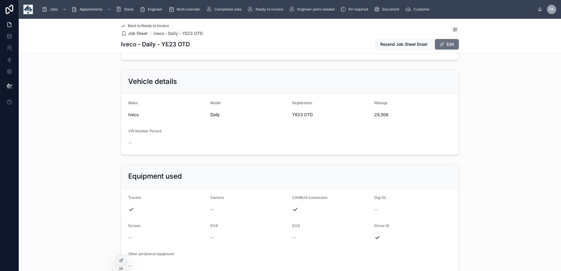
scroll to position [117, 0]
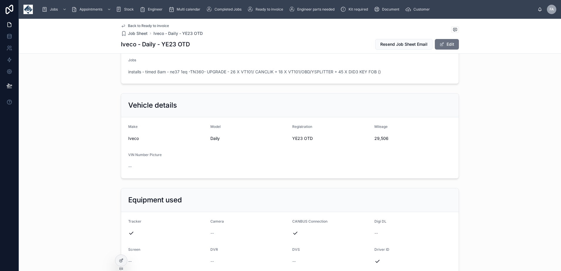
click at [295, 138] on span "YE23 OTD" at bounding box center [330, 139] width 77 height 6
copy span "YE23 OTD"
click at [382, 139] on span "29,506" at bounding box center [412, 139] width 77 height 6
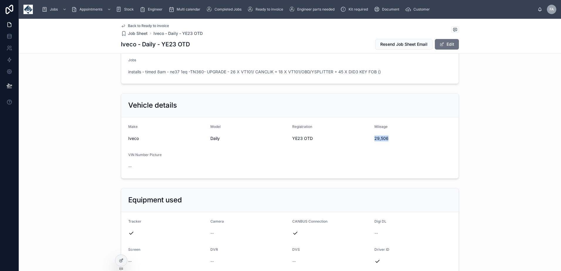
click at [382, 139] on span "29,506" at bounding box center [412, 139] width 77 height 6
copy span "29,506"
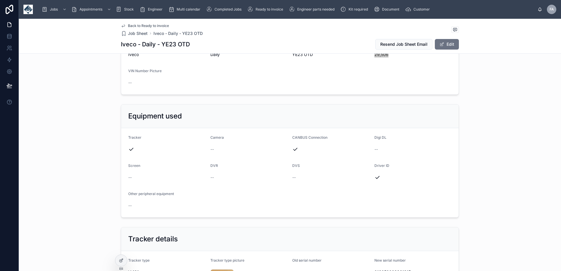
scroll to position [235, 0]
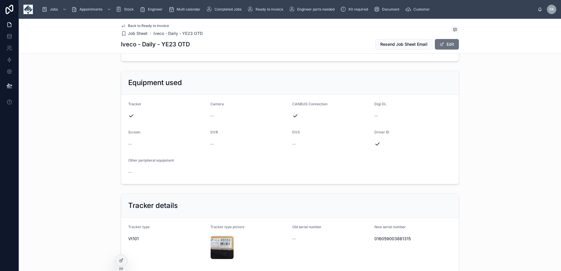
click at [397, 236] on span "016059003861315" at bounding box center [412, 239] width 77 height 6
copy span "016059003861315"
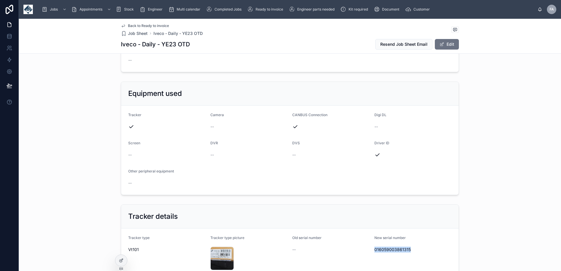
scroll to position [176, 0]
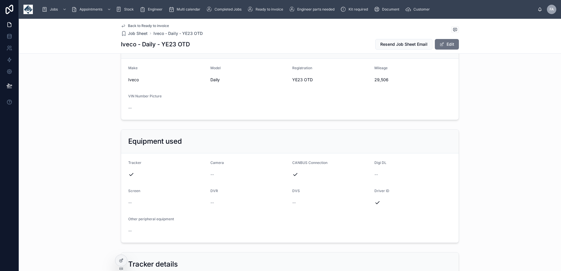
click at [297, 80] on span "YE23 OTD" at bounding box center [330, 80] width 77 height 6
copy span "YE23 OTD"
click at [374, 78] on span "29,506" at bounding box center [412, 80] width 77 height 6
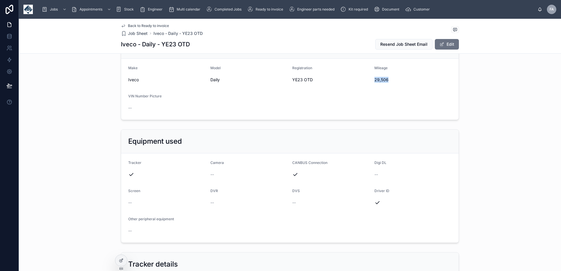
click at [374, 78] on span "29,506" at bounding box center [412, 80] width 77 height 6
copy span "29,506"
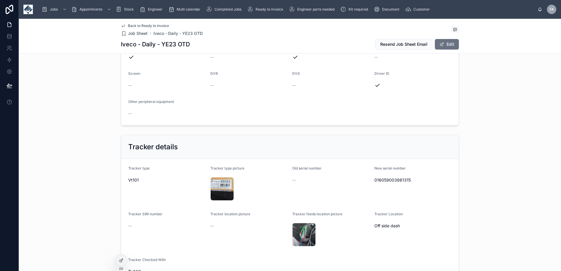
scroll to position [235, 0]
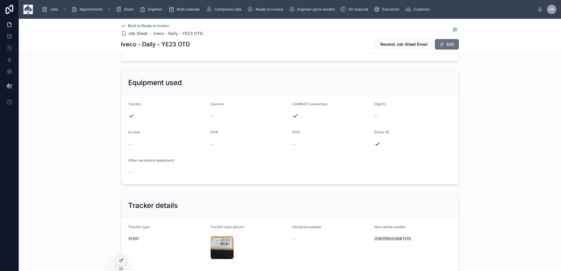
click at [394, 241] on span "016059003861315" at bounding box center [412, 239] width 77 height 6
copy span "016059003861315"
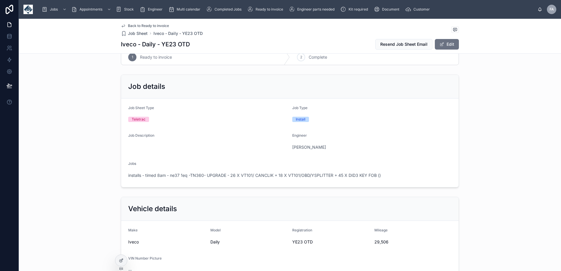
scroll to position [0, 0]
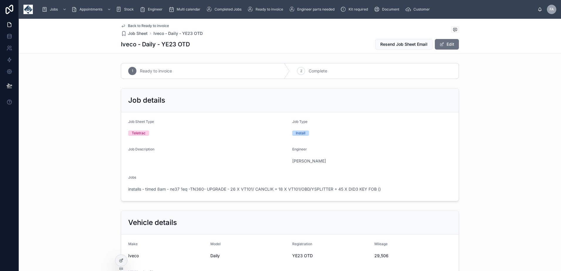
click at [317, 65] on div "2 Complete" at bounding box center [374, 70] width 169 height 15
click at [304, 256] on span "MC73TRV" at bounding box center [330, 256] width 77 height 6
copy span "MC73TRV"
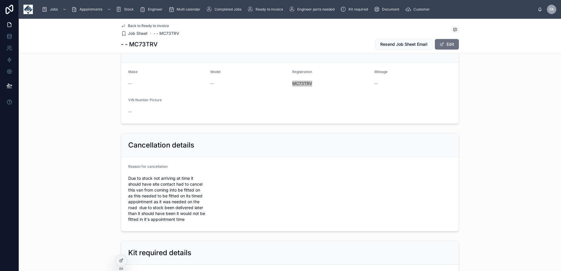
scroll to position [176, 0]
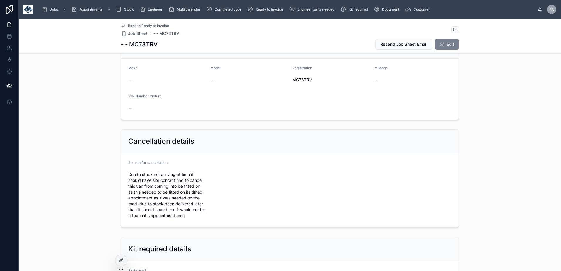
click at [450, 44] on button "Edit" at bounding box center [447, 44] width 24 height 11
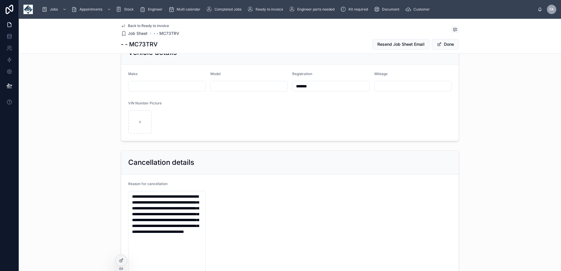
click at [337, 86] on input "*******" at bounding box center [330, 86] width 77 height 8
type input "**********"
click at [448, 45] on span "Done" at bounding box center [445, 44] width 27 height 11
click at [444, 45] on button "Done" at bounding box center [445, 44] width 27 height 11
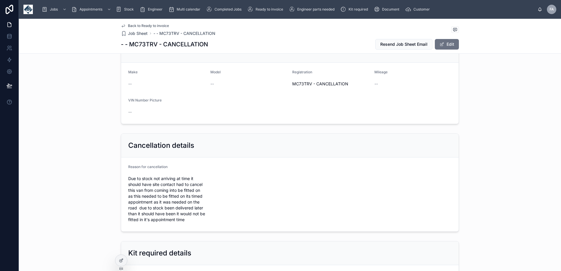
scroll to position [0, 0]
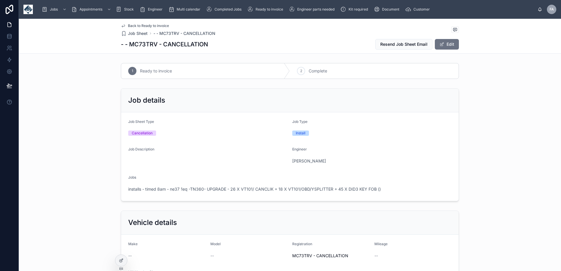
click at [319, 73] on span "Complete" at bounding box center [318, 71] width 18 height 6
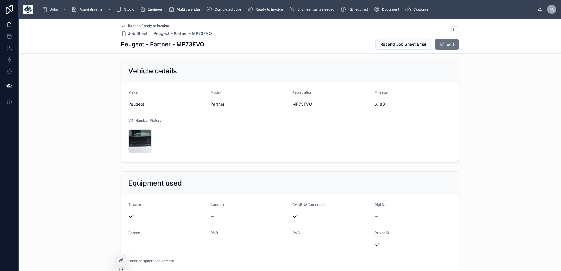
scroll to position [117, 0]
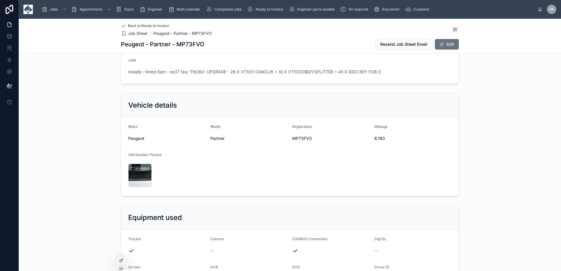
click at [189, 45] on h1 "Peugeot - Partner - MP73FVO" at bounding box center [162, 44] width 83 height 8
copy h1 "MP73FVO"
click at [375, 138] on span "6,180" at bounding box center [412, 139] width 77 height 6
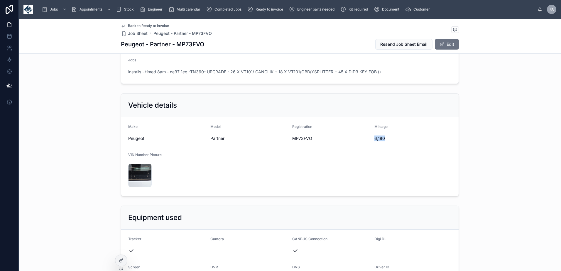
copy span "6,180"
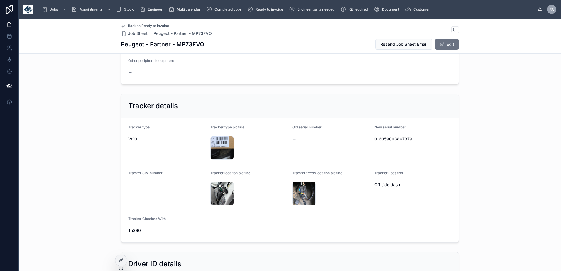
click at [388, 139] on span "016059003867379" at bounding box center [412, 139] width 77 height 6
copy span "016059003867379"
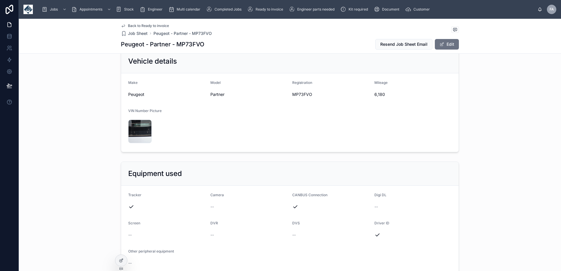
scroll to position [117, 0]
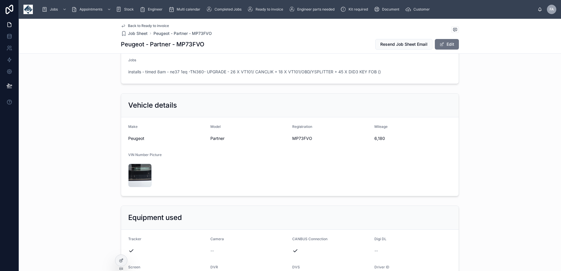
click at [299, 140] on span "MP73FVO" at bounding box center [330, 139] width 77 height 6
copy span "MP73FVO"
click at [378, 136] on span "6,180" at bounding box center [412, 139] width 77 height 6
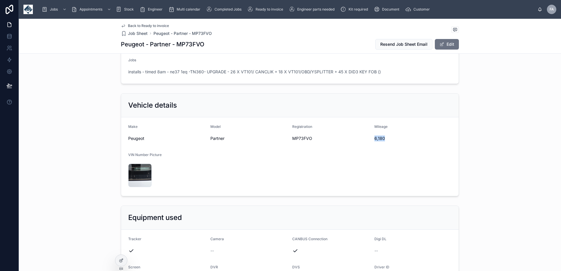
copy span "6,180"
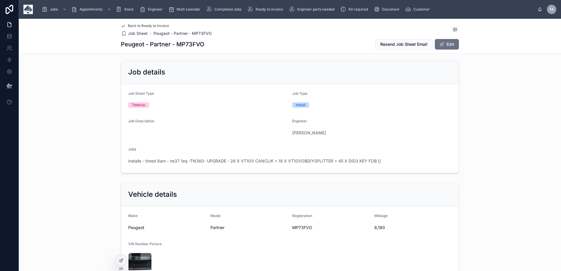
scroll to position [0, 0]
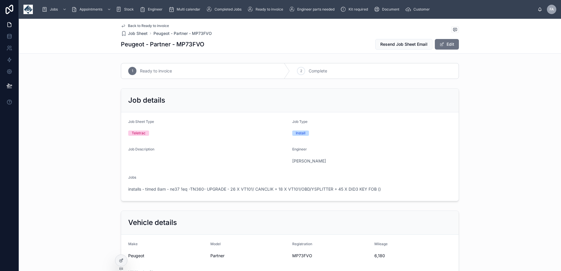
click at [314, 62] on div "1 Ready to invoice 2 Complete" at bounding box center [290, 71] width 542 height 21
click at [312, 67] on div "2 Complete" at bounding box center [374, 70] width 169 height 15
click at [296, 256] on span "Dv73yak" at bounding box center [330, 256] width 77 height 6
copy span "Dv73yak"
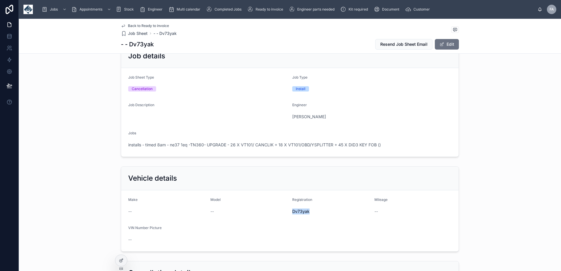
scroll to position [59, 0]
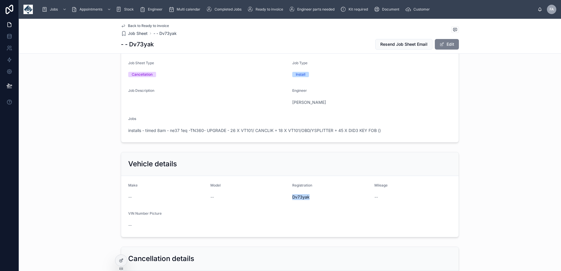
click at [449, 46] on button "Edit" at bounding box center [447, 44] width 24 height 11
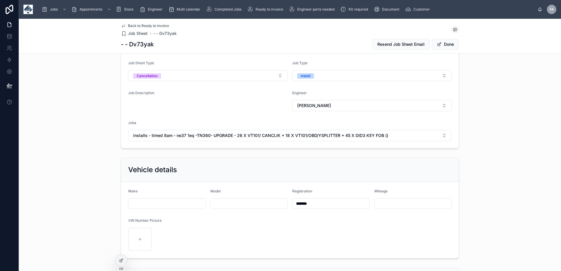
click at [298, 203] on input "*******" at bounding box center [330, 203] width 77 height 8
type input "*******"
click at [441, 45] on button "Done" at bounding box center [445, 44] width 27 height 11
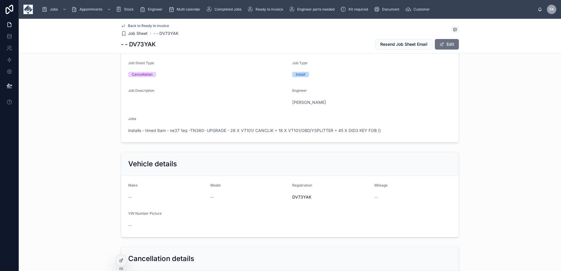
click at [302, 194] on span "DV73YAK" at bounding box center [330, 197] width 77 height 6
copy span "DV73YAK"
drag, startPoint x: 446, startPoint y: 45, endPoint x: 437, endPoint y: 41, distance: 10.0
click at [446, 45] on button "Edit" at bounding box center [447, 44] width 24 height 11
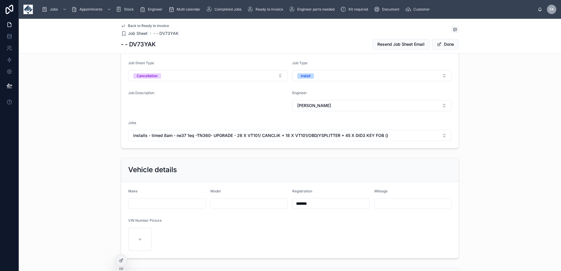
click at [330, 204] on input "*******" at bounding box center [330, 203] width 77 height 8
type input "**********"
click at [445, 46] on button "Done" at bounding box center [445, 44] width 27 height 11
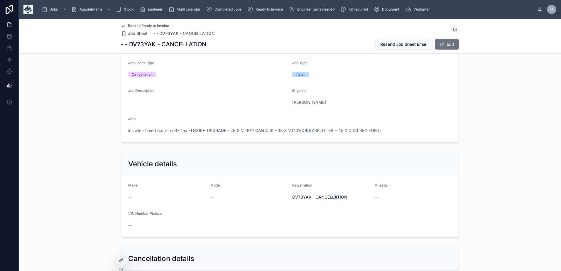
click at [333, 199] on span "DV73YAK - CANCELLATION" at bounding box center [330, 197] width 77 height 6
click at [336, 196] on span "DV73YAK - CANCELLATION" at bounding box center [330, 197] width 77 height 6
copy span "CANCELLATION"
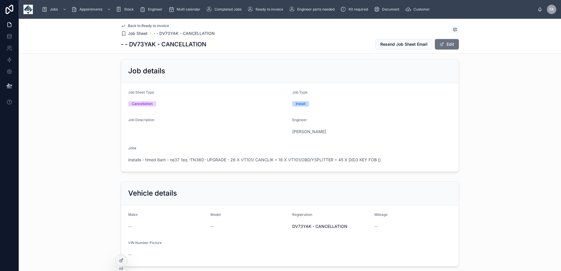
scroll to position [0, 0]
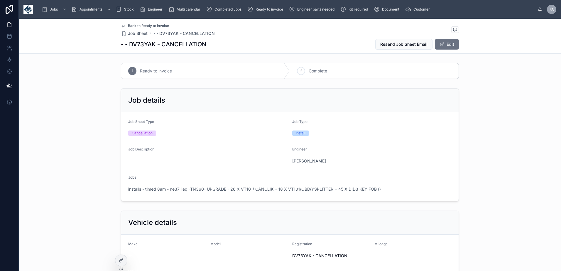
click at [315, 69] on span "Complete" at bounding box center [318, 71] width 18 height 6
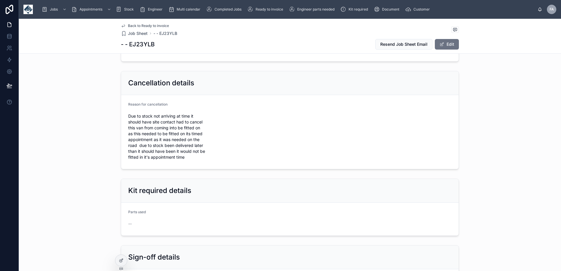
scroll to position [235, 0]
click at [446, 45] on button "Edit" at bounding box center [447, 44] width 24 height 11
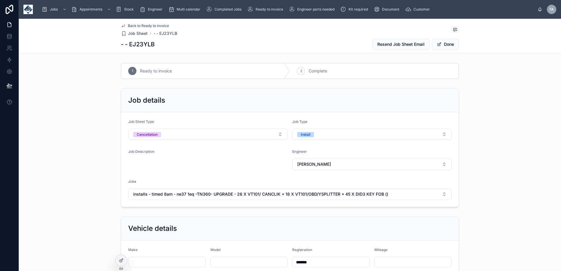
scroll to position [176, 0]
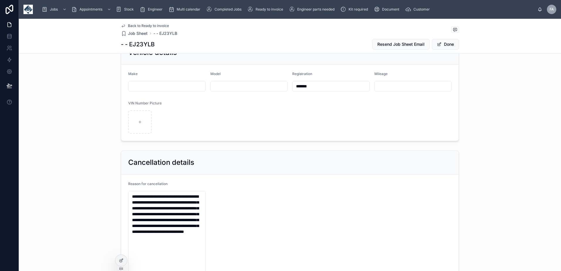
click at [299, 87] on input "*******" at bounding box center [330, 86] width 77 height 8
click at [448, 41] on button "Done" at bounding box center [445, 44] width 27 height 11
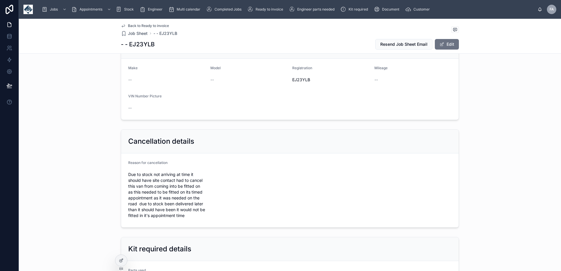
scroll to position [172, 0]
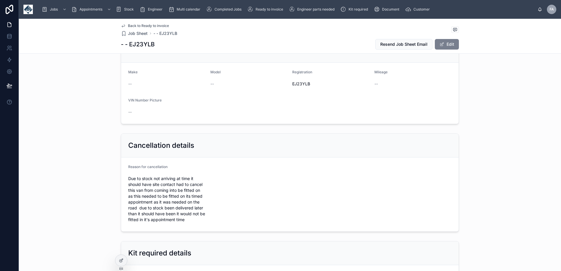
click at [445, 44] on button "Edit" at bounding box center [447, 44] width 24 height 11
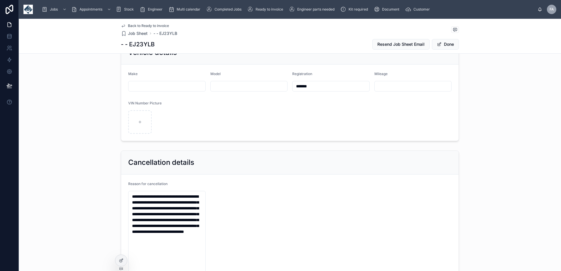
click at [328, 90] on input "*******" at bounding box center [330, 86] width 77 height 8
paste input "**********"
type input "**********"
click at [446, 44] on span "Done" at bounding box center [445, 44] width 27 height 11
click at [446, 44] on button "Done" at bounding box center [445, 44] width 27 height 11
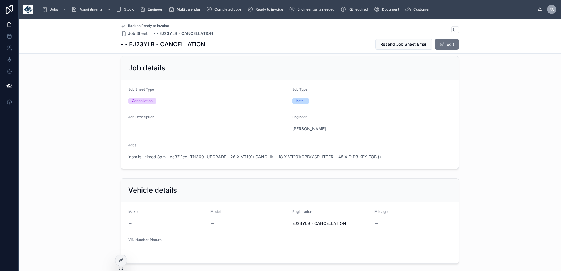
scroll to position [0, 0]
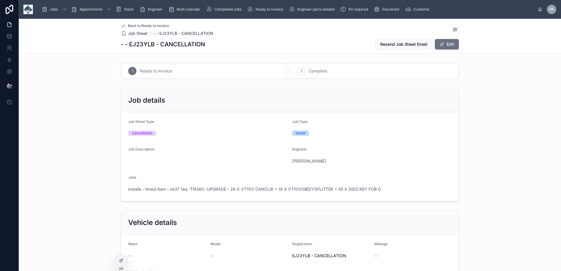
click at [339, 77] on div "2 Complete" at bounding box center [374, 70] width 169 height 15
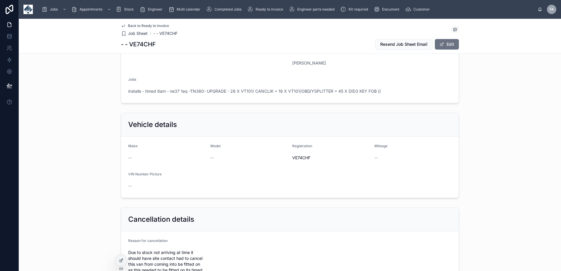
scroll to position [59, 0]
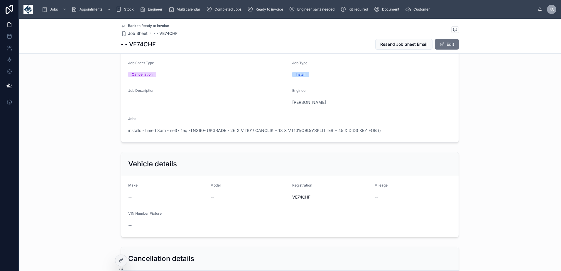
click at [306, 197] on span "VE74CHF" at bounding box center [330, 197] width 77 height 6
copy span "VE74CHF"
click at [444, 43] on button "Edit" at bounding box center [447, 44] width 24 height 11
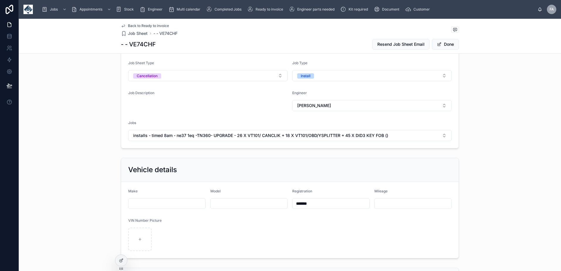
click at [318, 207] on input "*******" at bounding box center [330, 203] width 77 height 8
paste input "**********"
type input "**********"
click at [446, 46] on span "Done" at bounding box center [445, 44] width 27 height 11
click at [445, 43] on button "Done" at bounding box center [445, 44] width 27 height 11
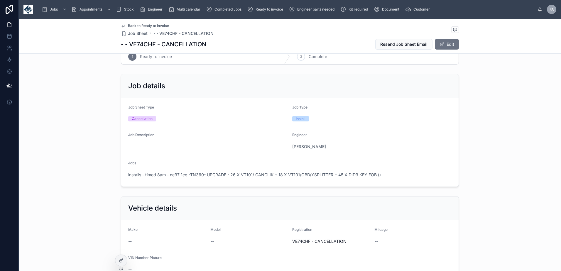
scroll to position [0, 0]
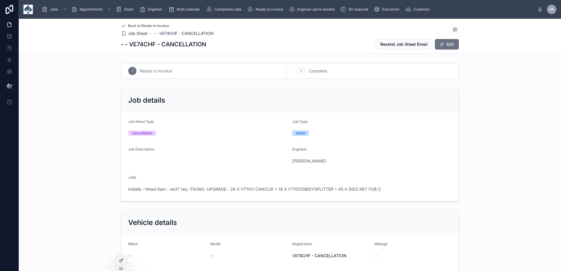
click at [315, 68] on span "Complete" at bounding box center [318, 71] width 18 height 6
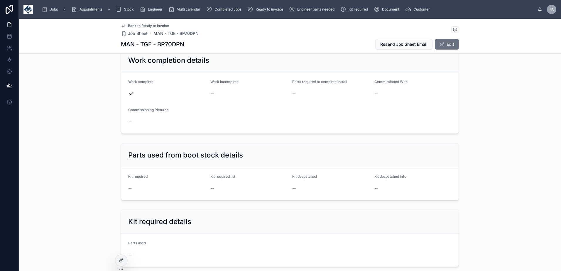
scroll to position [587, 0]
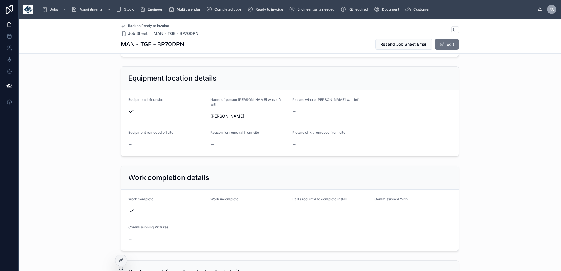
click at [170, 43] on h1 "MAN - TGE - BP70DPN" at bounding box center [152, 44] width 63 height 8
copy h1 "BP70DPN"
drag, startPoint x: 207, startPoint y: 97, endPoint x: 240, endPoint y: 110, distance: 35.8
click at [240, 110] on form "Equipment left onsite Name of person [PERSON_NAME] was left with [PERSON_NAME] …" at bounding box center [289, 123] width 337 height 66
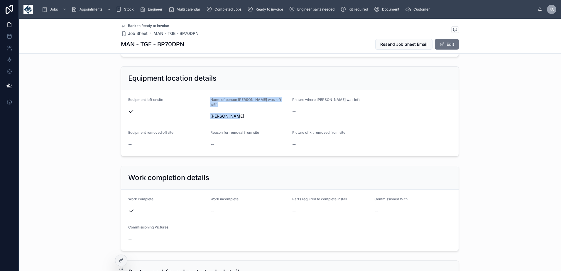
copy div "Name of person [PERSON_NAME] was left with [PERSON_NAME]"
click at [391, 128] on form "Equipment left onsite Name of person [PERSON_NAME] was left with [PERSON_NAME] …" at bounding box center [289, 123] width 337 height 66
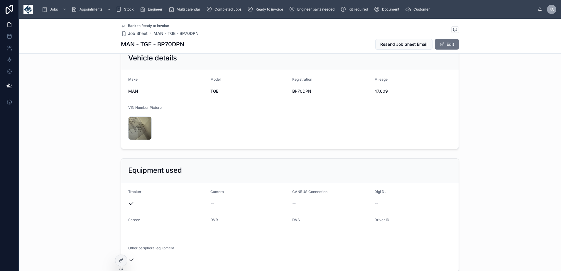
scroll to position [59, 0]
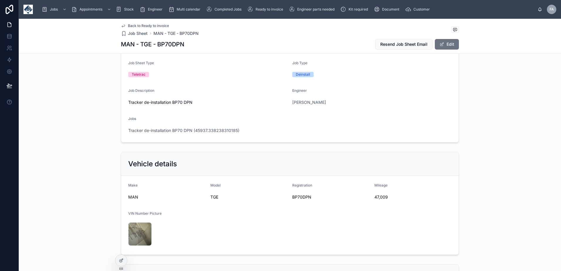
click at [376, 198] on span "47,009" at bounding box center [412, 197] width 77 height 6
copy span "47,009"
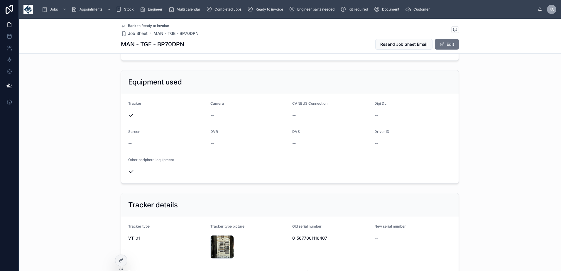
scroll to position [293, 0]
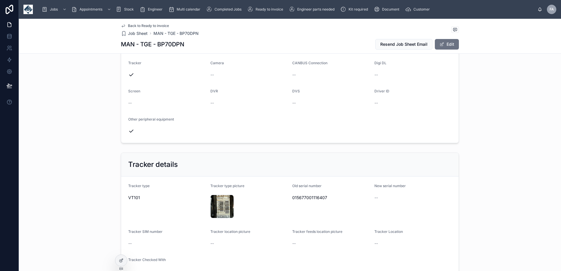
click at [297, 195] on span "015677001116407" at bounding box center [330, 198] width 77 height 6
copy span "015677001116407"
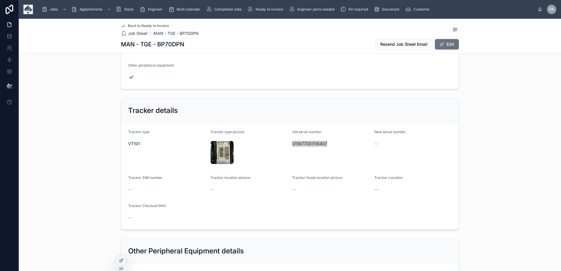
scroll to position [411, 0]
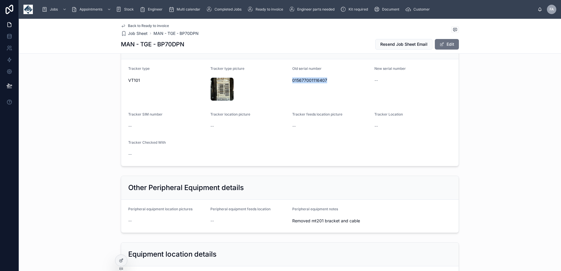
drag, startPoint x: 285, startPoint y: 219, endPoint x: 362, endPoint y: 221, distance: 76.3
click at [362, 221] on form "Peripheral equipment location pictures -- Peripheral equipment feeds location -…" at bounding box center [289, 216] width 337 height 33
drag, startPoint x: 362, startPoint y: 221, endPoint x: 347, endPoint y: 220, distance: 14.7
click at [348, 220] on span "Removed mt201 bracket and cable" at bounding box center [330, 221] width 77 height 6
drag, startPoint x: 290, startPoint y: 220, endPoint x: 363, endPoint y: 223, distance: 72.2
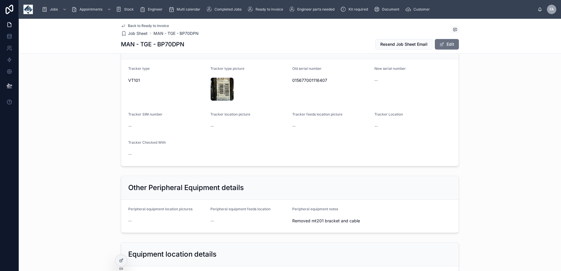
click at [363, 223] on span "Removed mt201 bracket and cable" at bounding box center [330, 221] width 77 height 6
copy span "Removed mt201 bracket and cable"
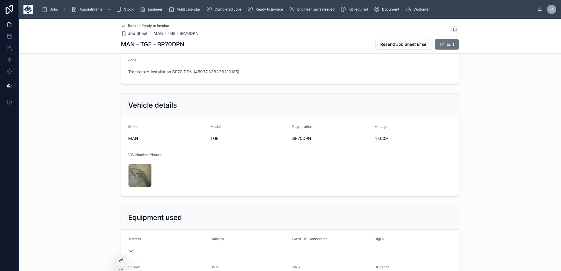
scroll to position [0, 0]
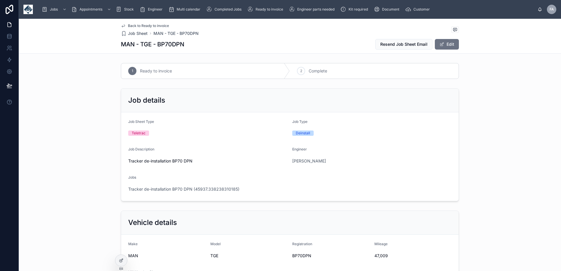
click at [321, 69] on span "Complete" at bounding box center [318, 71] width 18 height 6
click at [170, 190] on span "Tracker de-installation BP70 DPN (45937.338238310185)" at bounding box center [183, 189] width 111 height 6
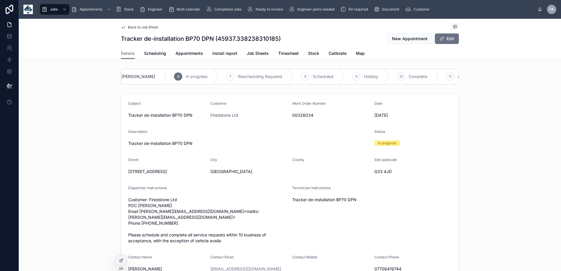
click at [409, 75] on span "Complete" at bounding box center [418, 77] width 18 height 6
click at [184, 53] on span "Appointments" at bounding box center [189, 53] width 28 height 6
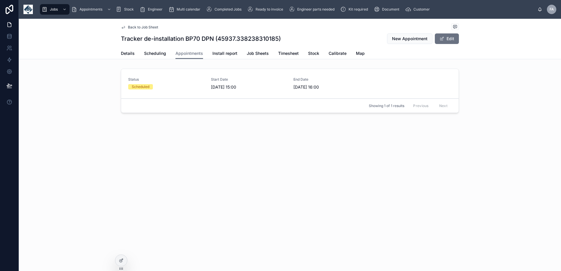
click at [215, 82] on div "Start Date 10/10/2025 15:00" at bounding box center [249, 83] width 76 height 13
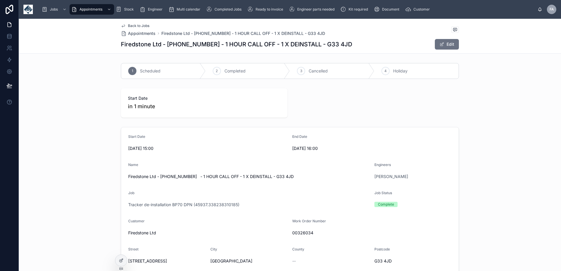
click at [232, 67] on div "2 Completed" at bounding box center [248, 70] width 84 height 15
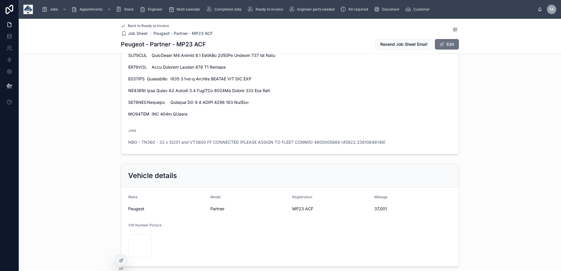
scroll to position [528, 0]
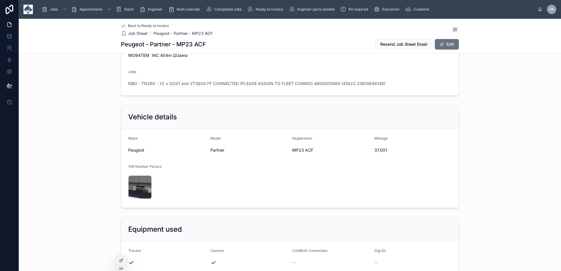
click at [378, 150] on span "37,001" at bounding box center [412, 150] width 77 height 6
copy span "37,001"
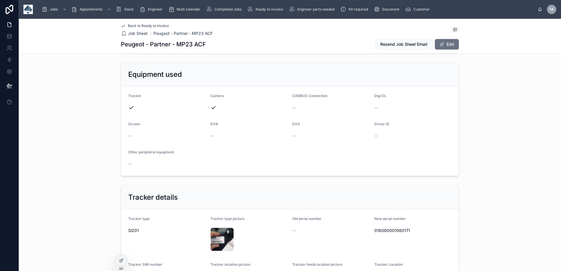
scroll to position [704, 0]
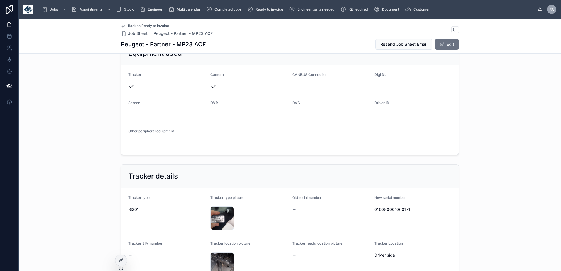
click at [398, 208] on span "016080001060171" at bounding box center [412, 210] width 77 height 6
copy span "016080001060171"
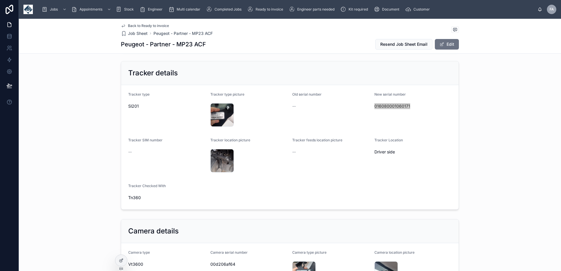
scroll to position [821, 0]
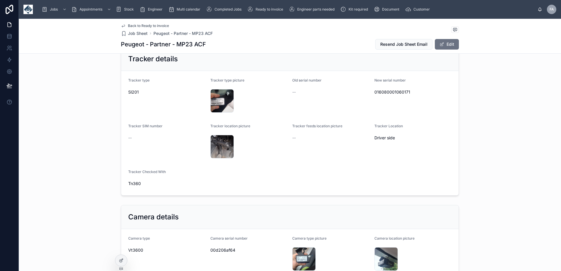
click at [217, 251] on span "00d206af64" at bounding box center [248, 250] width 77 height 6
copy span "00d206af64"
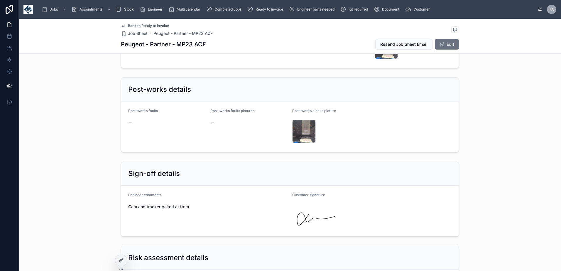
scroll to position [1701, 0]
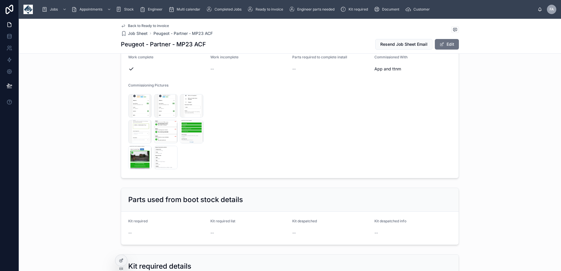
click at [449, 45] on button "Edit" at bounding box center [447, 44] width 24 height 11
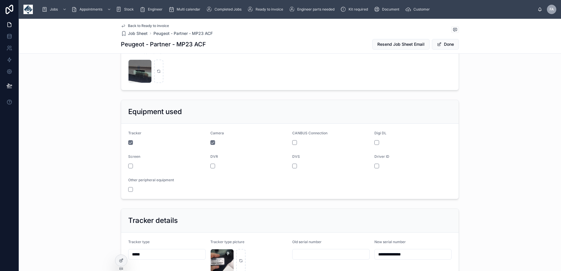
scroll to position [590, 0]
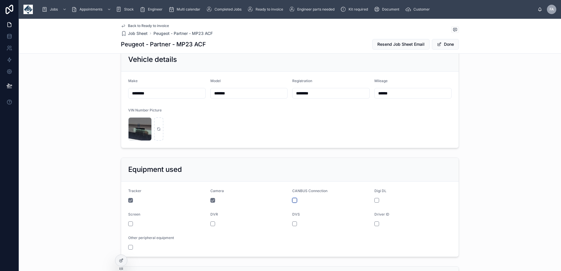
click at [293, 200] on button "button" at bounding box center [294, 200] width 5 height 5
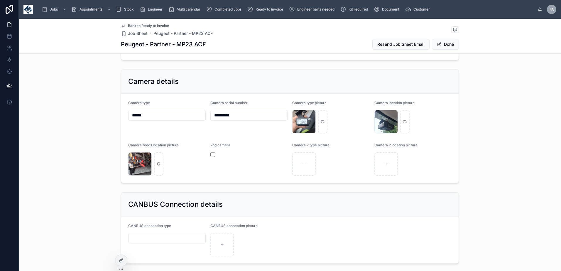
scroll to position [942, 0]
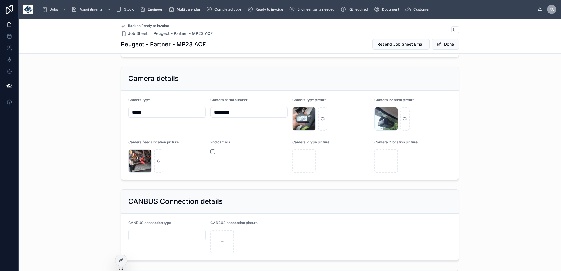
click at [171, 234] on input "text" at bounding box center [166, 235] width 77 height 8
type input "**********"
click at [447, 42] on button "Done" at bounding box center [445, 44] width 27 height 11
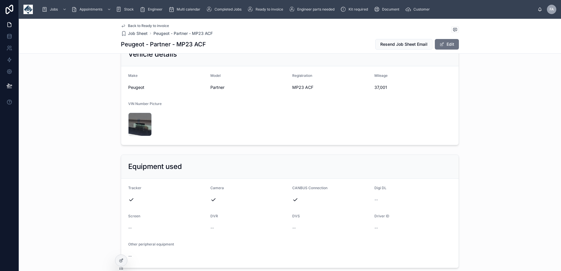
scroll to position [547, 0]
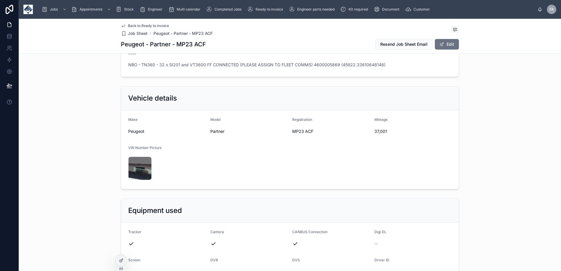
click at [380, 131] on span "37,001" at bounding box center [412, 131] width 77 height 6
copy span "37,001"
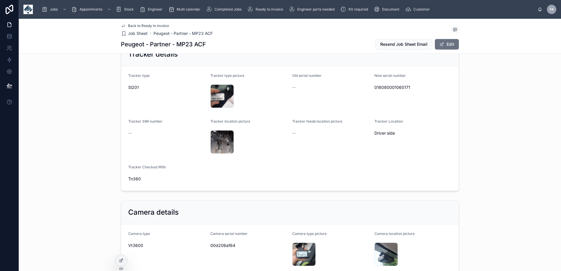
scroll to position [840, 0]
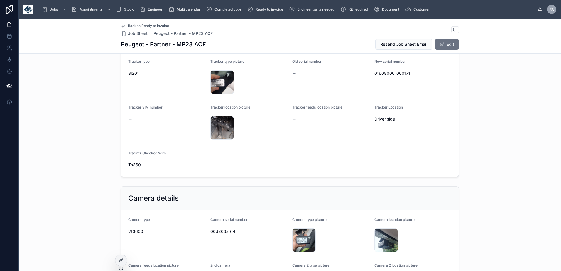
click at [221, 229] on span "00d206af64" at bounding box center [248, 232] width 77 height 6
copy span "00d206af64"
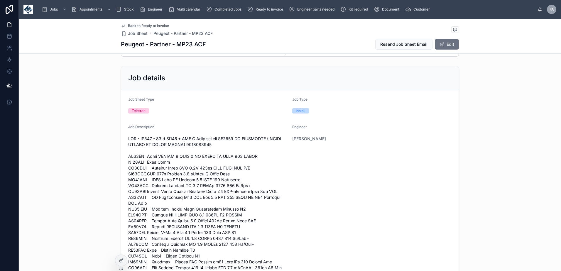
scroll to position [0, 0]
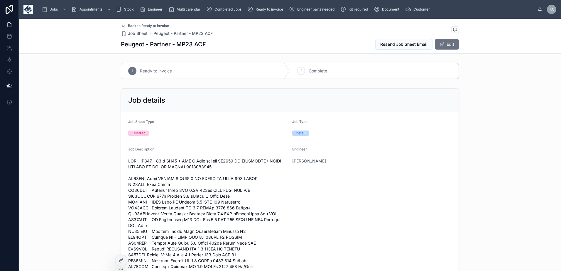
click at [313, 70] on span "Complete" at bounding box center [318, 71] width 18 height 6
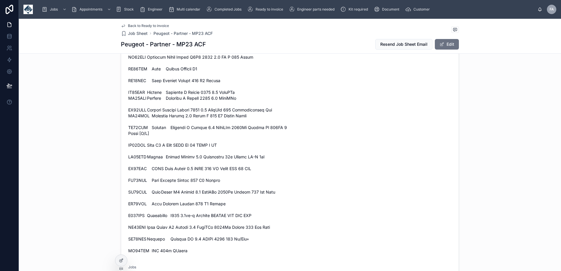
scroll to position [352, 0]
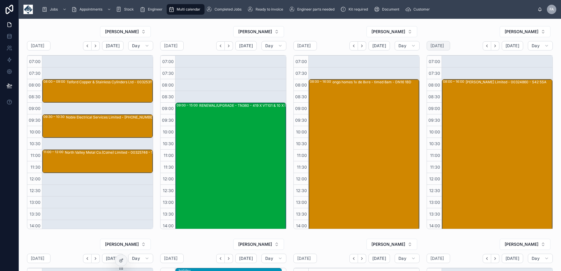
scroll to position [109, 0]
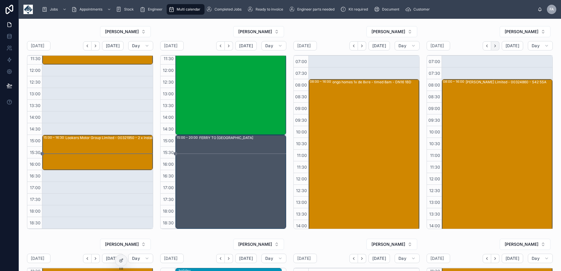
click at [493, 46] on icon "Next" at bounding box center [495, 46] width 4 height 4
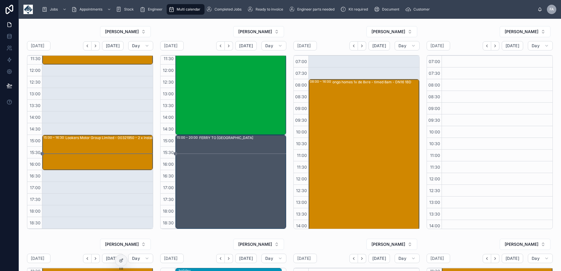
click at [493, 46] on icon "Next" at bounding box center [495, 46] width 4 height 4
